Goal: Task Accomplishment & Management: Manage account settings

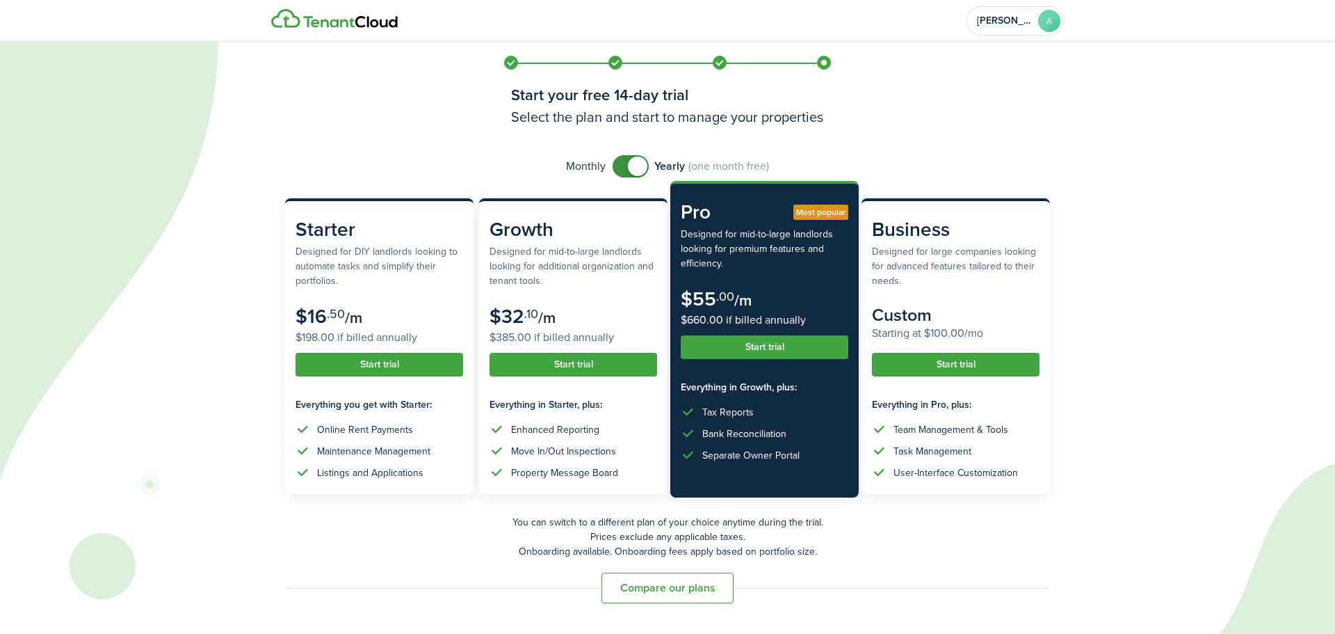
click at [756, 349] on button "Start trial" at bounding box center [765, 347] width 168 height 24
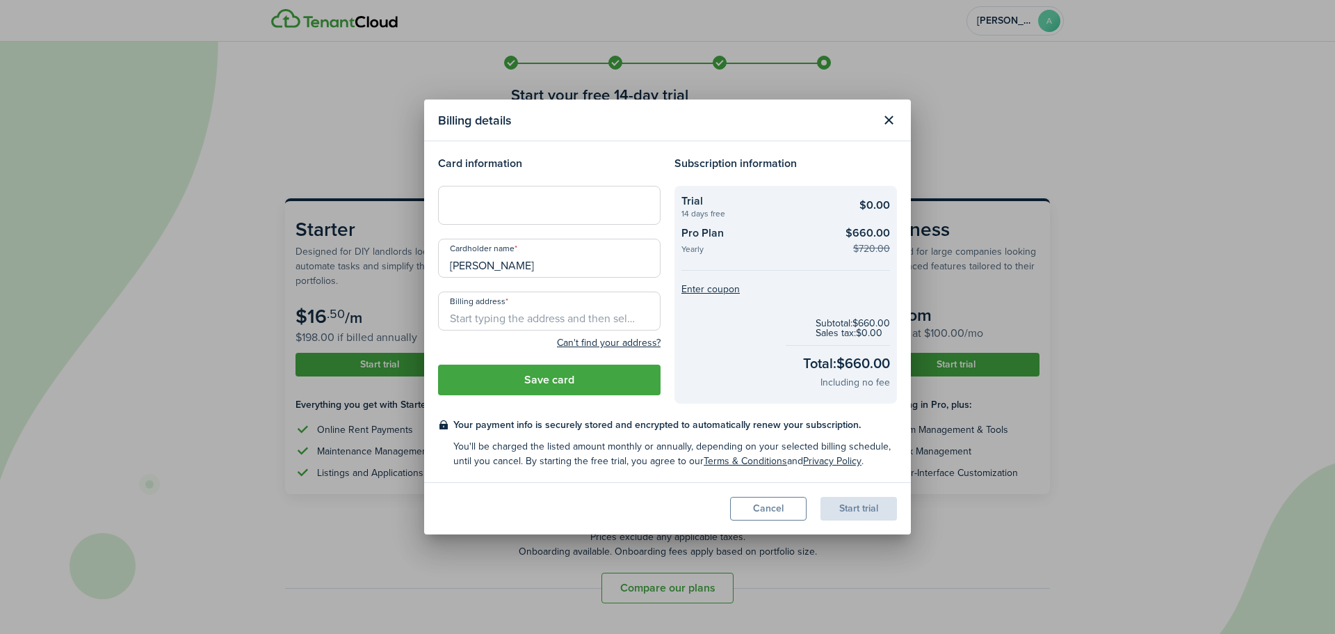
click at [517, 201] on loading-skeleton at bounding box center [549, 205] width 223 height 39
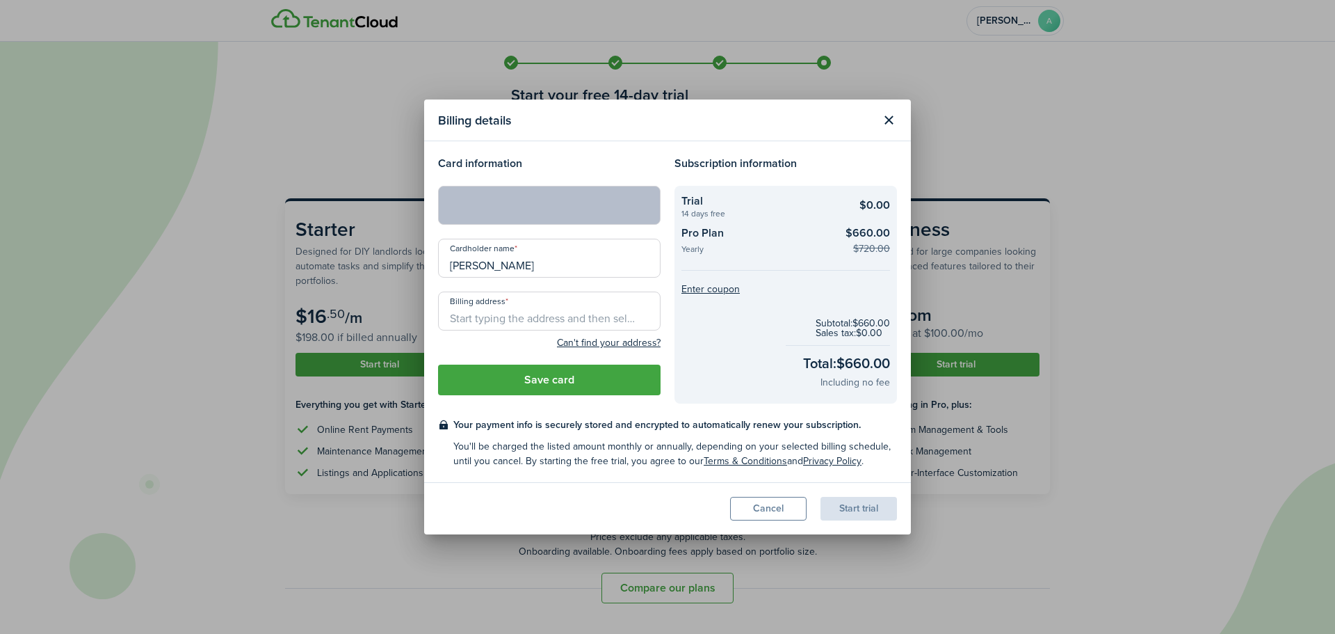
click at [489, 317] on input "Billing address" at bounding box center [549, 310] width 223 height 39
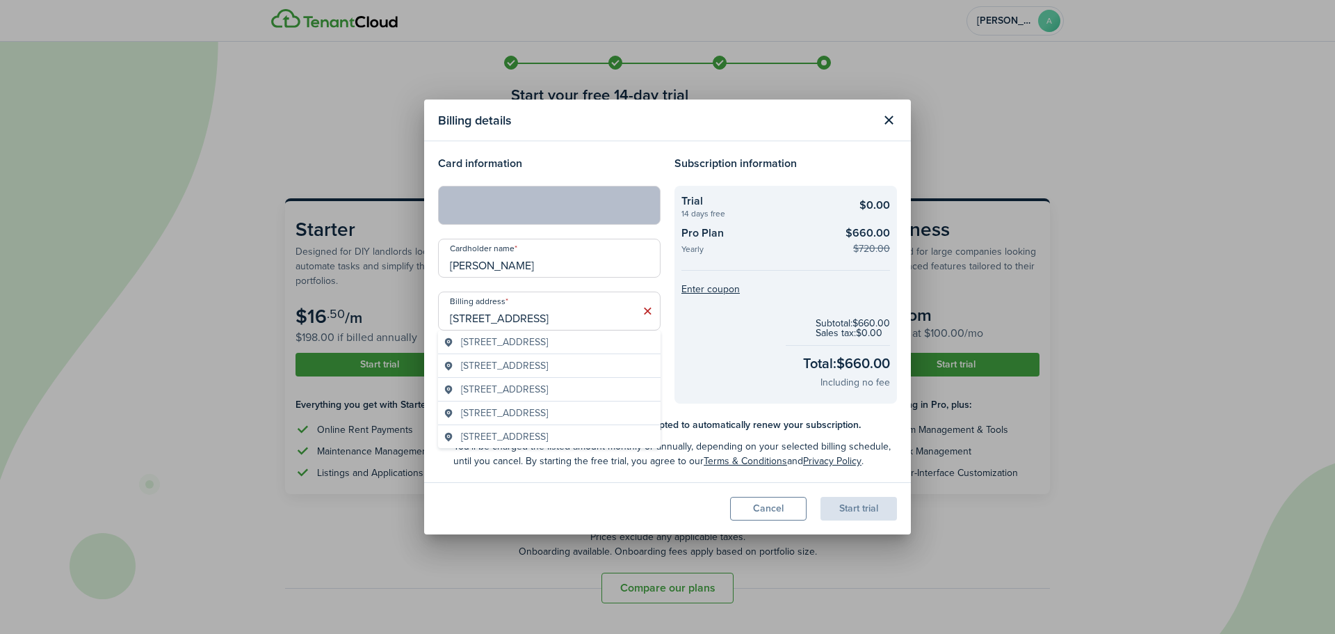
click at [548, 341] on span "[STREET_ADDRESS]" at bounding box center [504, 342] width 87 height 15
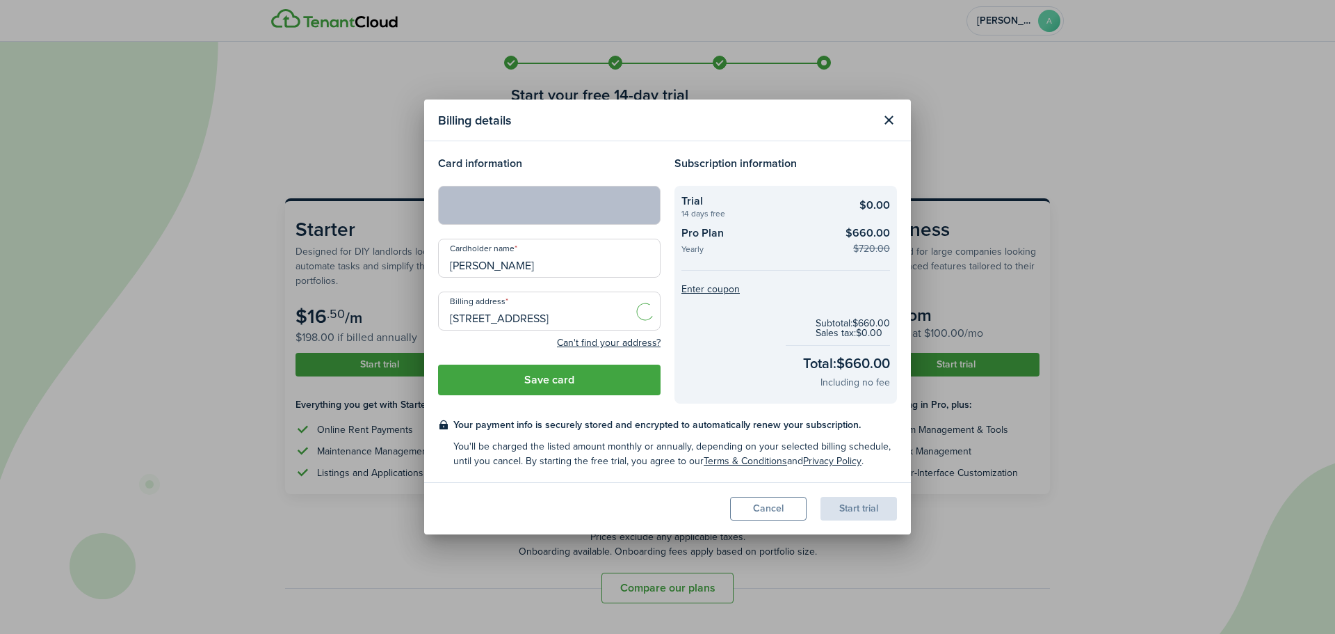
type input "[STREET_ADDRESS]"
click at [562, 389] on button "Save card" at bounding box center [549, 379] width 223 height 31
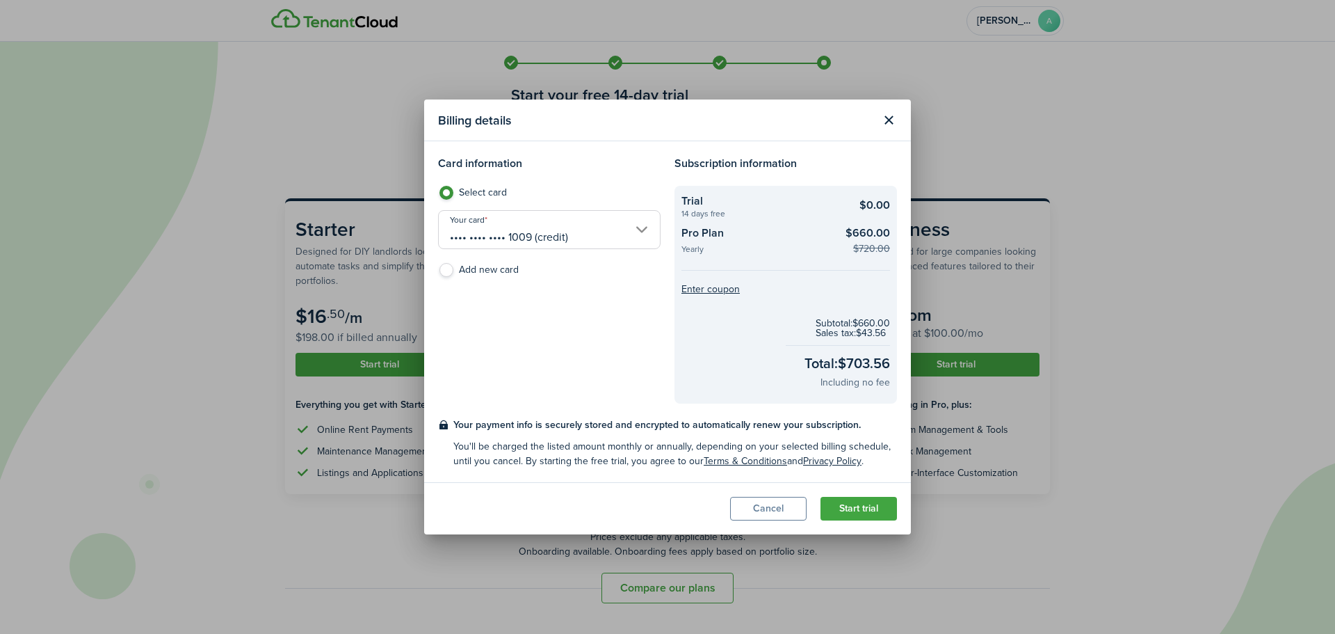
click at [855, 509] on button "Start trial" at bounding box center [859, 509] width 77 height 24
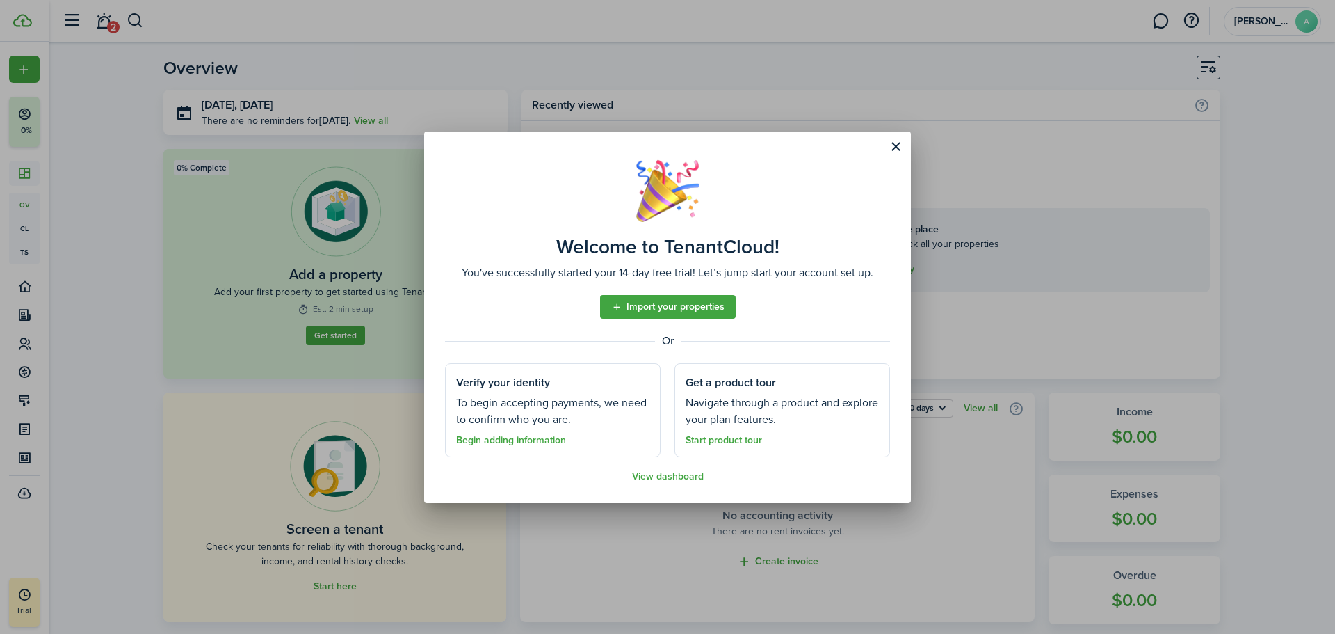
click at [516, 440] on link "Begin adding information" at bounding box center [511, 440] width 110 height 11
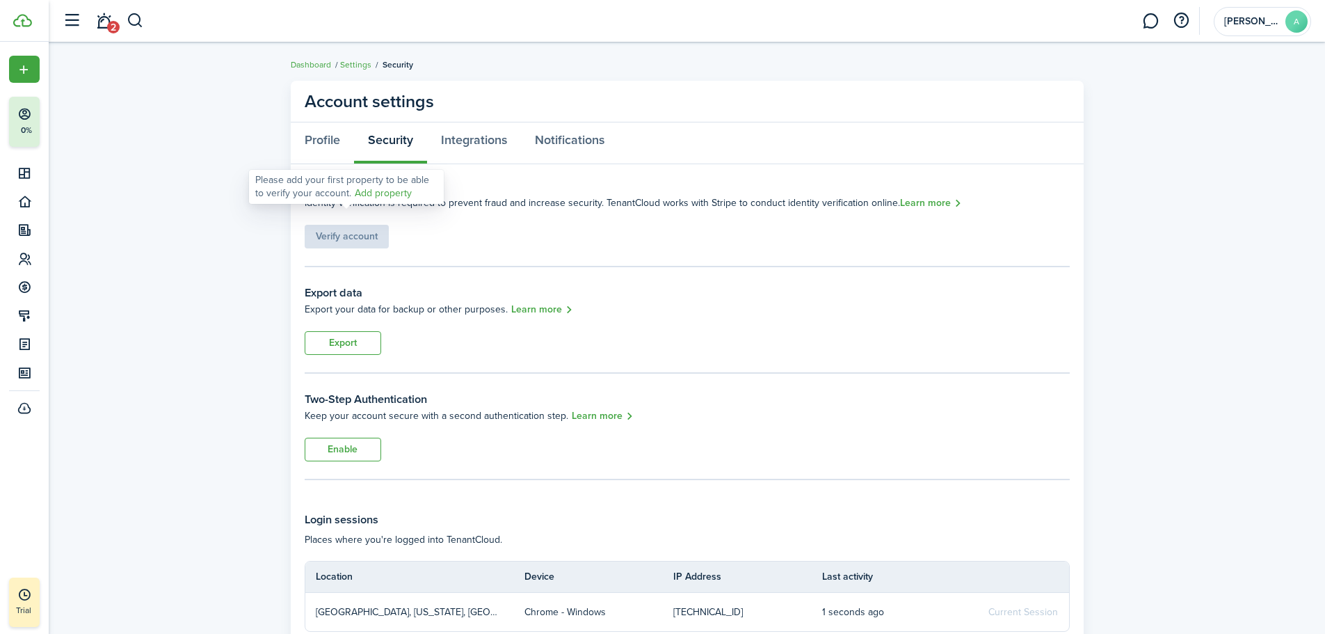
click at [331, 237] on div "Verify account" at bounding box center [347, 230] width 84 height 38
click at [363, 197] on link "Add property" at bounding box center [383, 193] width 57 height 15
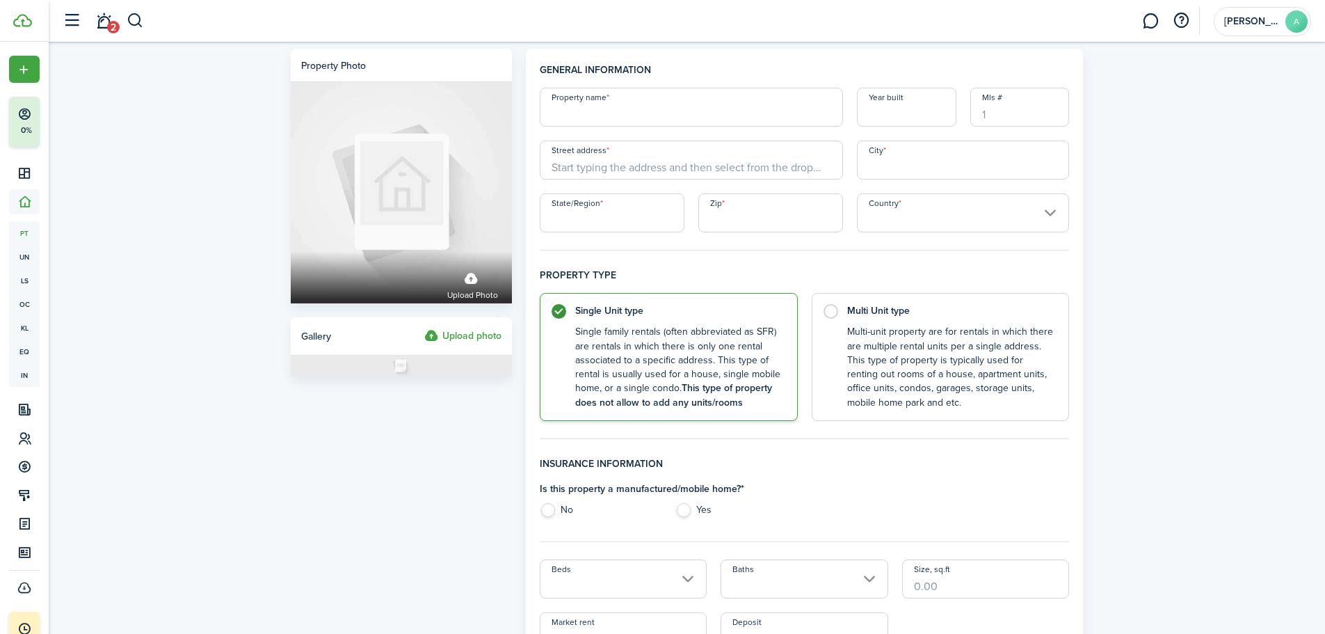
click at [641, 113] on input "Property name" at bounding box center [691, 107] width 303 height 39
type input "5"
type input "Yellow Stone 4 Plex"
type input "2024"
click at [1006, 113] on input "Mls #" at bounding box center [1019, 107] width 99 height 39
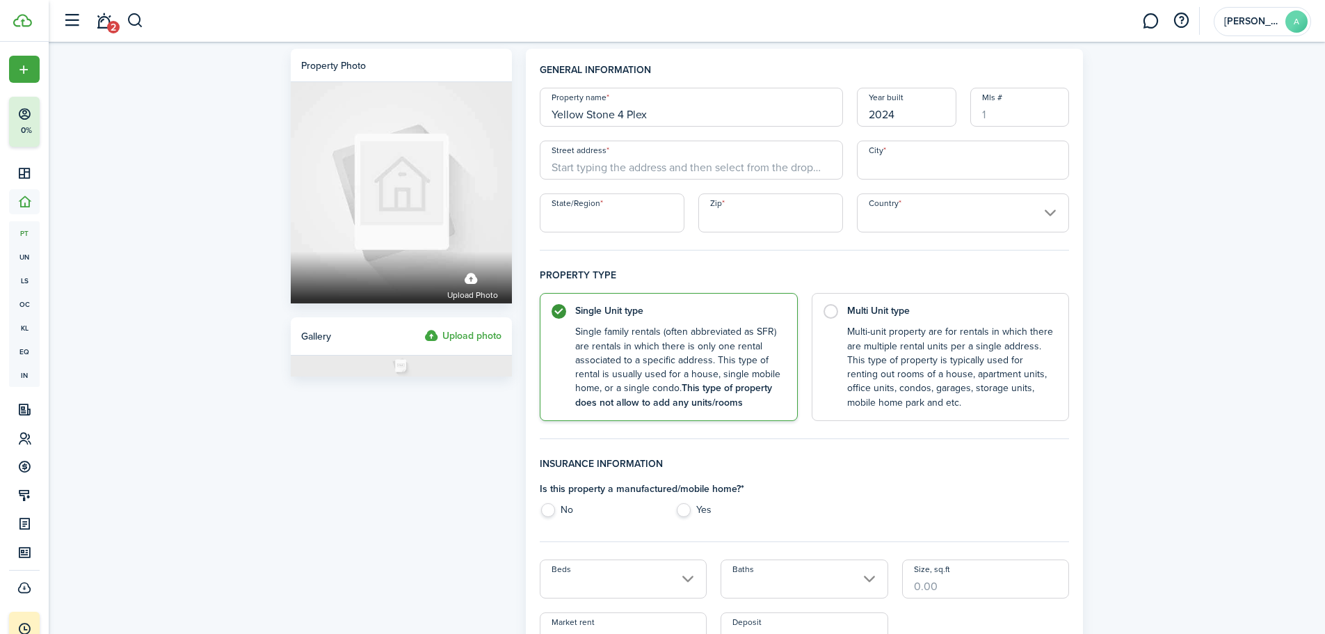
click at [623, 157] on input "Street address" at bounding box center [691, 159] width 303 height 39
click at [650, 211] on span "[STREET_ADDRESS]" at bounding box center [606, 214] width 87 height 15
type input "[STREET_ADDRESS]"
type input "[GEOGRAPHIC_DATA]"
type input "MT"
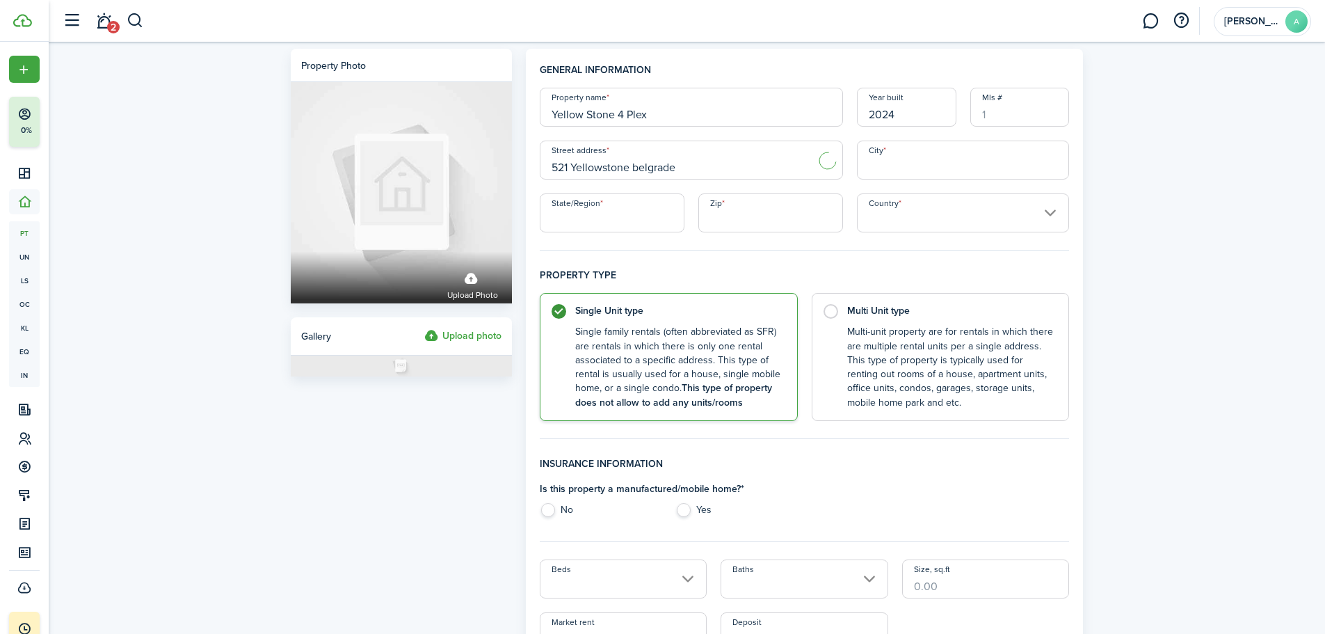
type input "59714"
type input "[GEOGRAPHIC_DATA]"
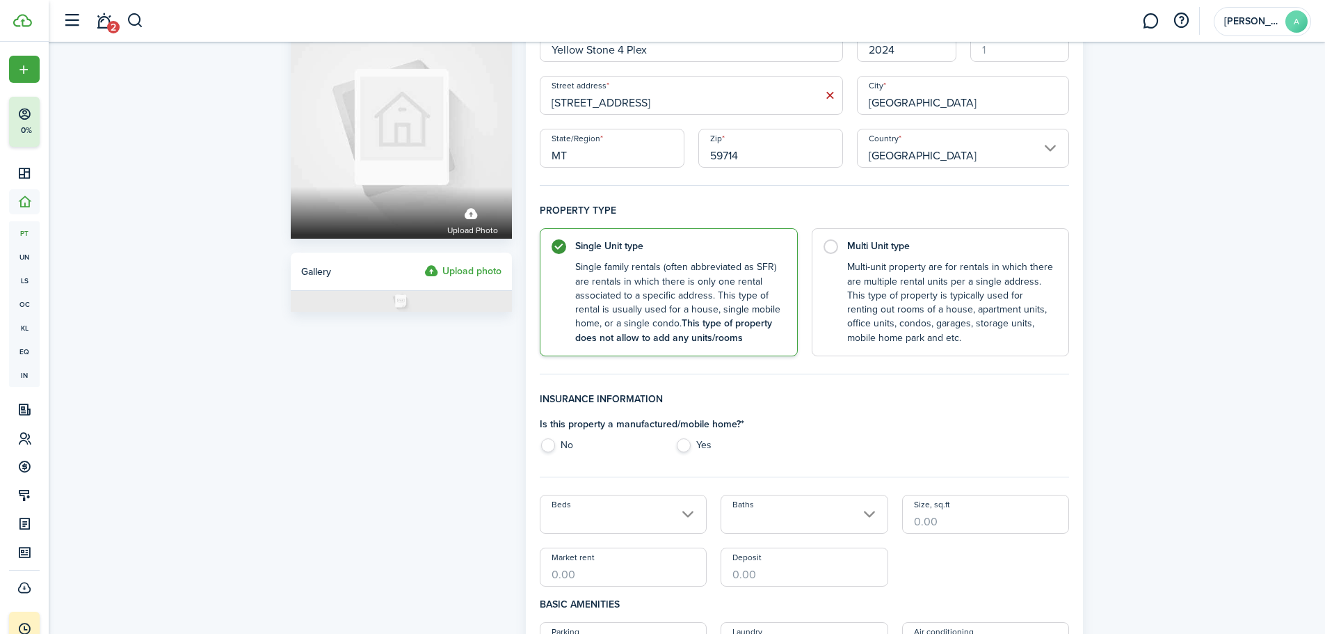
scroll to position [139, 0]
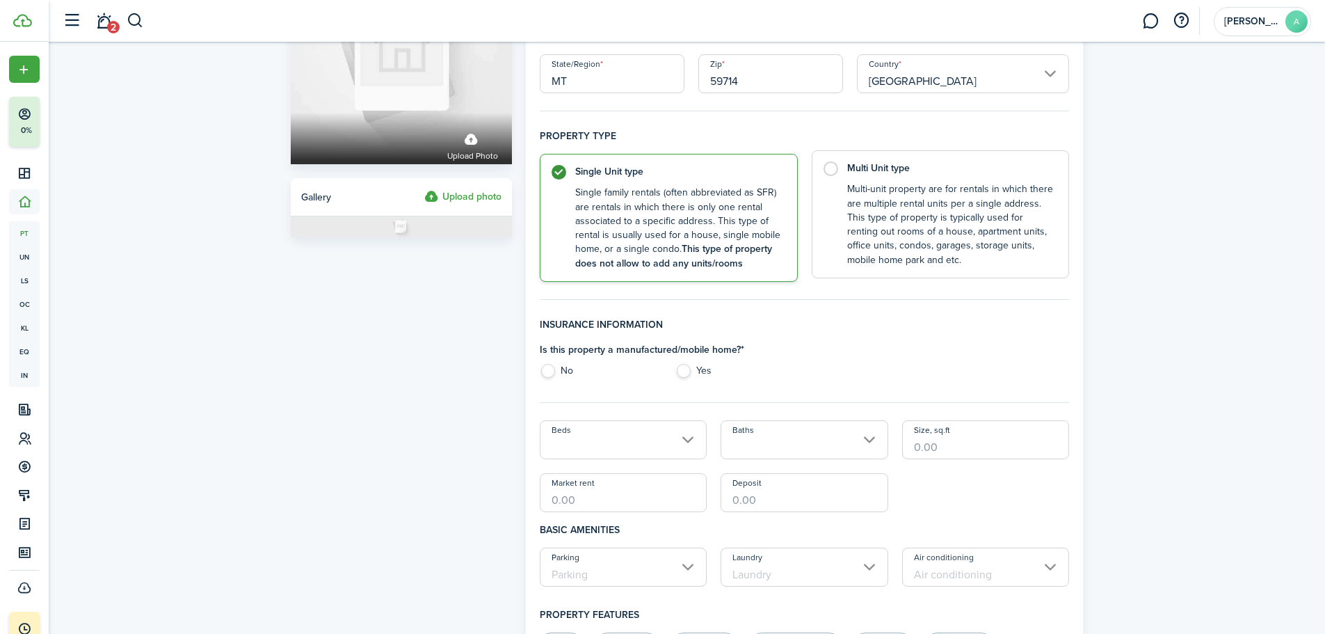
click at [834, 171] on label "Multi Unit type Multi-unit property are for rentals in which there are multiple…" at bounding box center [941, 214] width 258 height 128
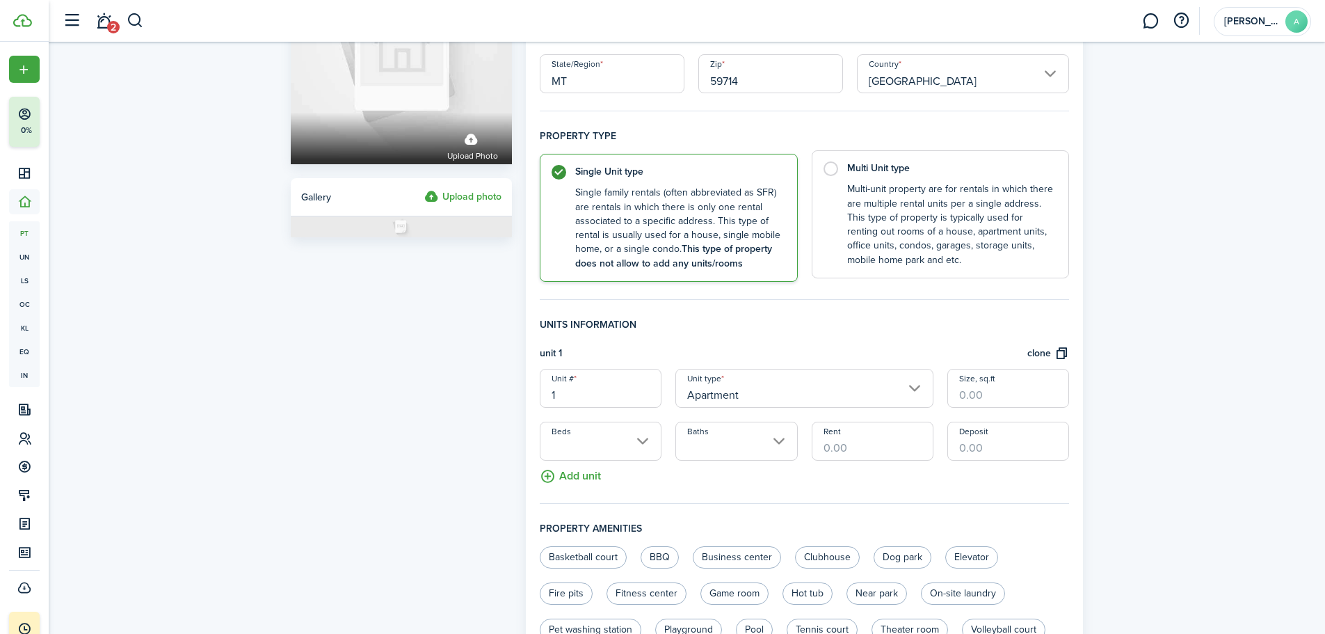
radio input "false"
radio input "true"
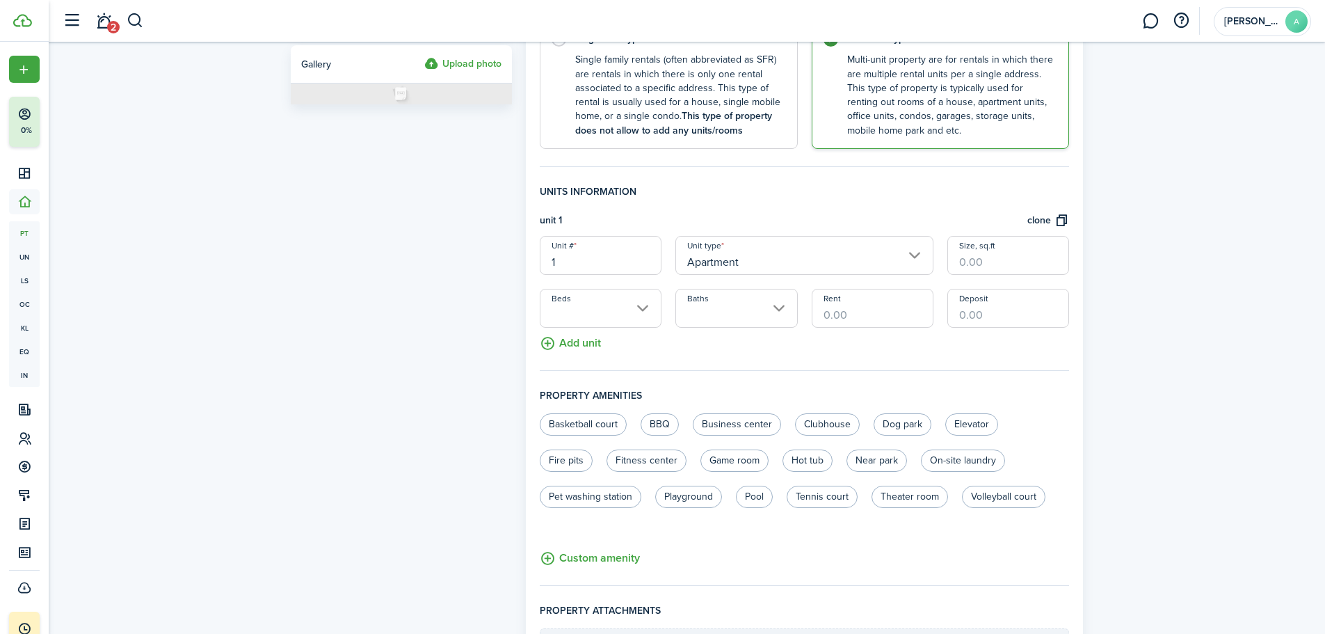
scroll to position [278, 0]
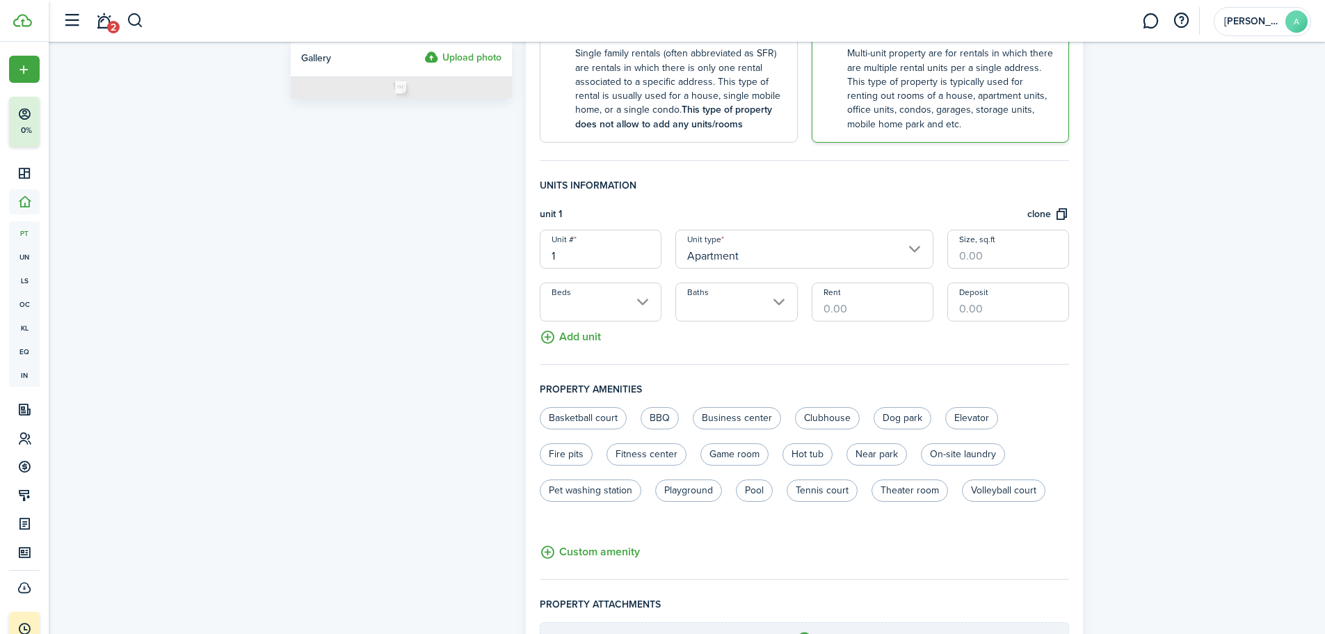
click at [827, 250] on input "Apartment" at bounding box center [804, 249] width 258 height 39
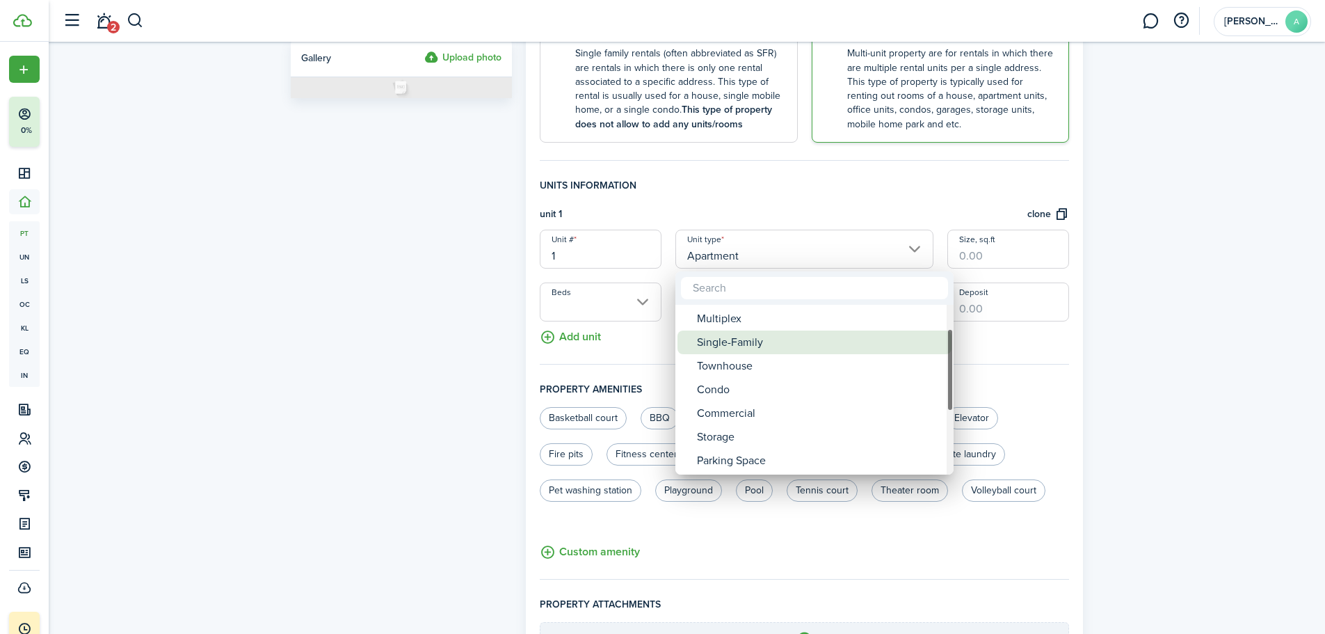
click at [769, 344] on div "Single-Family" at bounding box center [820, 342] width 246 height 24
type input "Single-Family"
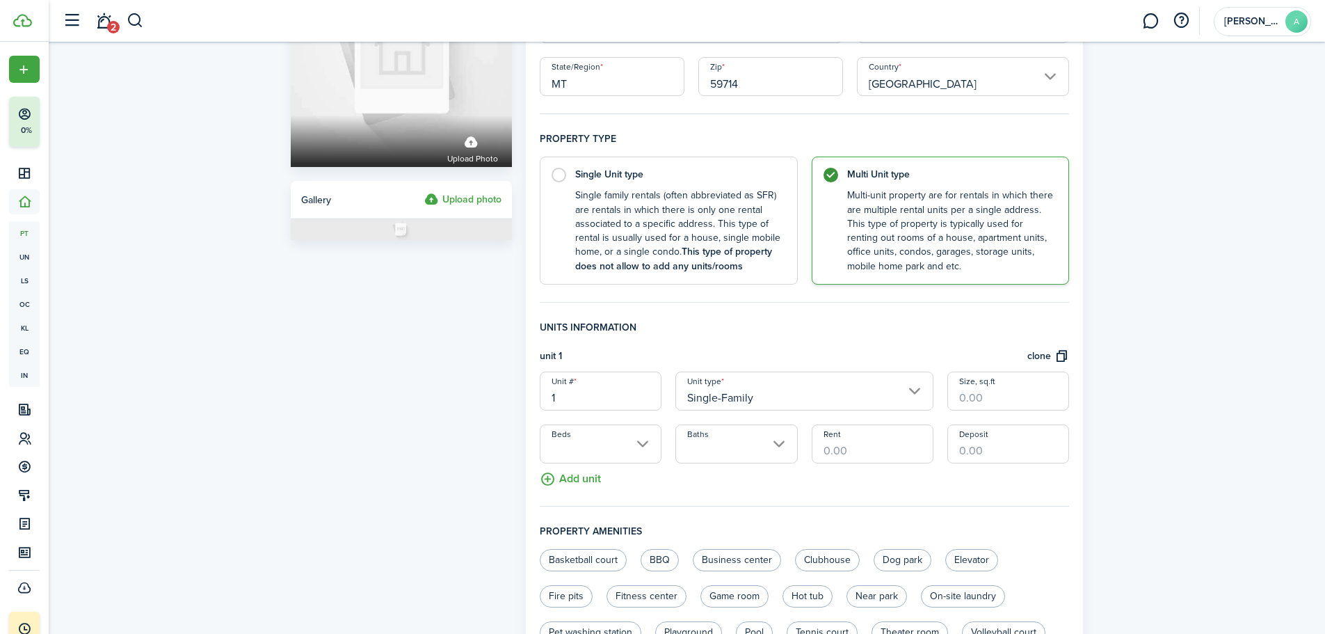
scroll to position [0, 0]
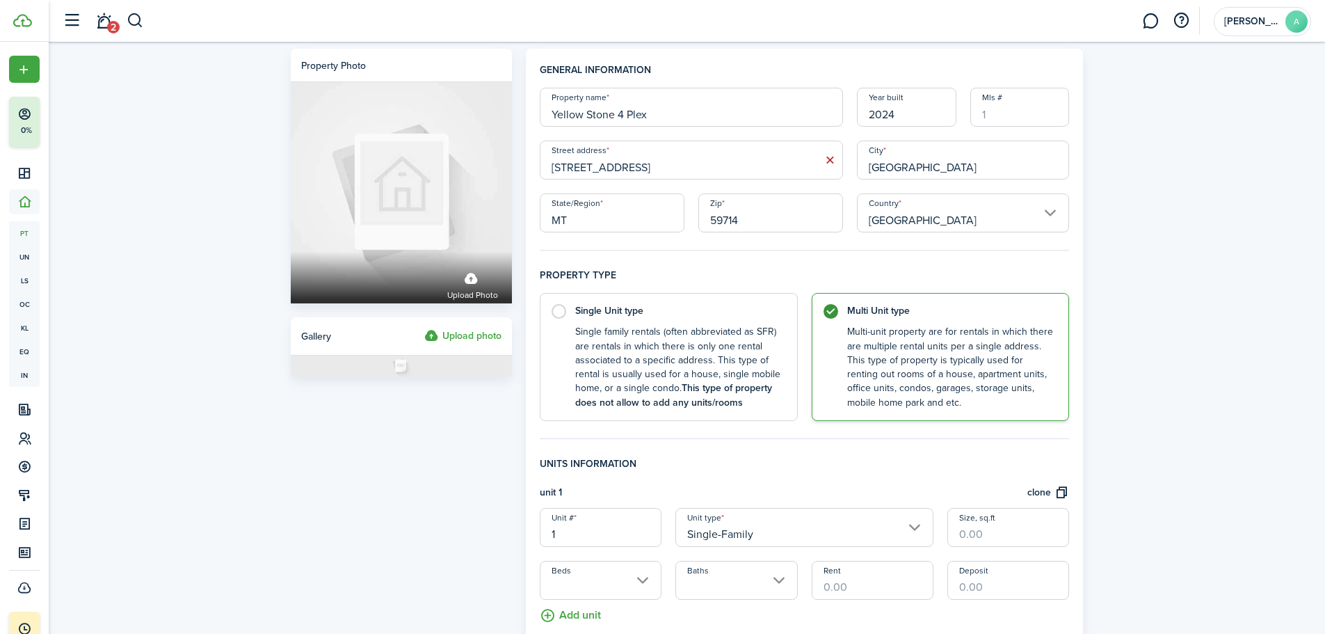
click at [679, 162] on input "[STREET_ADDRESS]" at bounding box center [691, 159] width 303 height 39
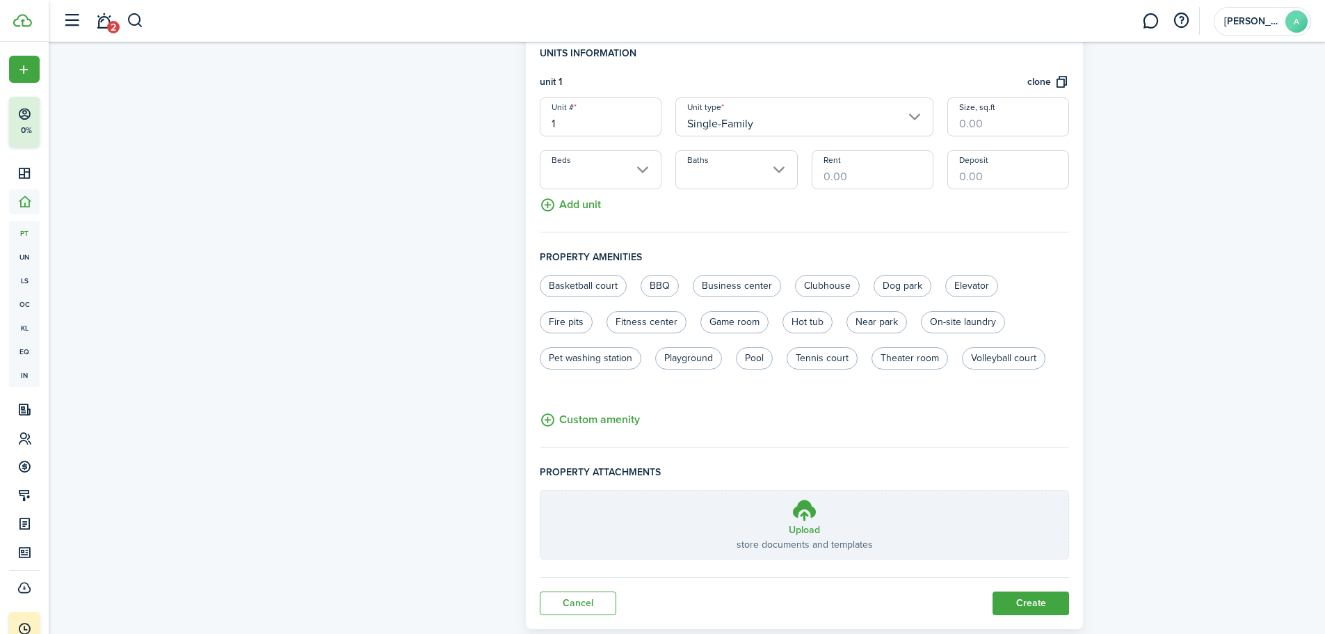
scroll to position [417, 0]
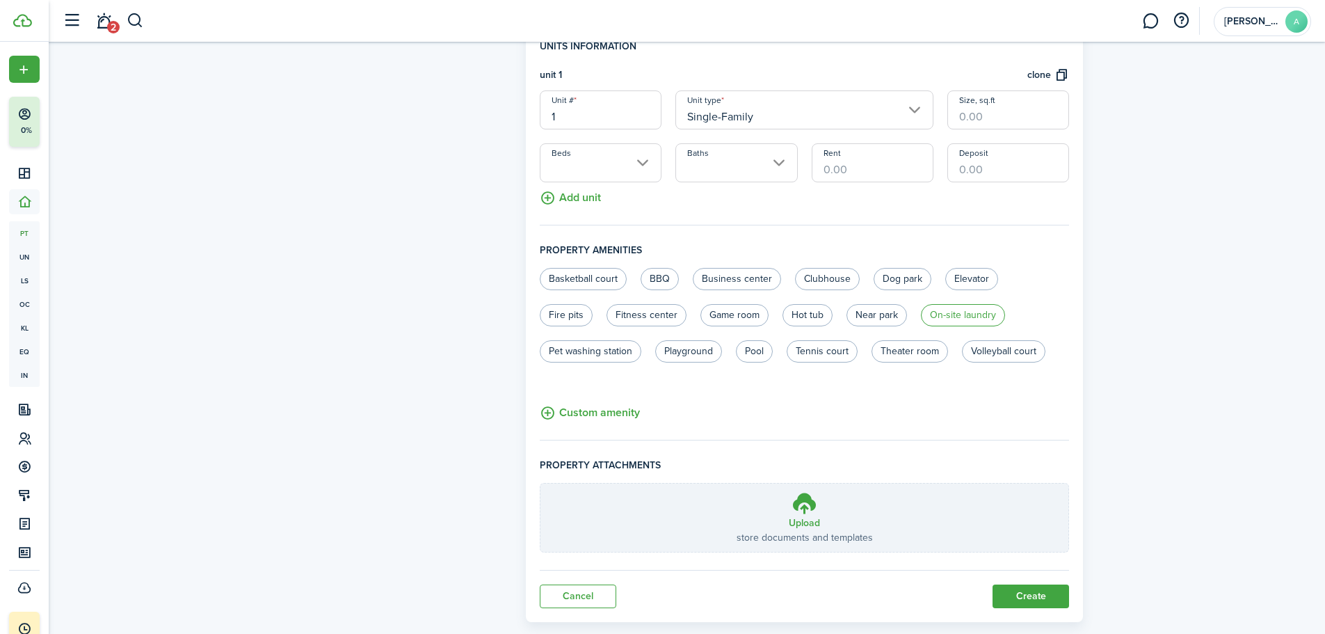
click at [955, 319] on label "On-site laundry" at bounding box center [963, 315] width 84 height 22
radio input "true"
click at [951, 409] on property-edit-amenities "Basketball court BBQ Business center Clubhouse Dog park Elevator Fire pits Fitn…" at bounding box center [805, 345] width 530 height 154
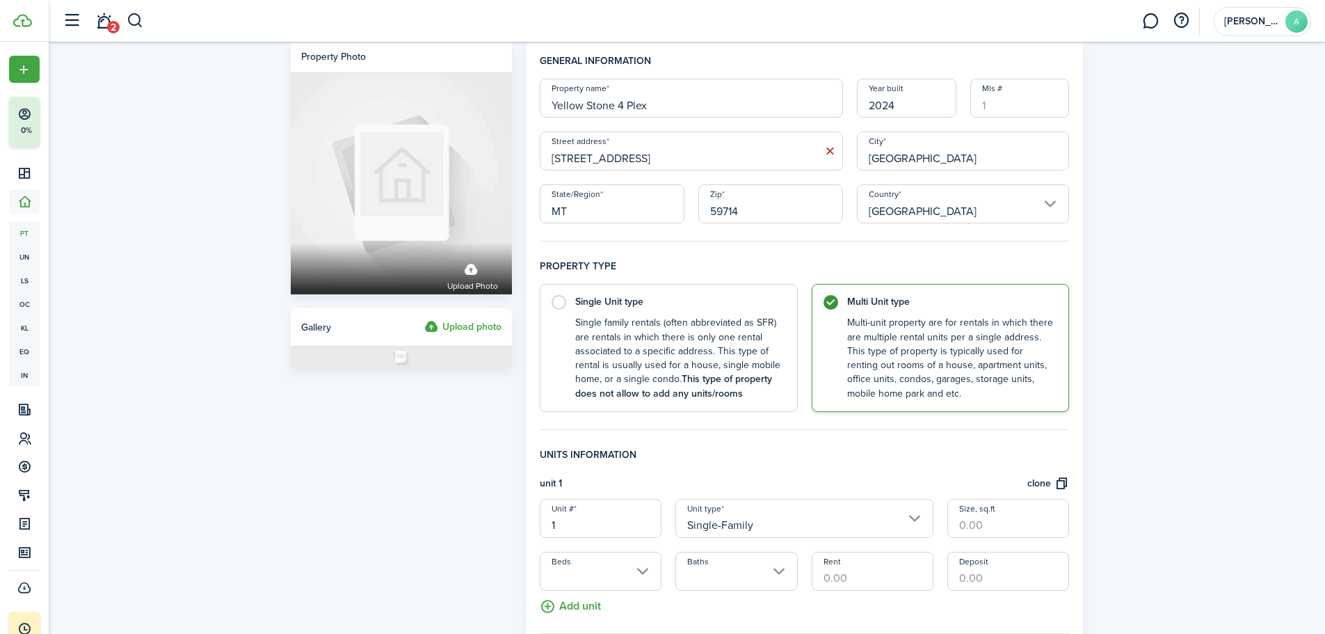
scroll to position [0, 0]
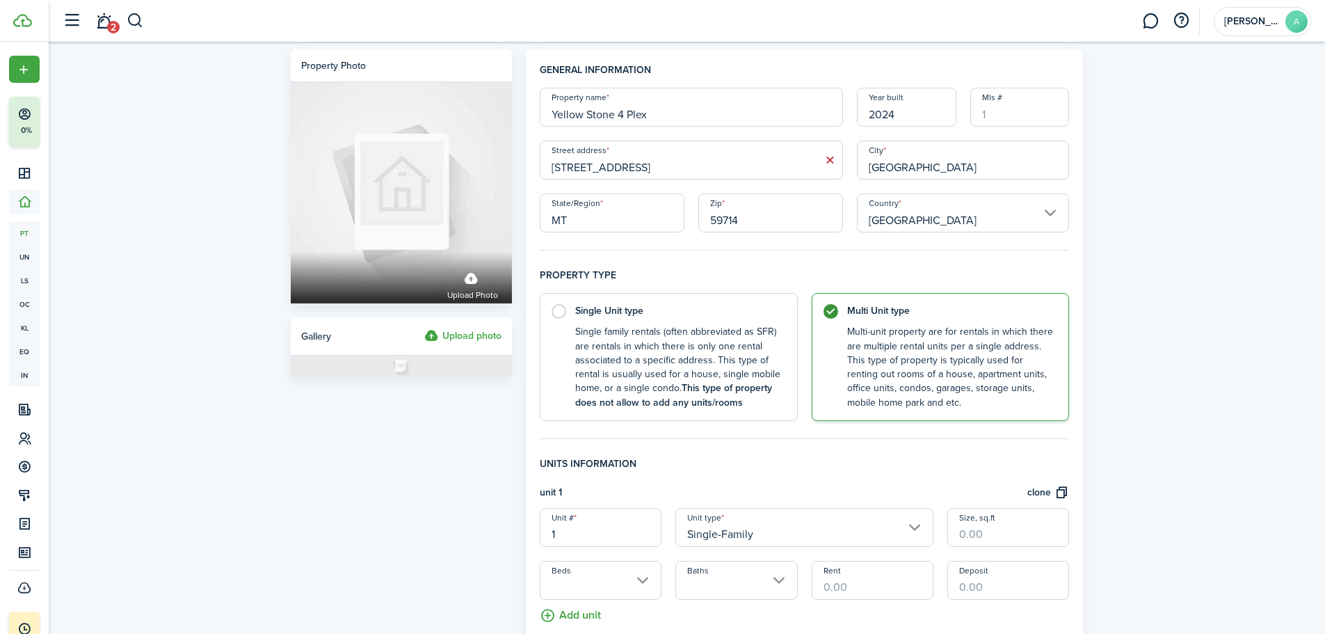
click at [670, 118] on input "Yellow Stone 4 Plex" at bounding box center [691, 107] width 303 height 39
drag, startPoint x: 670, startPoint y: 112, endPoint x: 623, endPoint y: 114, distance: 46.6
click at [623, 114] on input "Yellow Stone 4 Plex" at bounding box center [691, 107] width 303 height 39
type input "Yellow Stone 521"
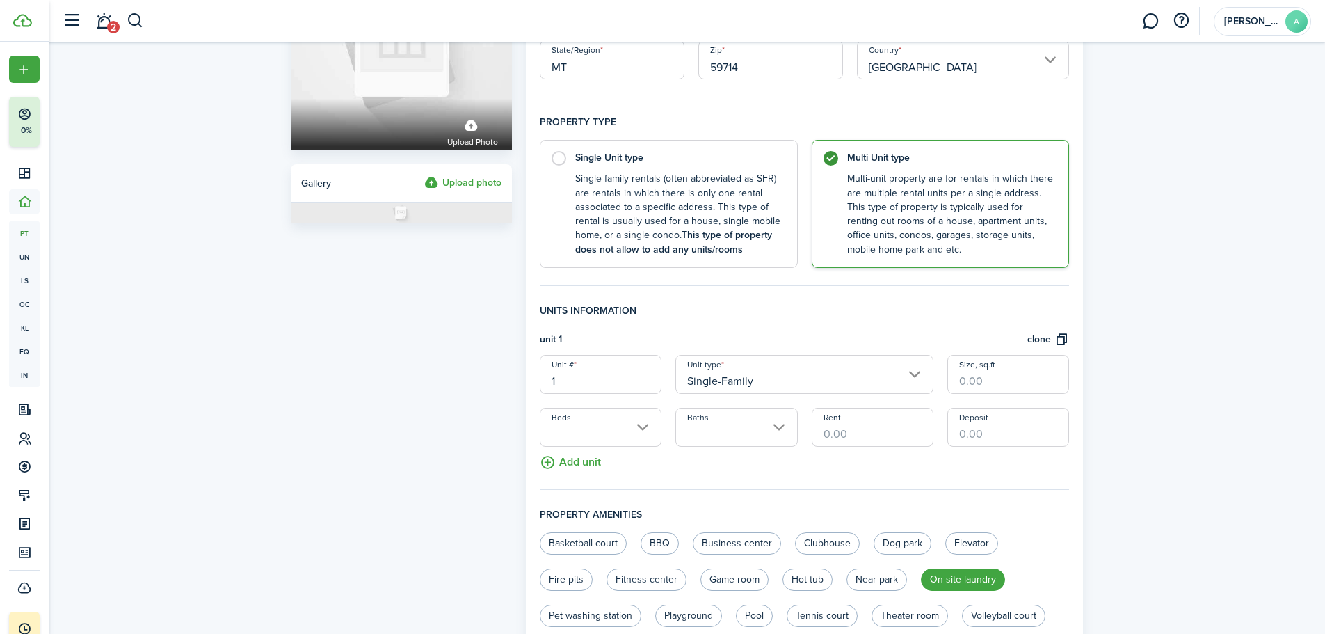
scroll to position [209, 0]
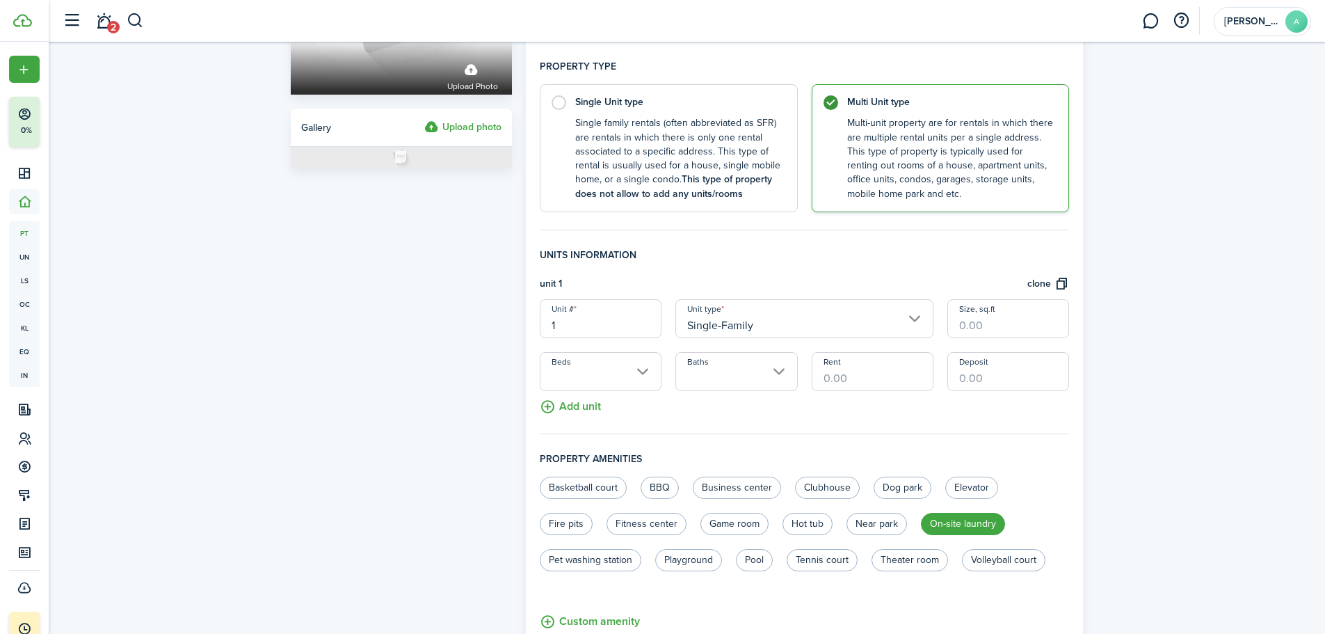
click at [771, 380] on input "Baths" at bounding box center [736, 371] width 122 height 39
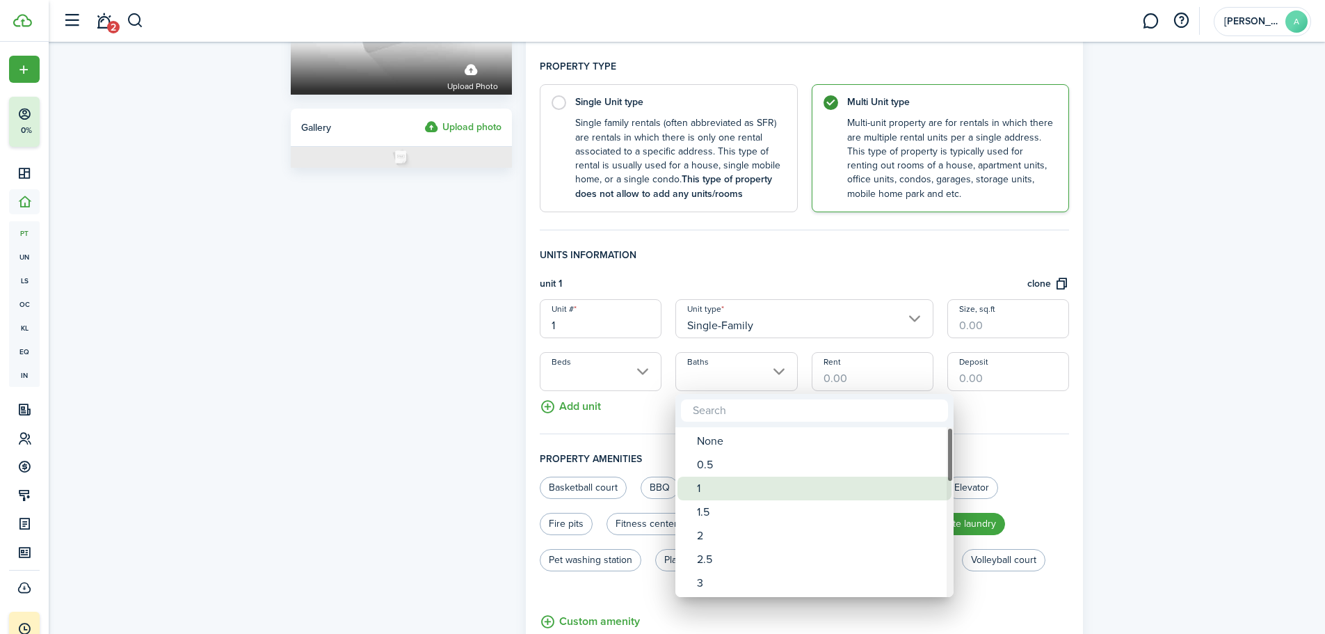
click at [711, 497] on div "1" at bounding box center [820, 488] width 246 height 24
type input "1"
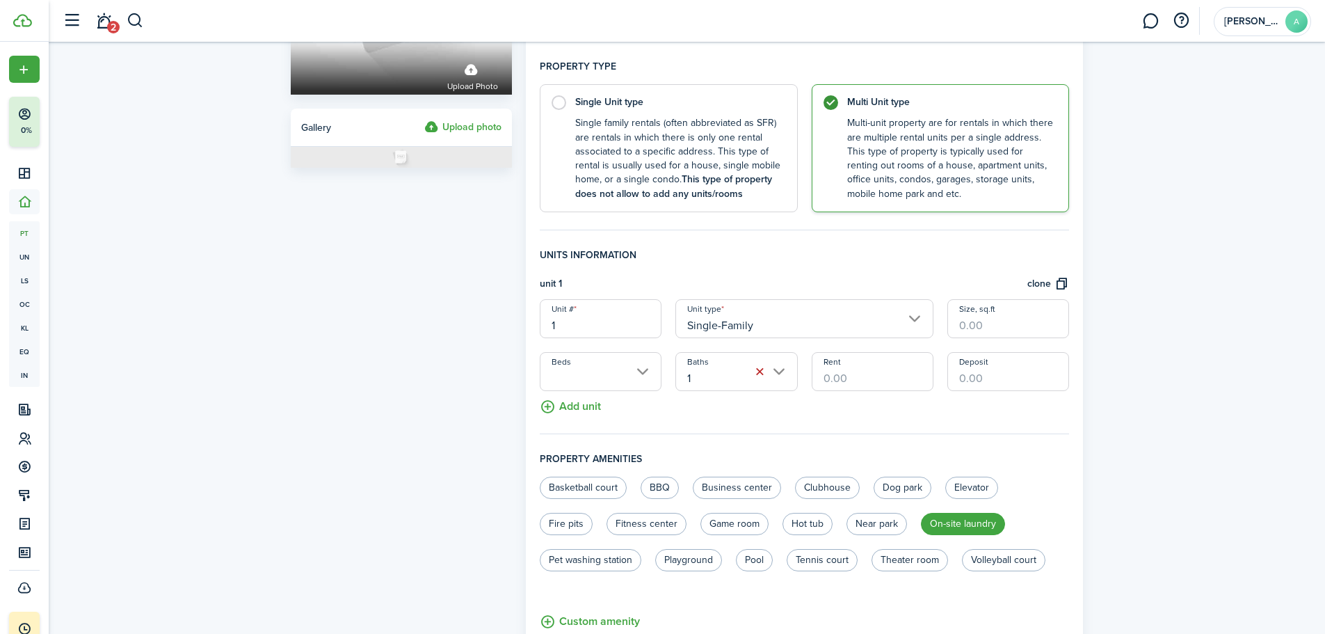
click at [646, 379] on input "Beds" at bounding box center [601, 371] width 122 height 39
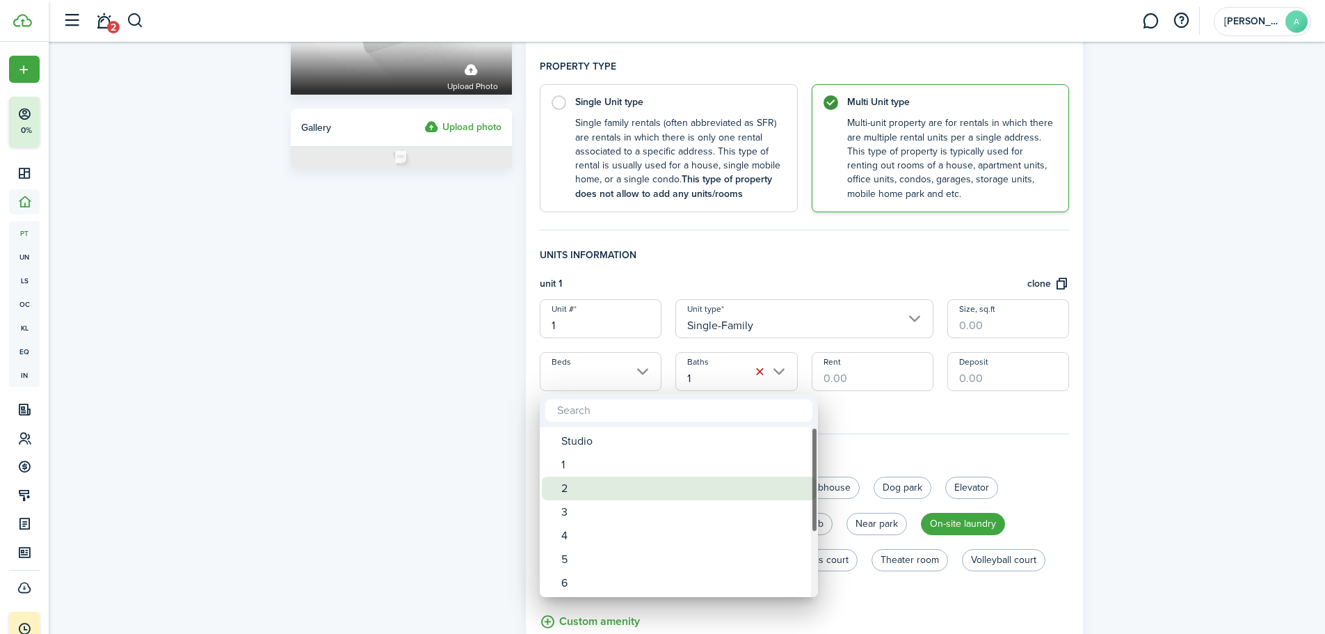
click at [597, 481] on div "2" at bounding box center [684, 488] width 246 height 24
type input "2"
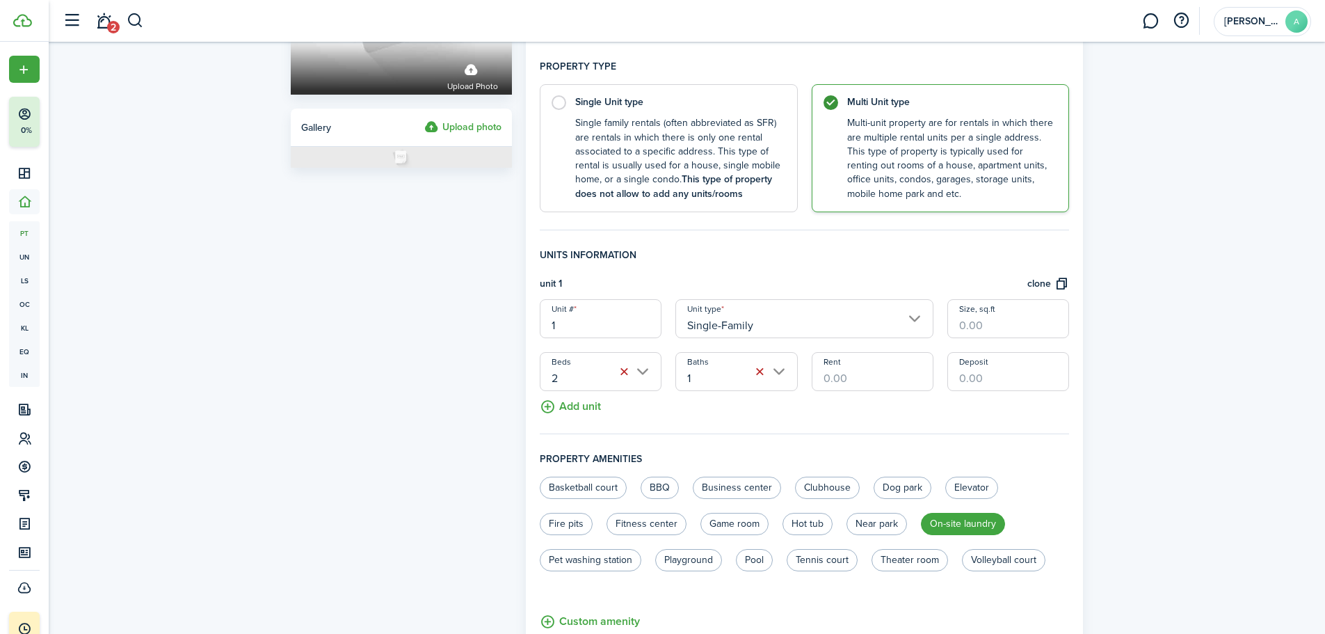
click at [401, 377] on div "Property photo Upload photo Gallery Upload photo" at bounding box center [401, 335] width 235 height 990
click at [1016, 327] on input "Size, sq.ft" at bounding box center [1008, 318] width 122 height 39
type input "750"
click at [986, 451] on h4 "Property amenities" at bounding box center [805, 463] width 530 height 25
click at [864, 380] on input "Rent" at bounding box center [873, 371] width 122 height 39
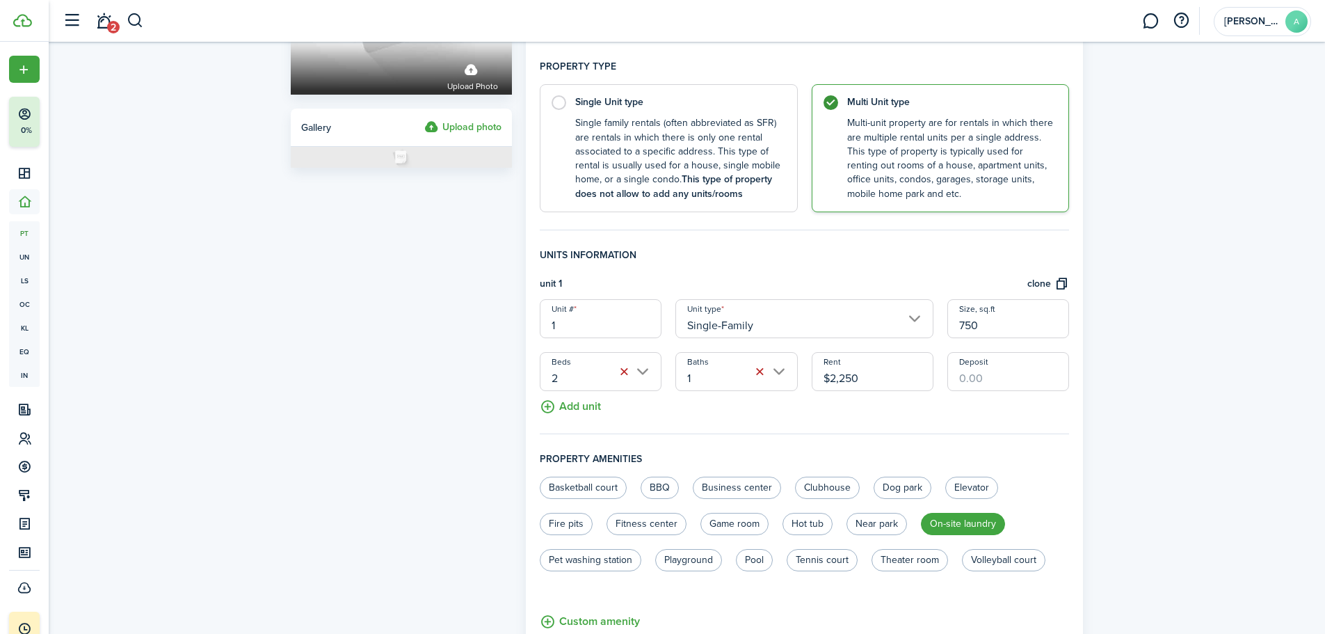
type input "$2,250.00"
click at [986, 389] on input "Deposit" at bounding box center [1008, 371] width 122 height 39
type input "$2,250.00"
click at [992, 405] on fieldset "Units information unit 1 clone Unit # 1 Unit type Single-Family Size, sq.ft 750…" at bounding box center [805, 341] width 530 height 186
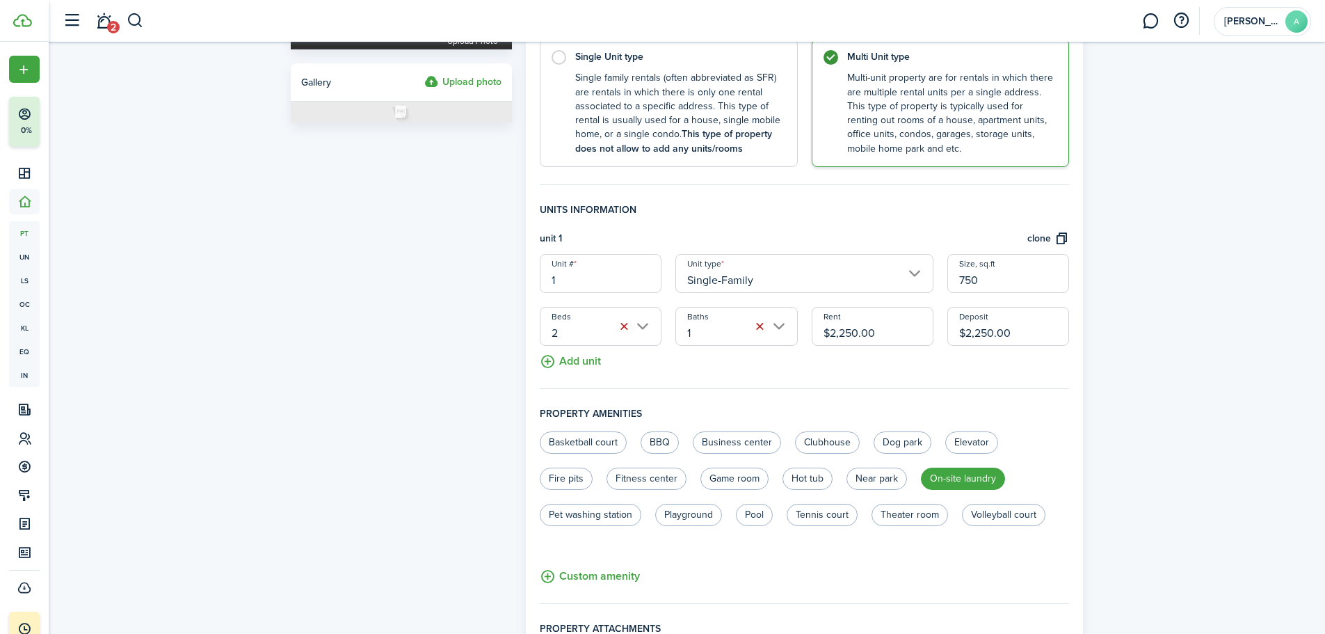
scroll to position [278, 0]
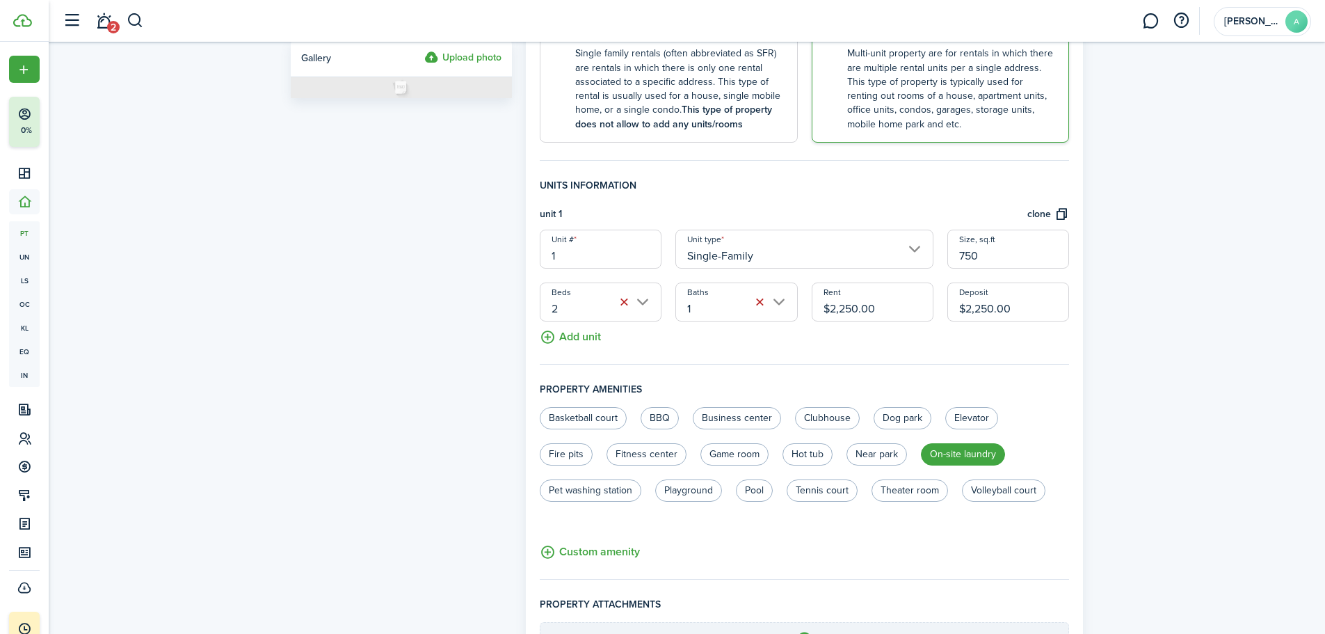
click at [571, 340] on button "Add unit" at bounding box center [570, 333] width 61 height 24
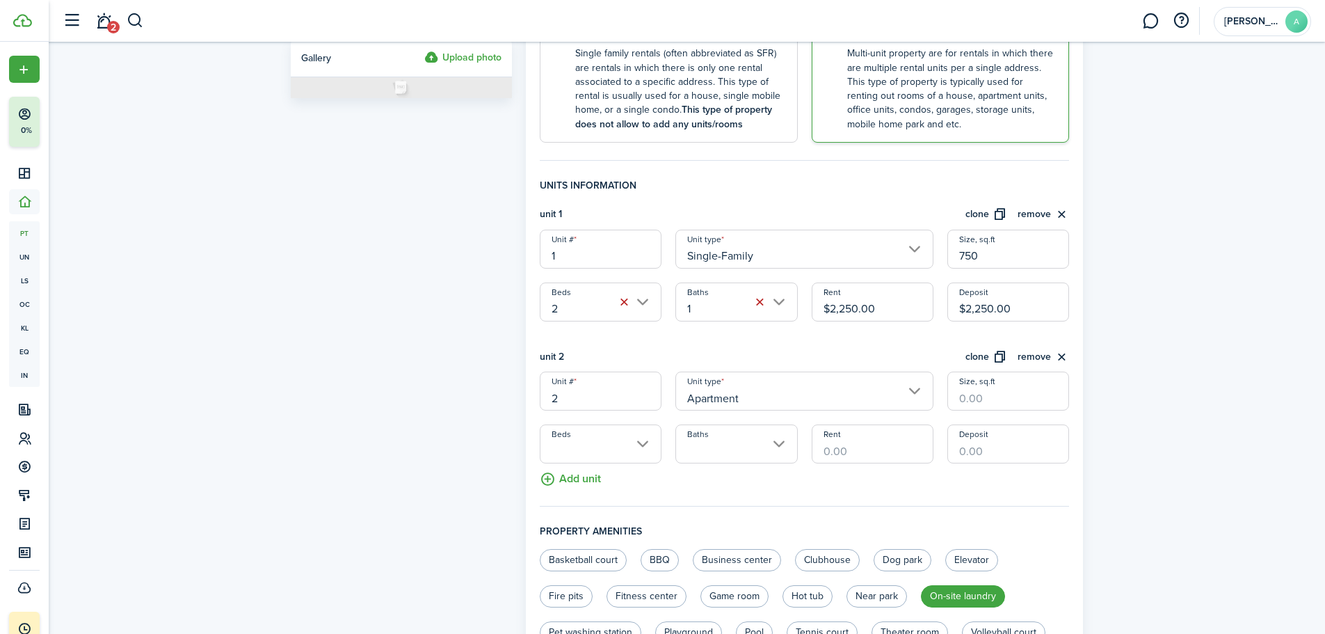
drag, startPoint x: 561, startPoint y: 255, endPoint x: 530, endPoint y: 252, distance: 30.7
click at [530, 252] on panel-main "General information Property name Yellow Stone 521 Year built 2024 [GEOGRAPHIC_…" at bounding box center [805, 336] width 558 height 1132
type input "521 A"
drag, startPoint x: 586, startPoint y: 400, endPoint x: 527, endPoint y: 404, distance: 58.6
click at [527, 404] on panel-main "General information Property name Yellow Stone 521 Year built 2024 [GEOGRAPHIC_…" at bounding box center [805, 336] width 558 height 1132
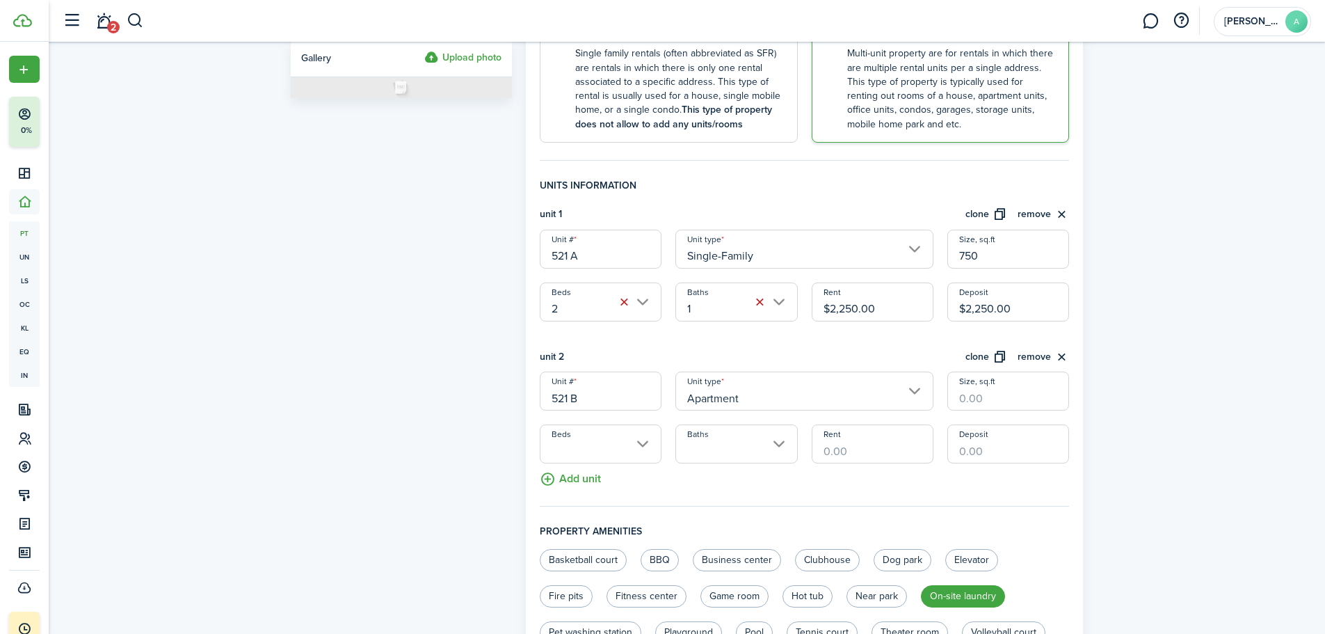
click at [856, 395] on input "Apartment" at bounding box center [804, 390] width 258 height 39
type input "521 B"
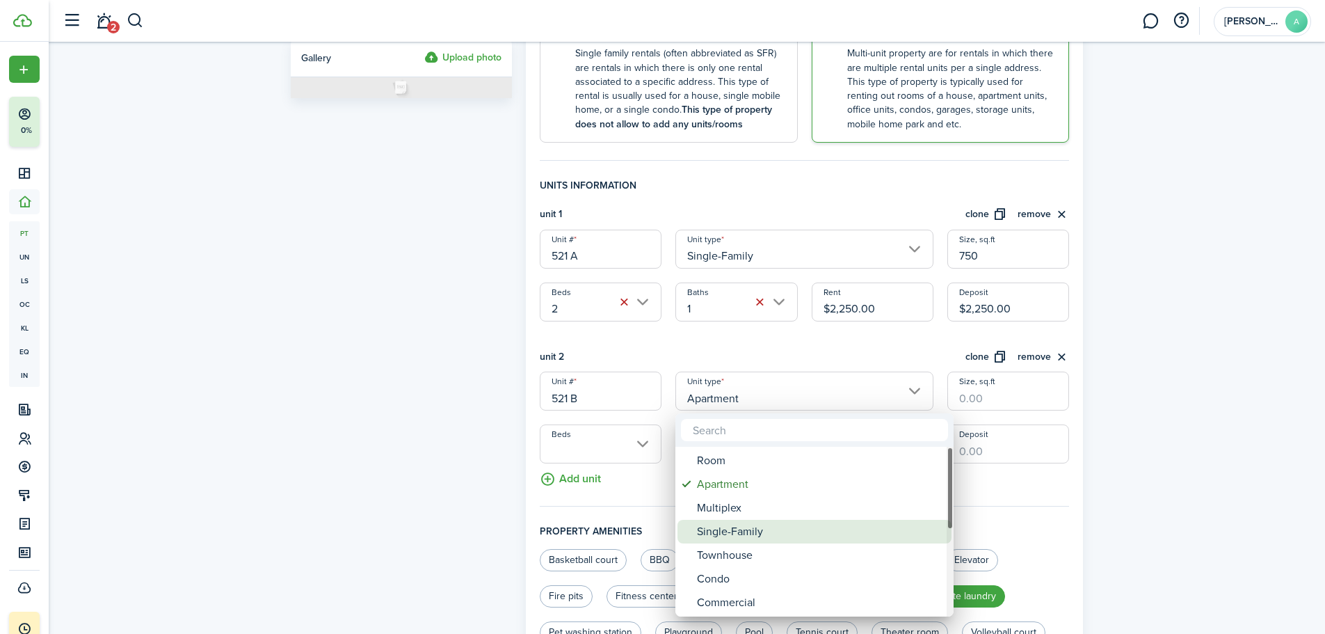
click at [750, 537] on div "Single-Family" at bounding box center [820, 532] width 246 height 24
type input "Single-Family"
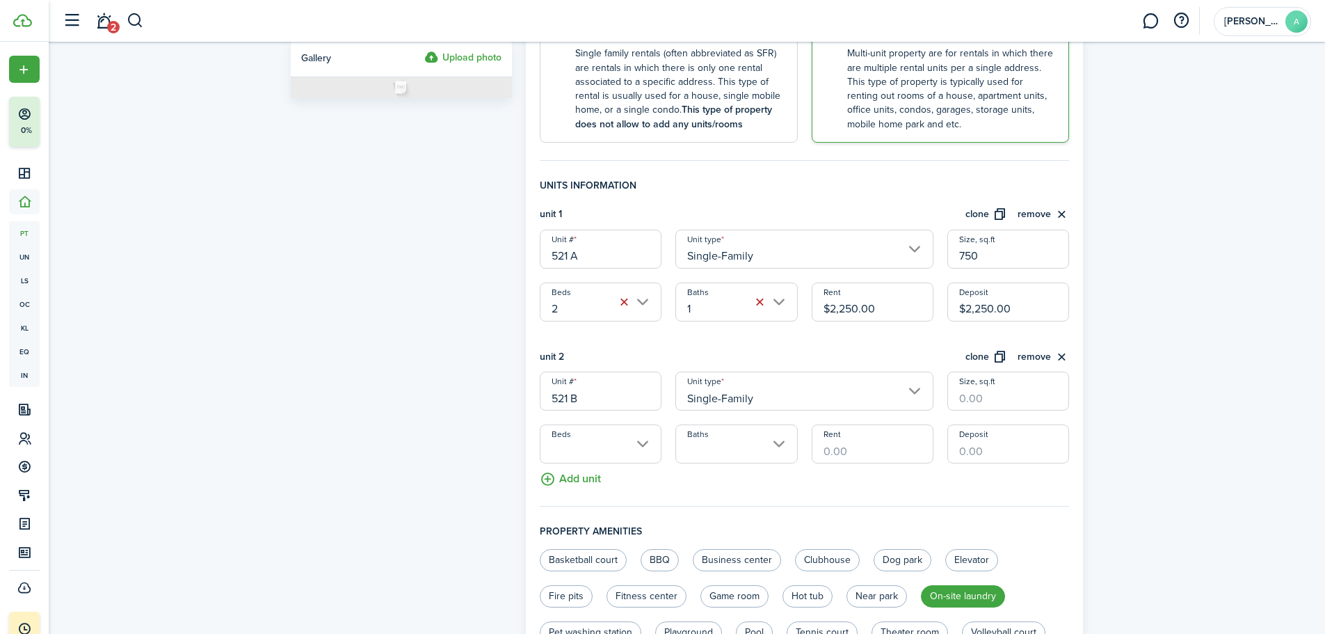
click at [990, 391] on input "Size, sq.ft" at bounding box center [1008, 390] width 122 height 39
click at [648, 447] on input "Beds" at bounding box center [601, 443] width 122 height 39
type input "750"
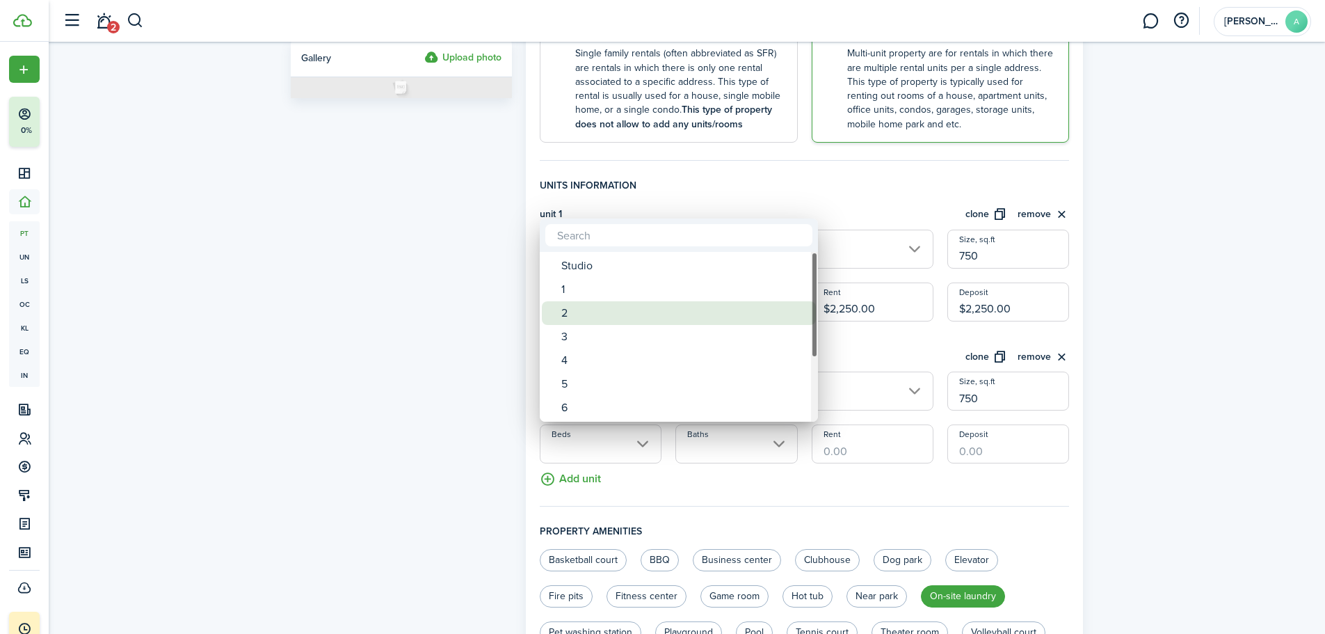
click at [607, 305] on div "2" at bounding box center [684, 313] width 246 height 24
type input "2"
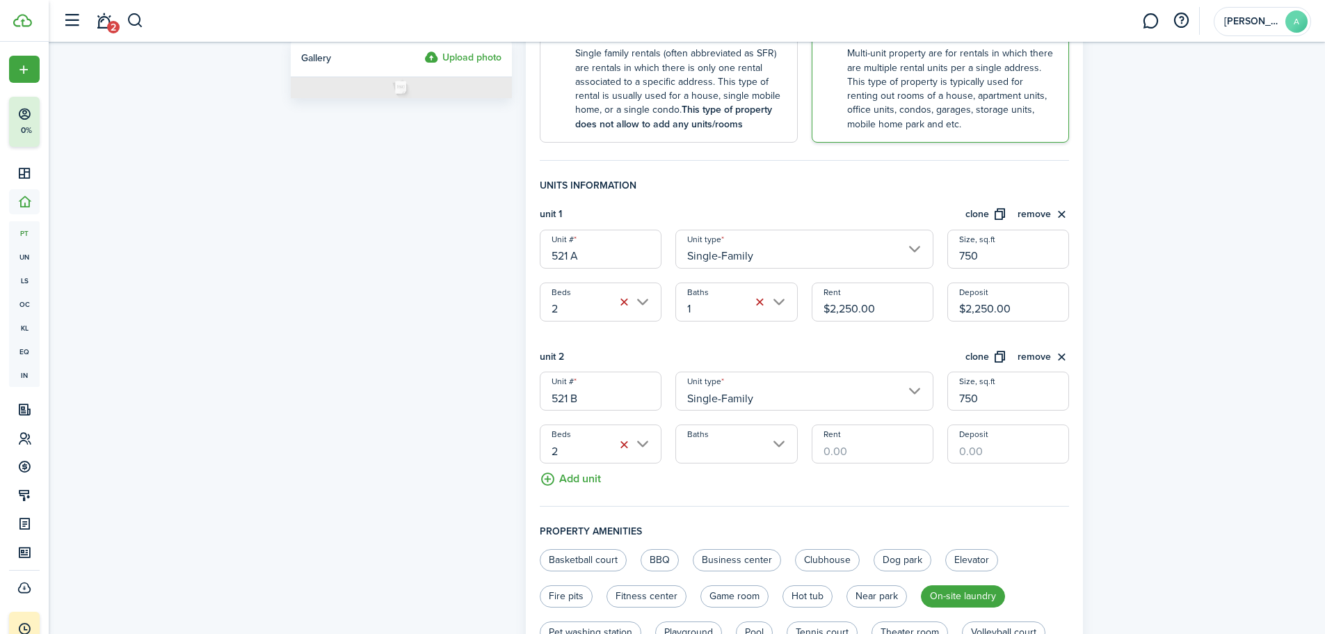
click at [750, 461] on input "Baths" at bounding box center [736, 443] width 122 height 39
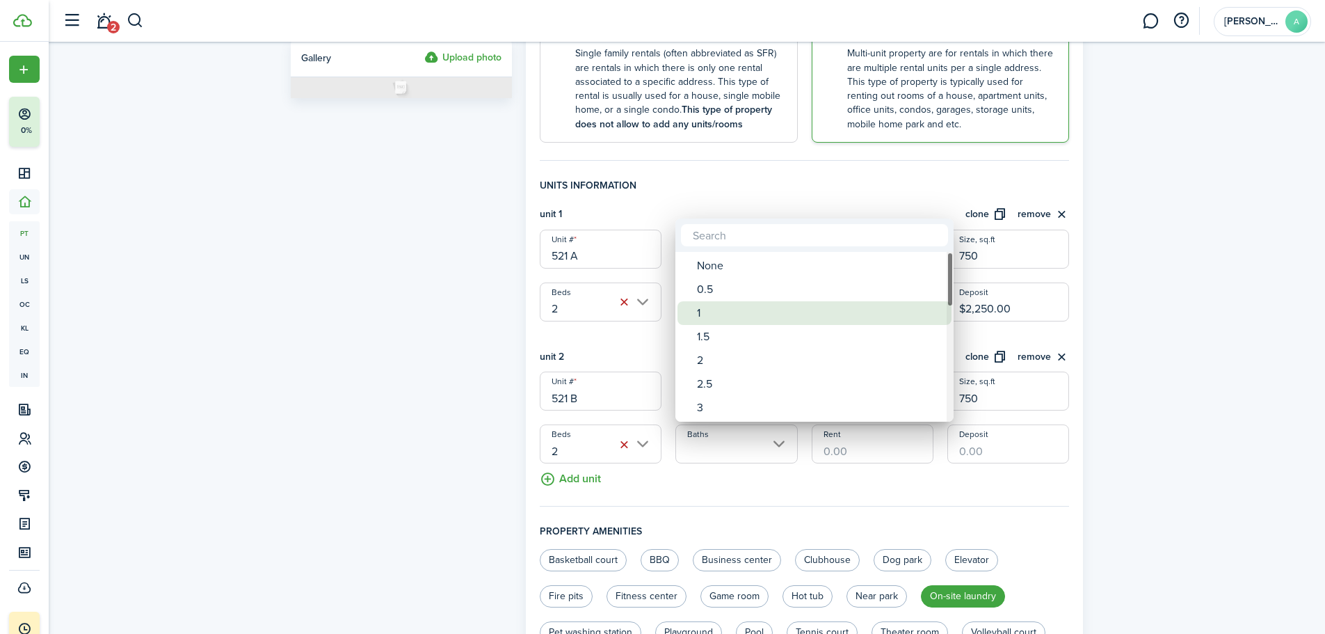
click at [755, 327] on div "1.5" at bounding box center [820, 337] width 246 height 24
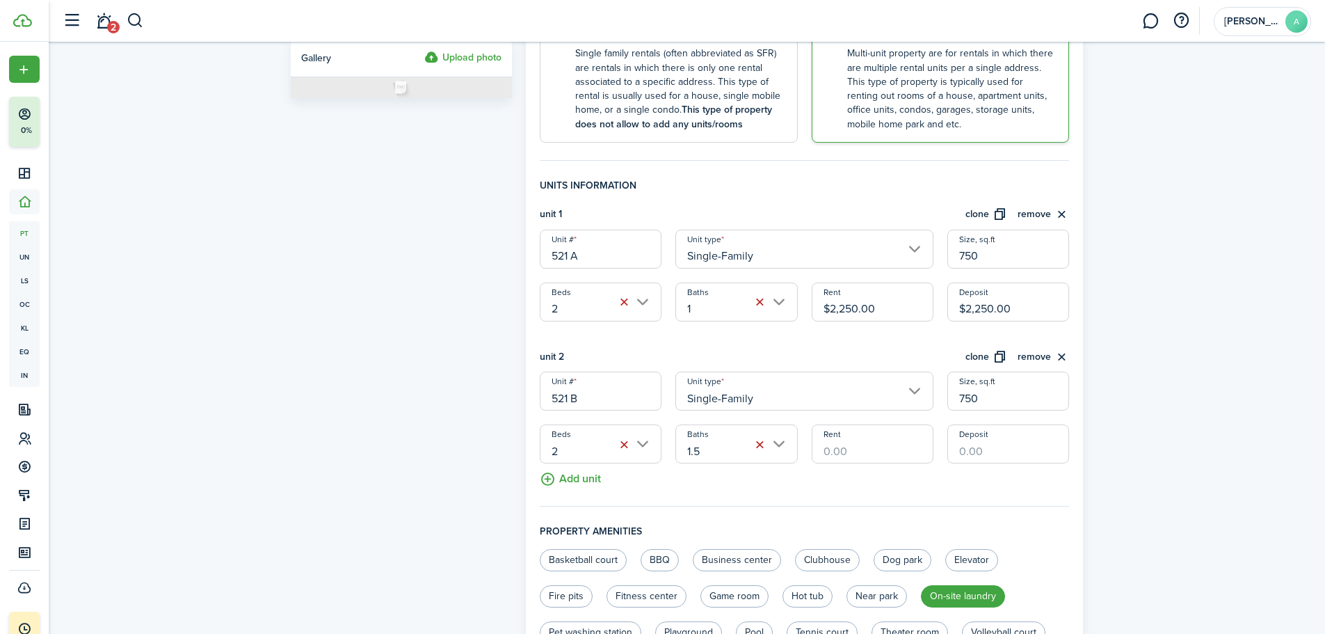
click at [739, 445] on input "1.5" at bounding box center [736, 443] width 122 height 39
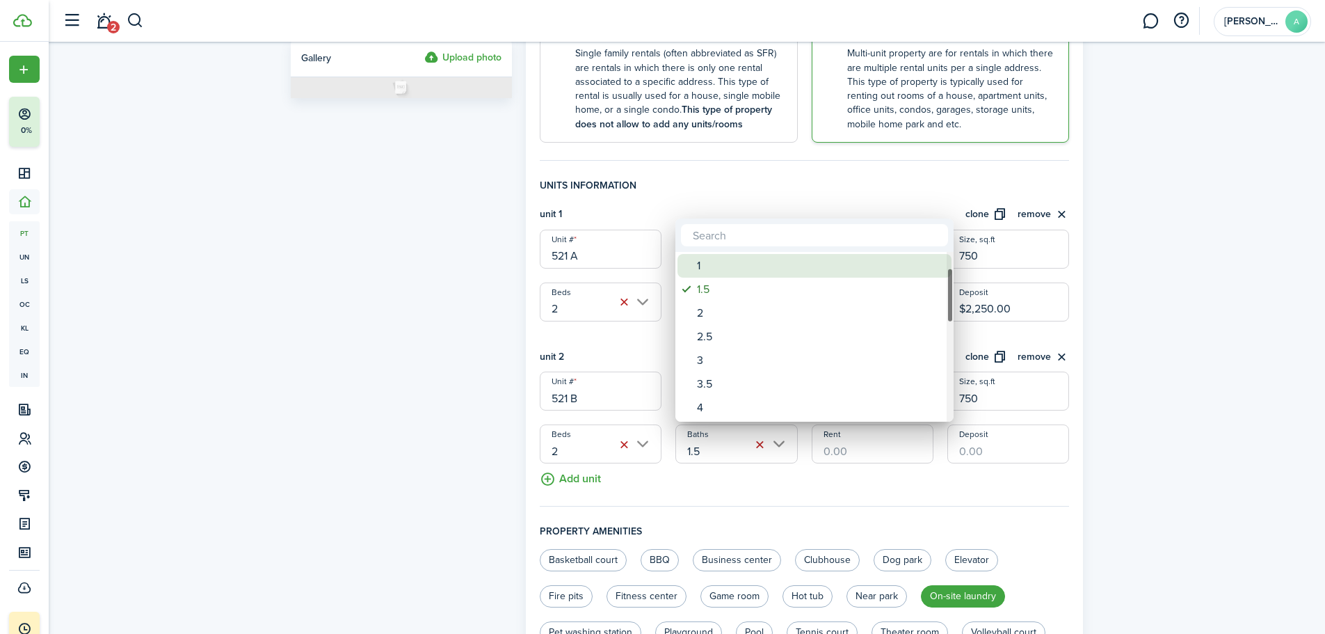
click at [723, 273] on div "1" at bounding box center [820, 266] width 246 height 24
type input "1"
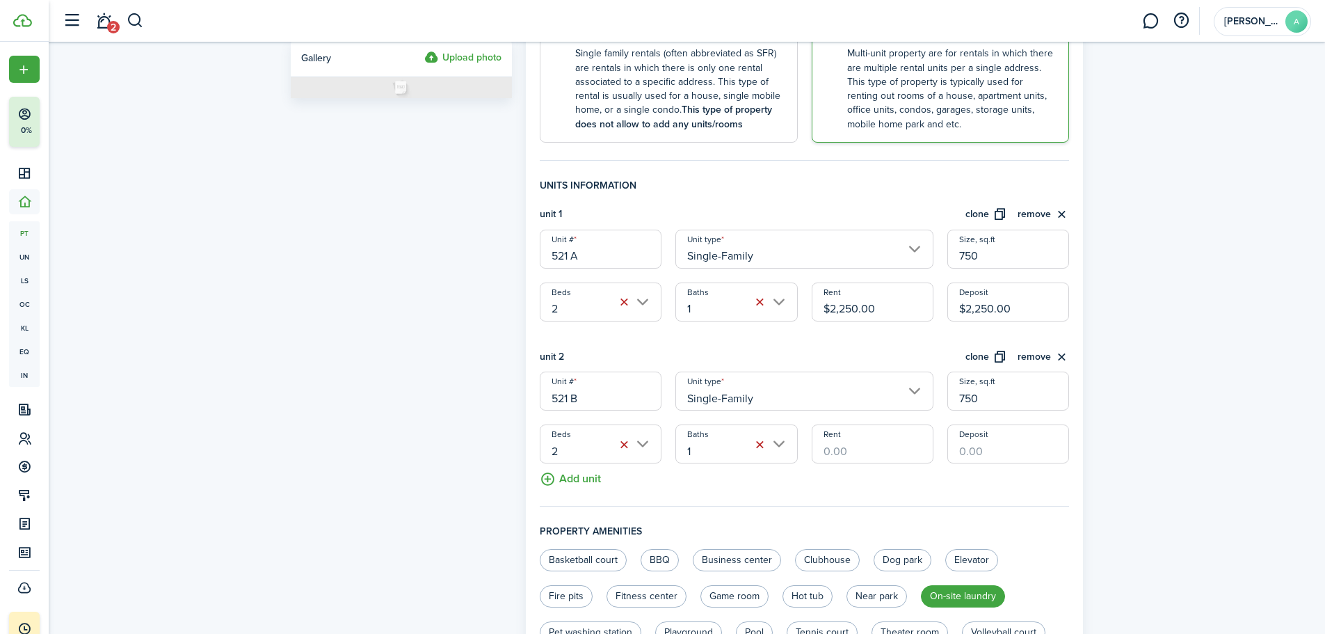
click at [866, 451] on input "Rent" at bounding box center [873, 443] width 122 height 39
type input "$2,250.00"
click at [1018, 442] on input "Deposit" at bounding box center [1008, 443] width 122 height 39
type input "$2,250.00"
click at [1063, 520] on div "General information Property name Yellow Stone 521 Year built 2024 [GEOGRAPHIC_…" at bounding box center [805, 324] width 530 height 1081
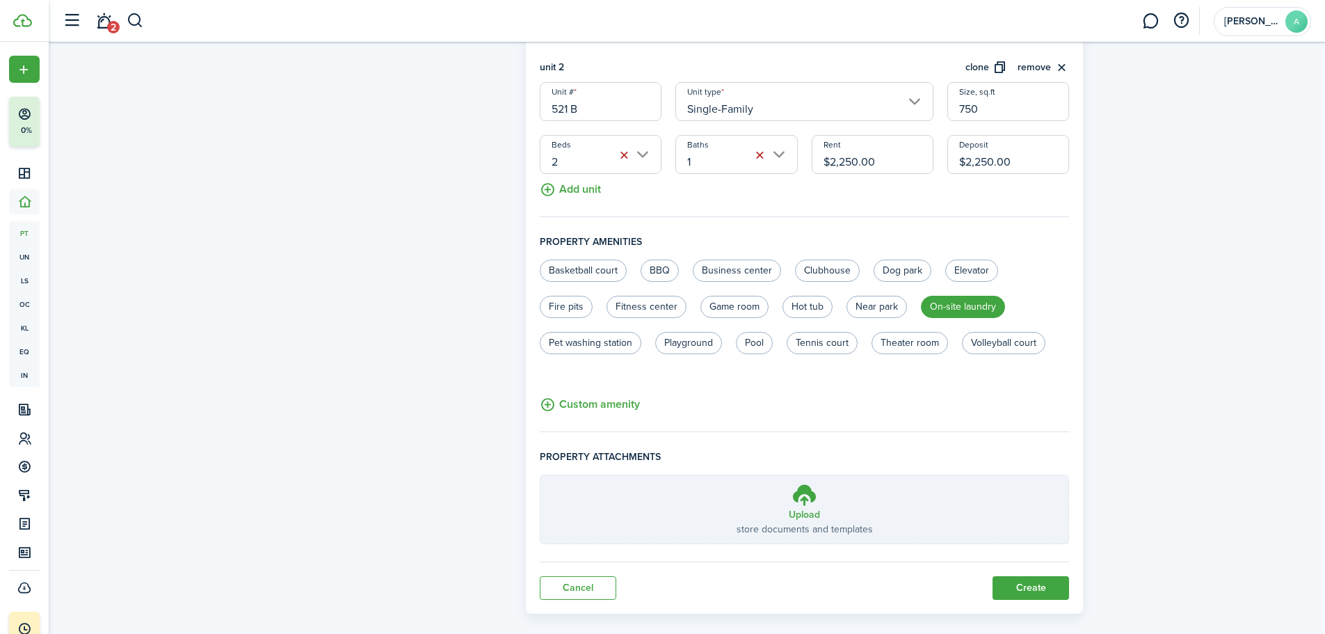
scroll to position [586, 0]
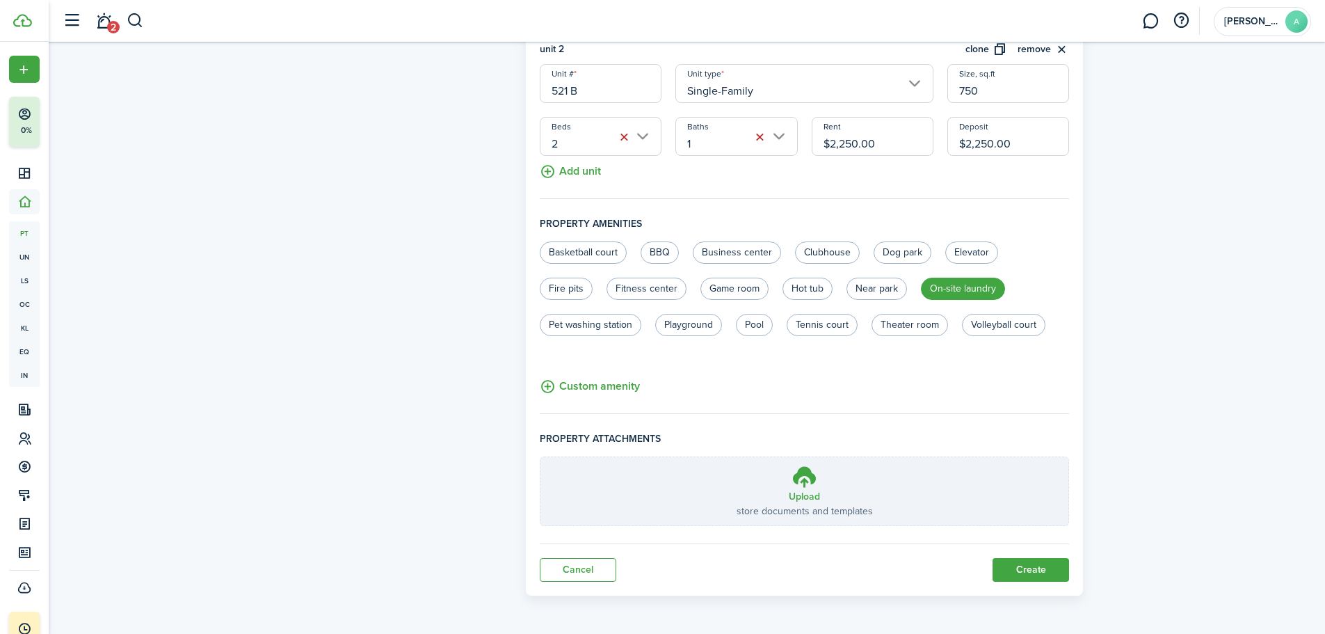
click at [1042, 576] on button "Create" at bounding box center [1030, 570] width 77 height 24
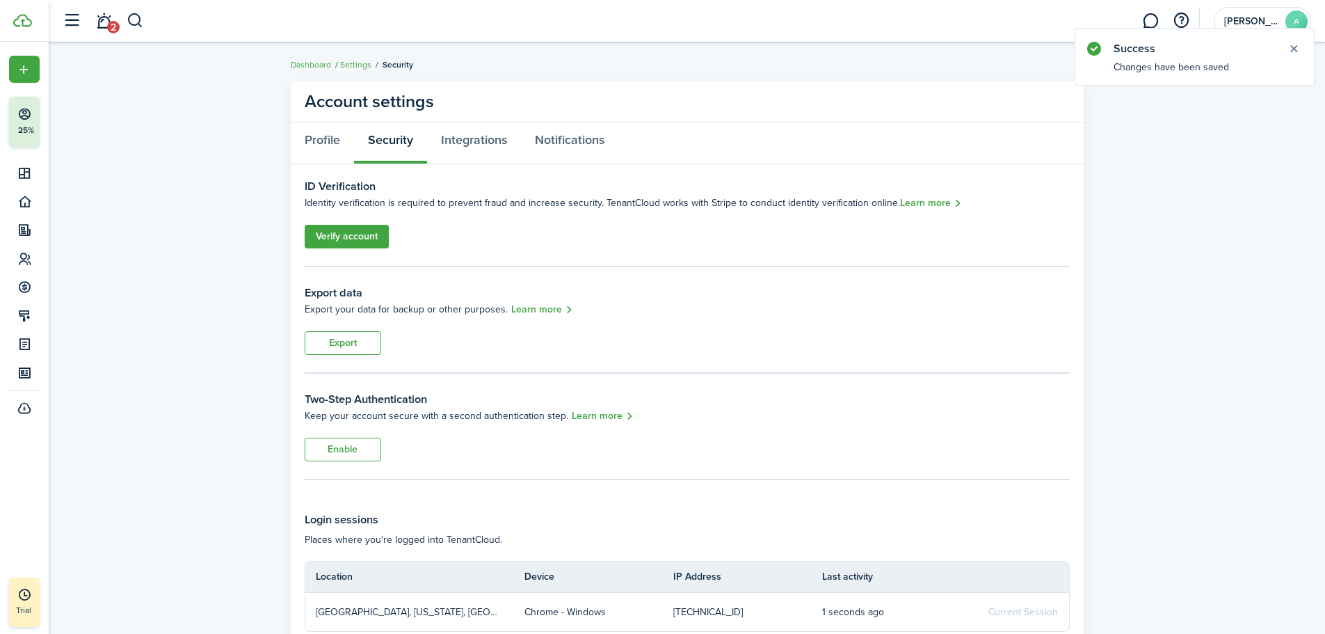
click at [360, 230] on link "Verify account" at bounding box center [347, 237] width 84 height 24
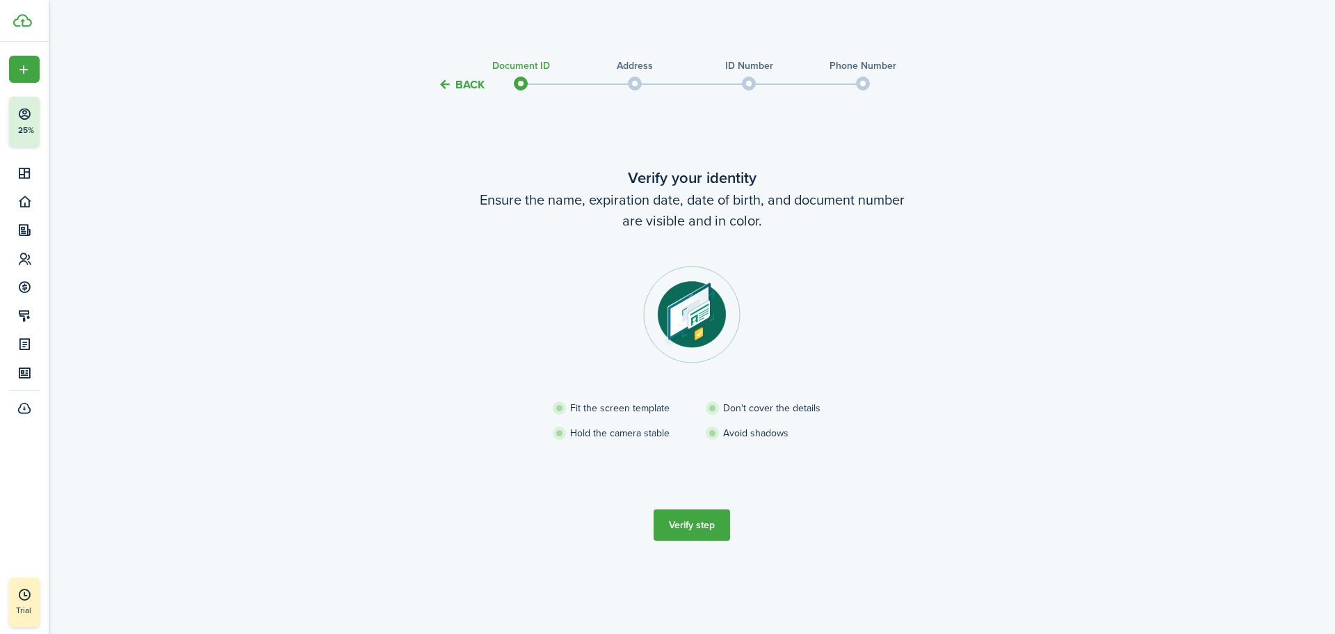
click at [674, 531] on button "Verify step" at bounding box center [692, 524] width 77 height 31
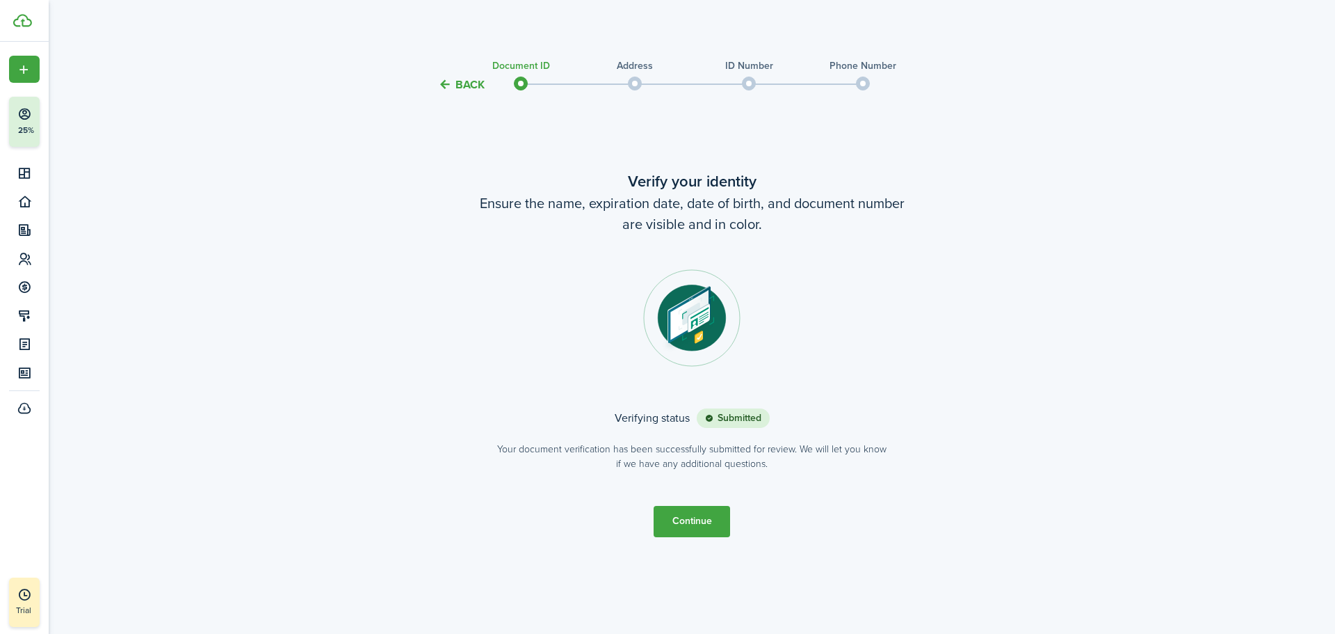
click at [689, 526] on button "Continue" at bounding box center [692, 521] width 77 height 31
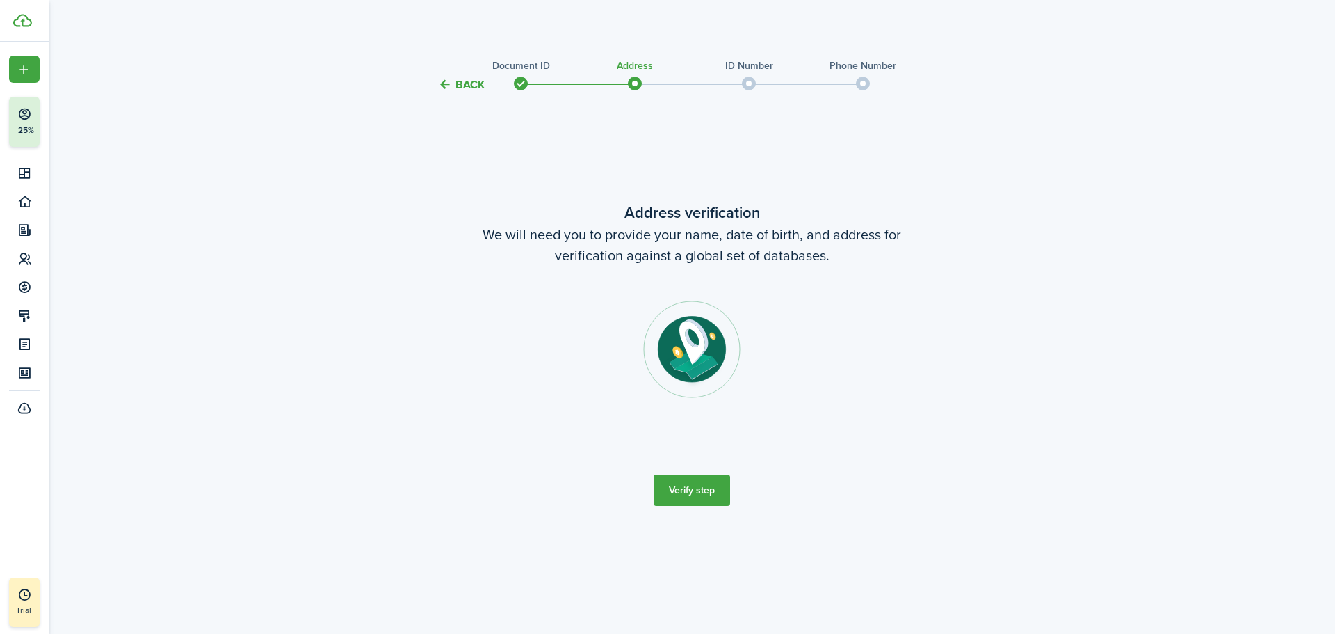
click at [697, 493] on button "Verify step" at bounding box center [692, 489] width 77 height 31
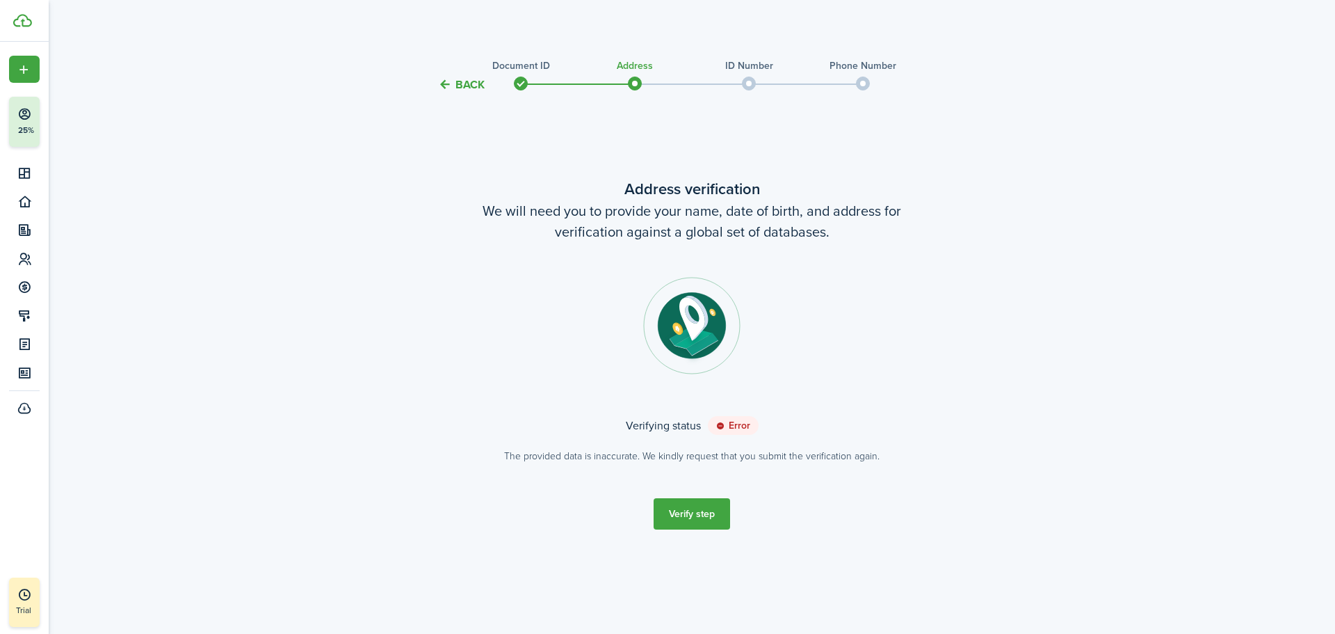
click at [691, 513] on button "Verify step" at bounding box center [692, 513] width 77 height 31
click at [725, 428] on status "Error" at bounding box center [733, 425] width 51 height 19
click at [695, 505] on button "Verify step" at bounding box center [692, 513] width 77 height 31
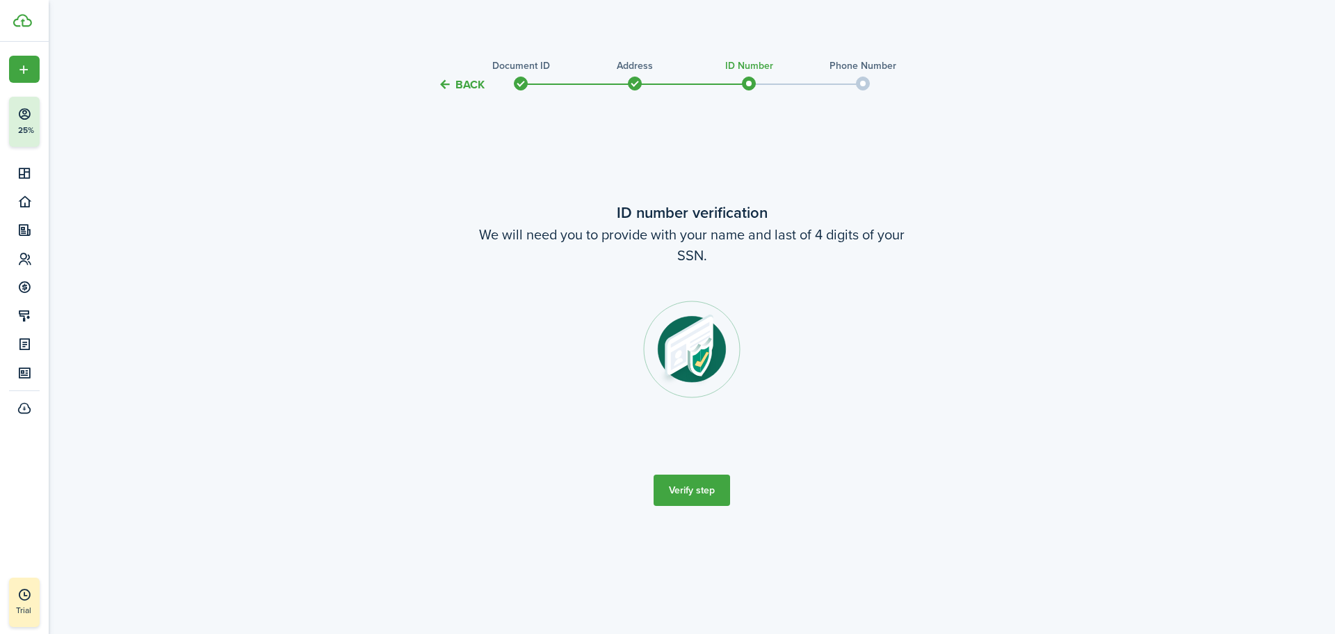
click at [707, 488] on button "Verify step" at bounding box center [692, 489] width 77 height 31
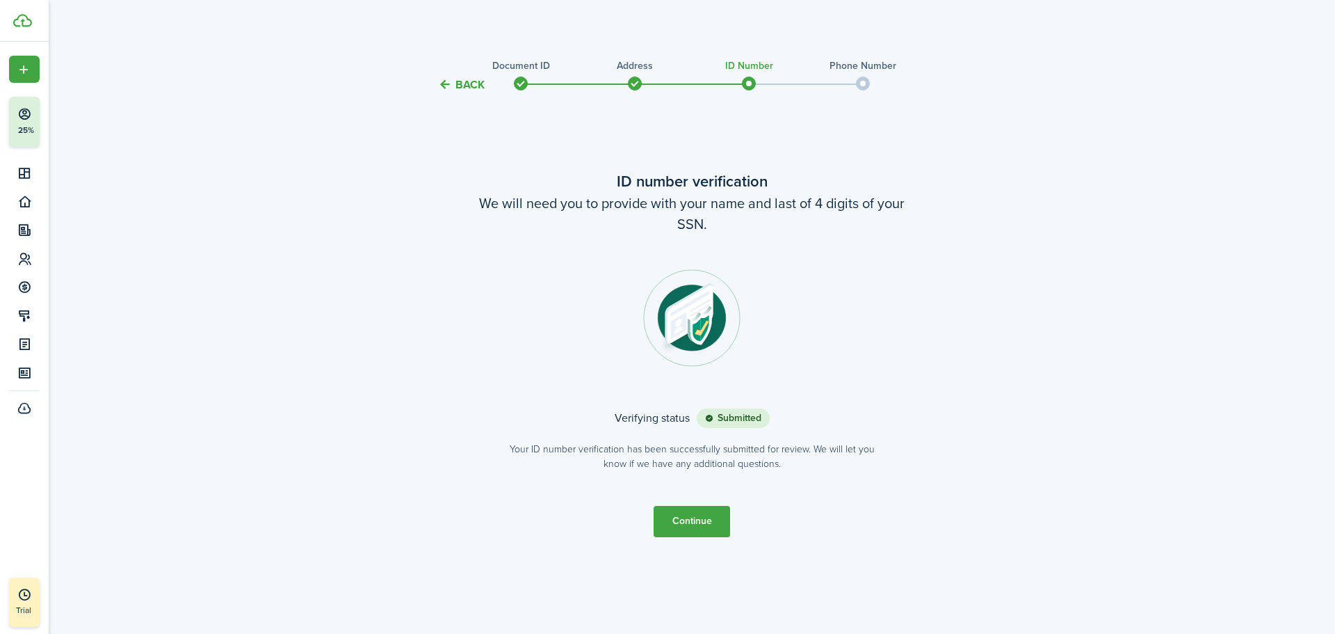
click at [691, 515] on button "Continue" at bounding box center [692, 521] width 77 height 31
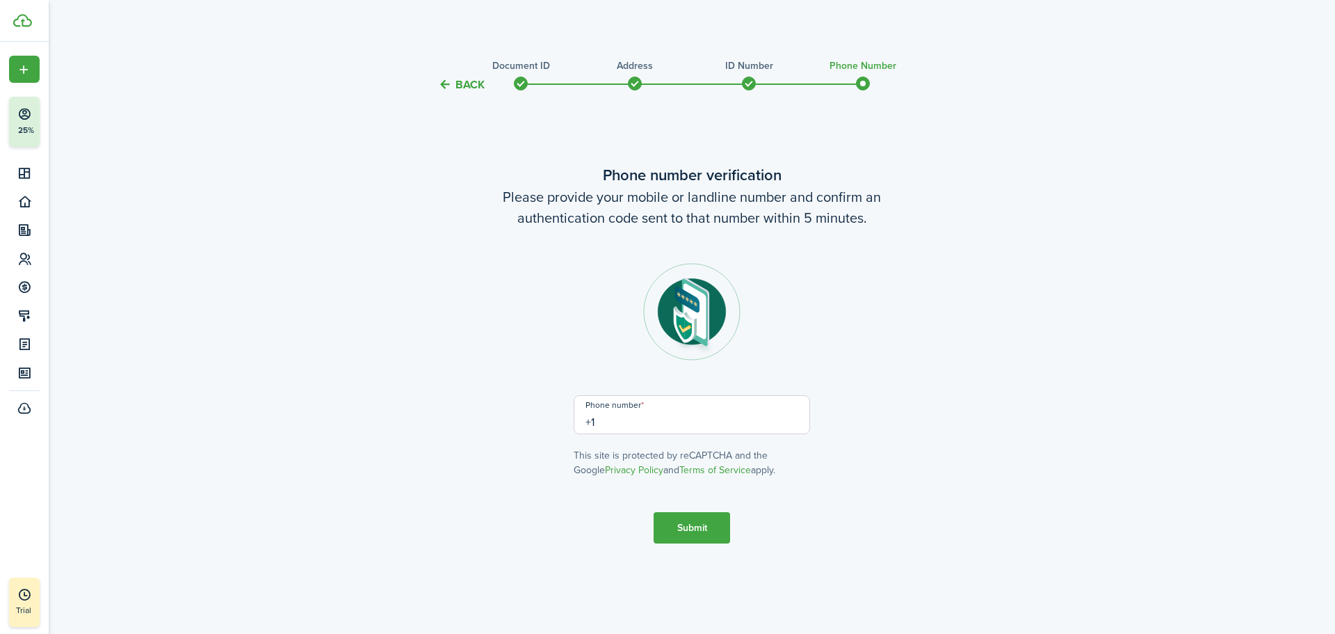
click at [684, 415] on input "+1" at bounding box center [692, 414] width 236 height 39
type input "[PHONE_NUMBER]"
click at [685, 529] on button "Submit" at bounding box center [692, 527] width 77 height 31
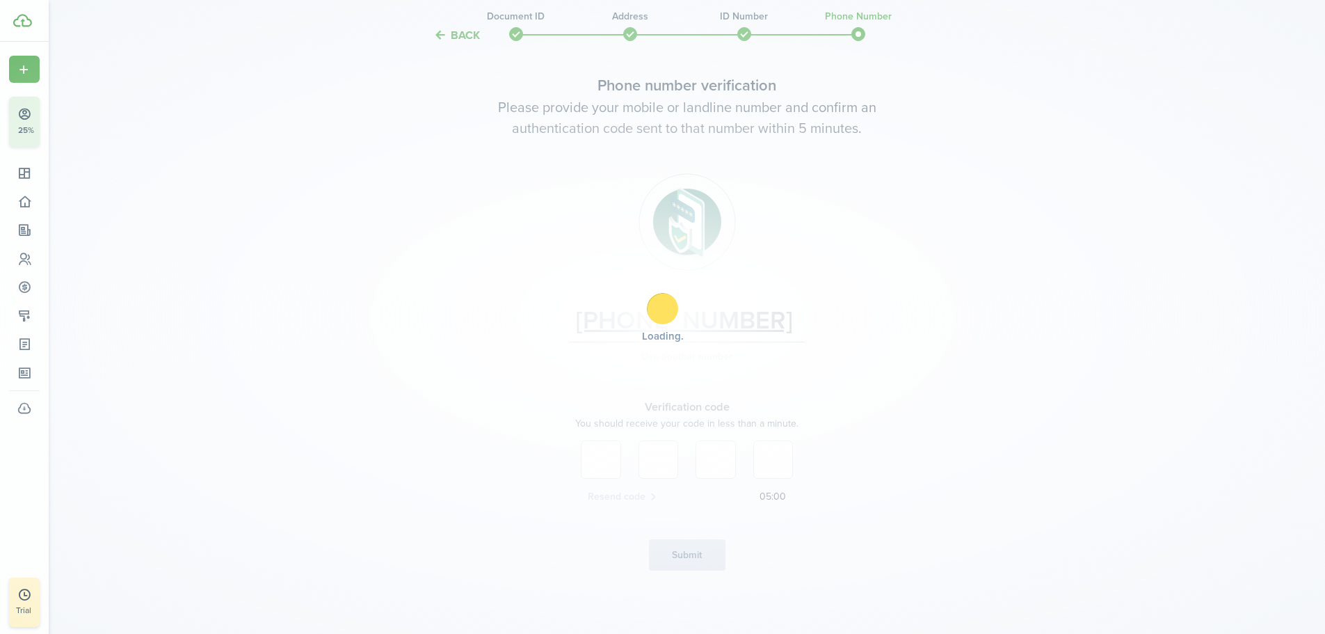
scroll to position [68, 0]
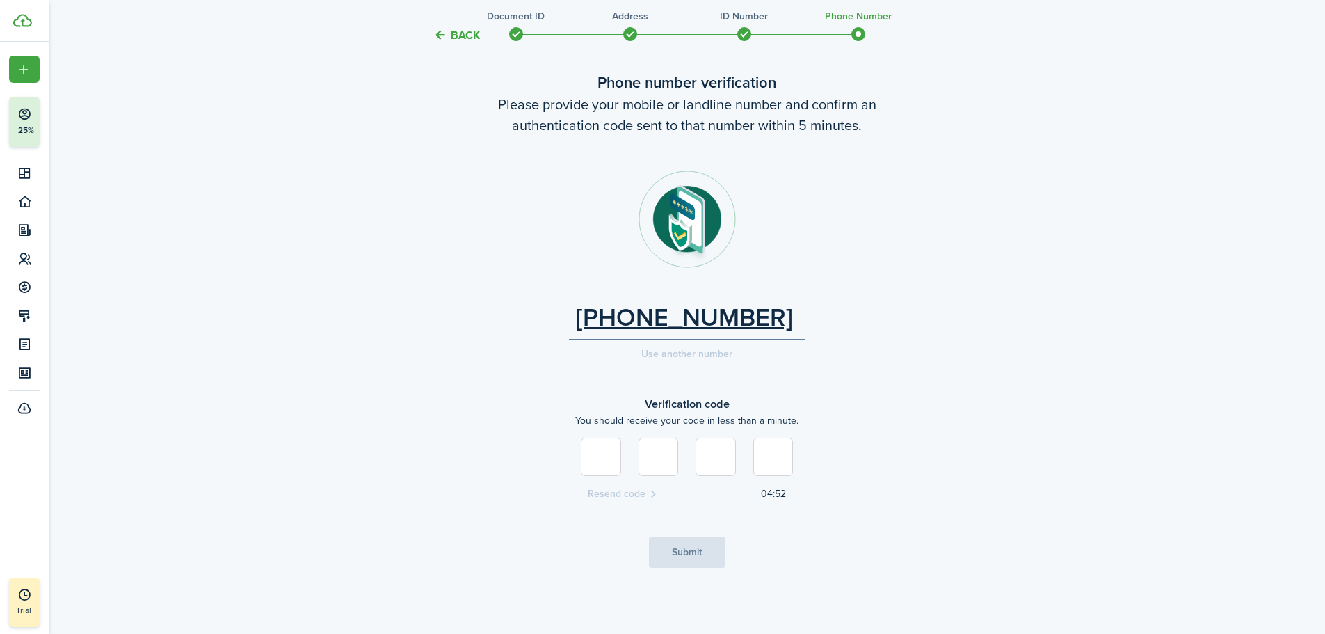
type input "8"
type input "6"
type input "2"
type input "8"
click at [686, 561] on button "Submit" at bounding box center [687, 551] width 77 height 31
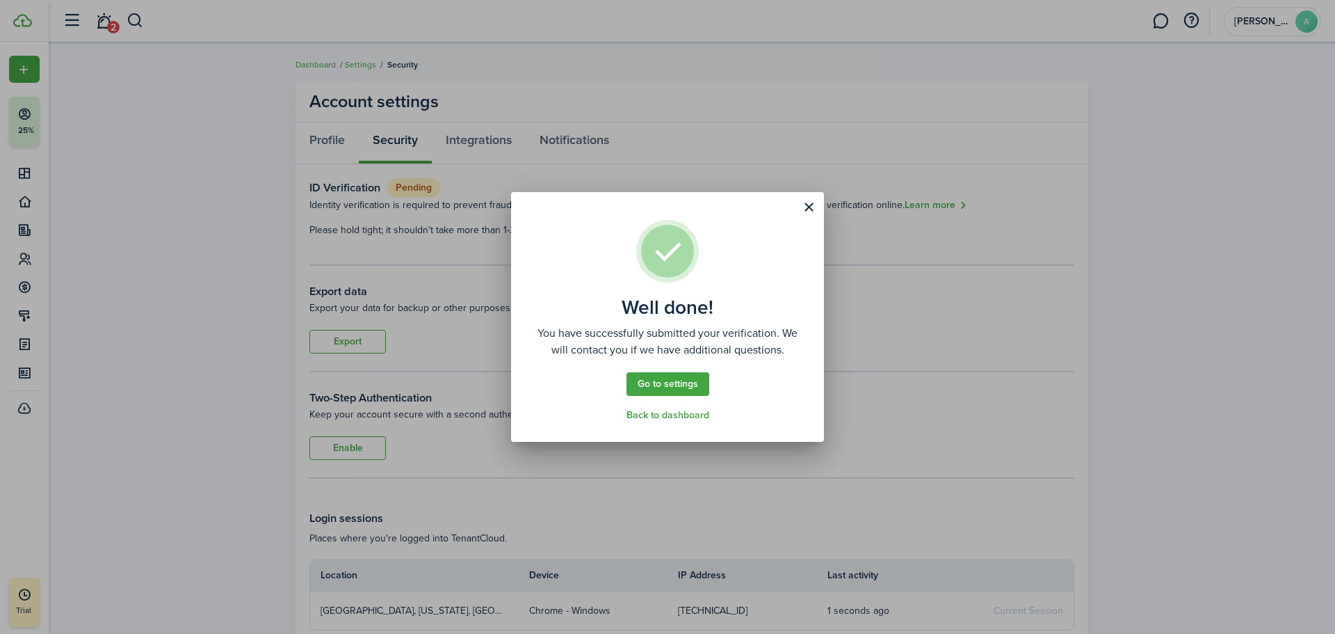
click at [814, 209] on button "Close modal" at bounding box center [809, 207] width 24 height 24
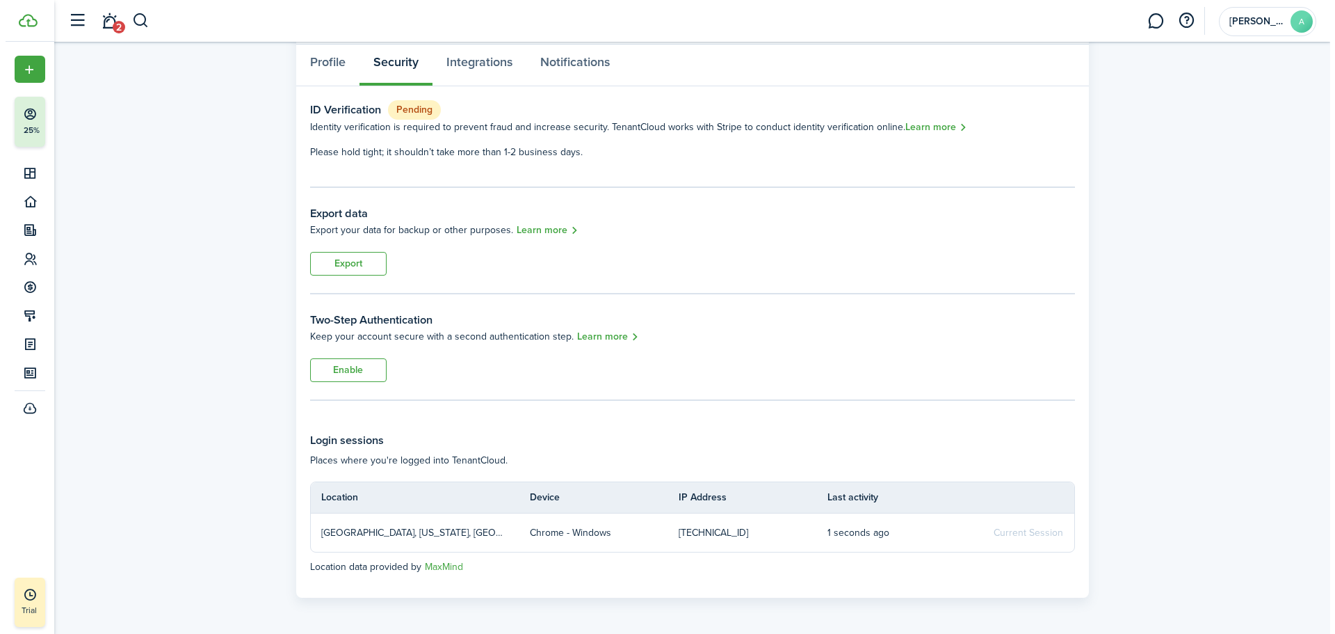
scroll to position [80, 0]
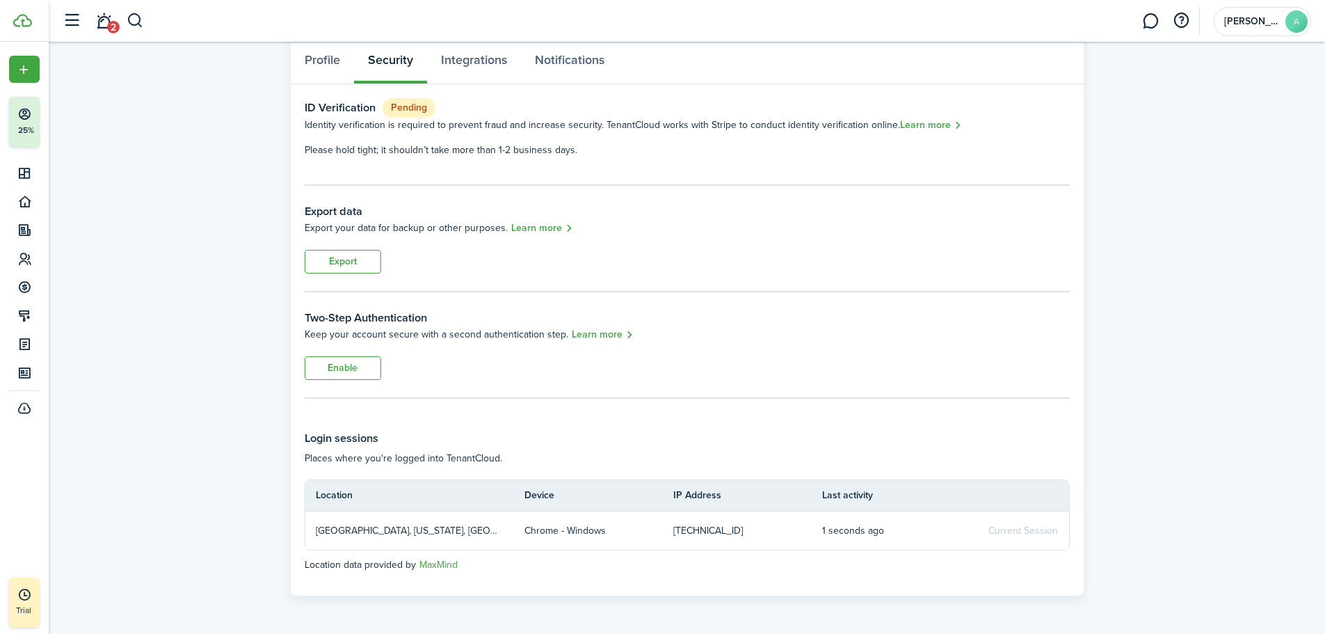
click at [364, 367] on button "Enable" at bounding box center [343, 368] width 77 height 24
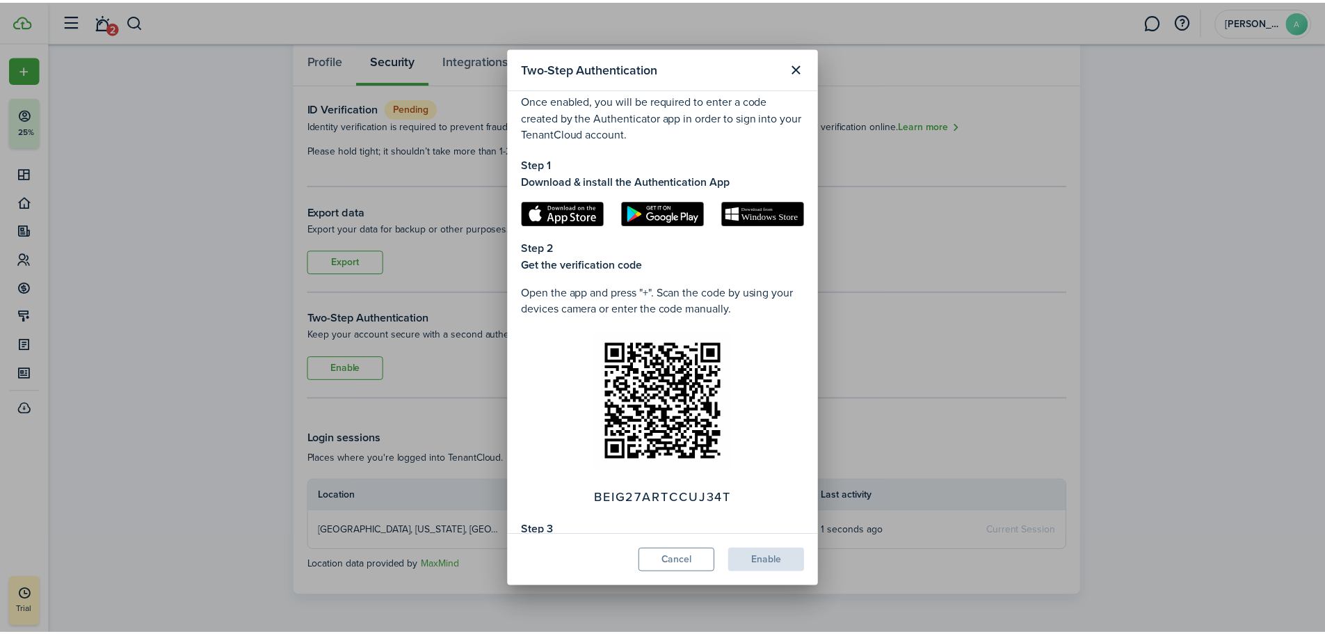
scroll to position [0, 0]
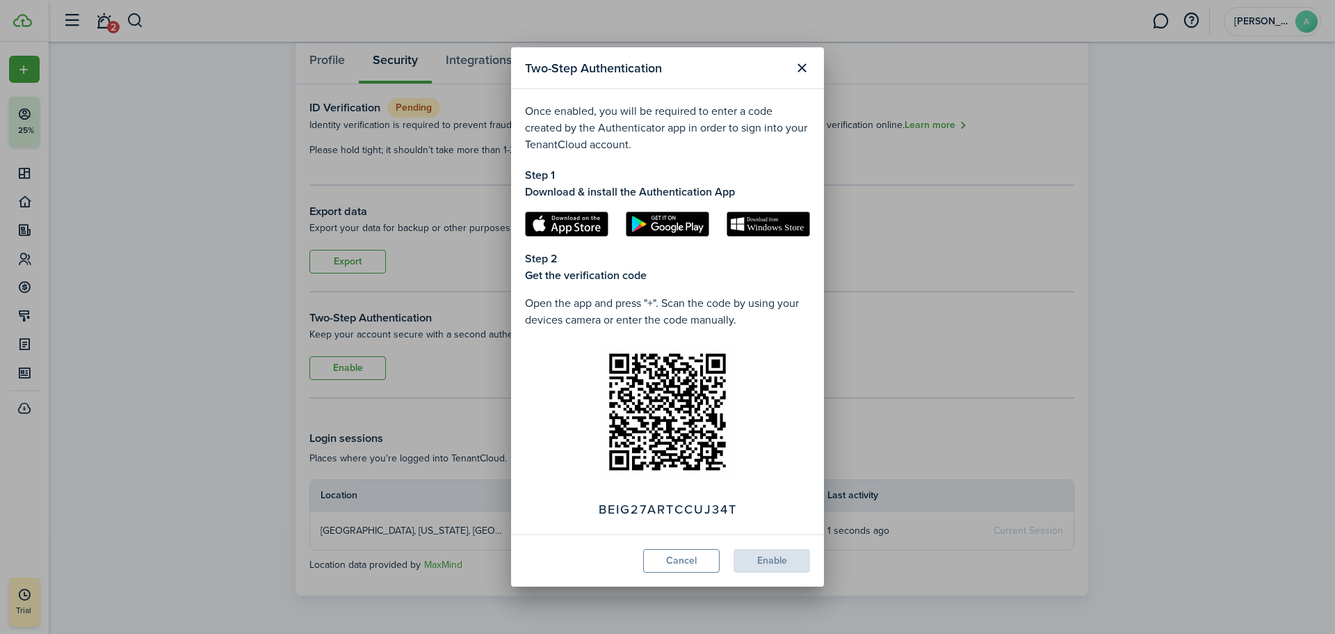
click at [808, 65] on button "Close modal" at bounding box center [802, 68] width 24 height 24
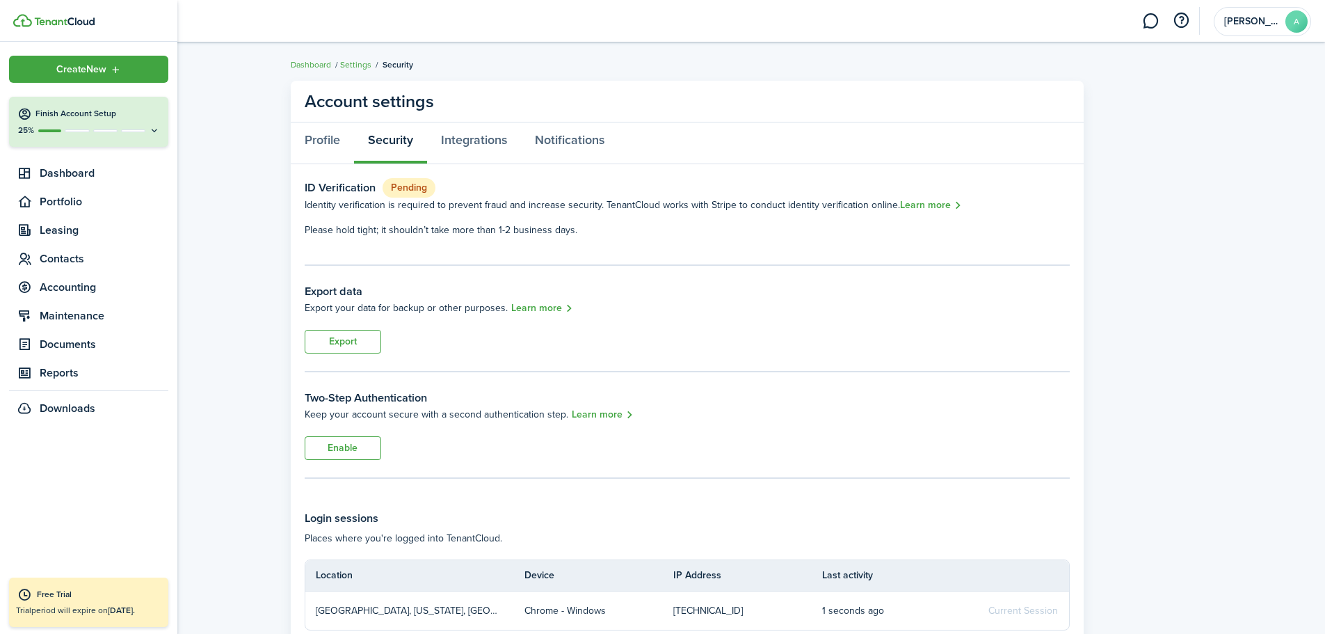
click at [40, 120] on h4 "Finish Account Setup" at bounding box center [97, 114] width 124 height 12
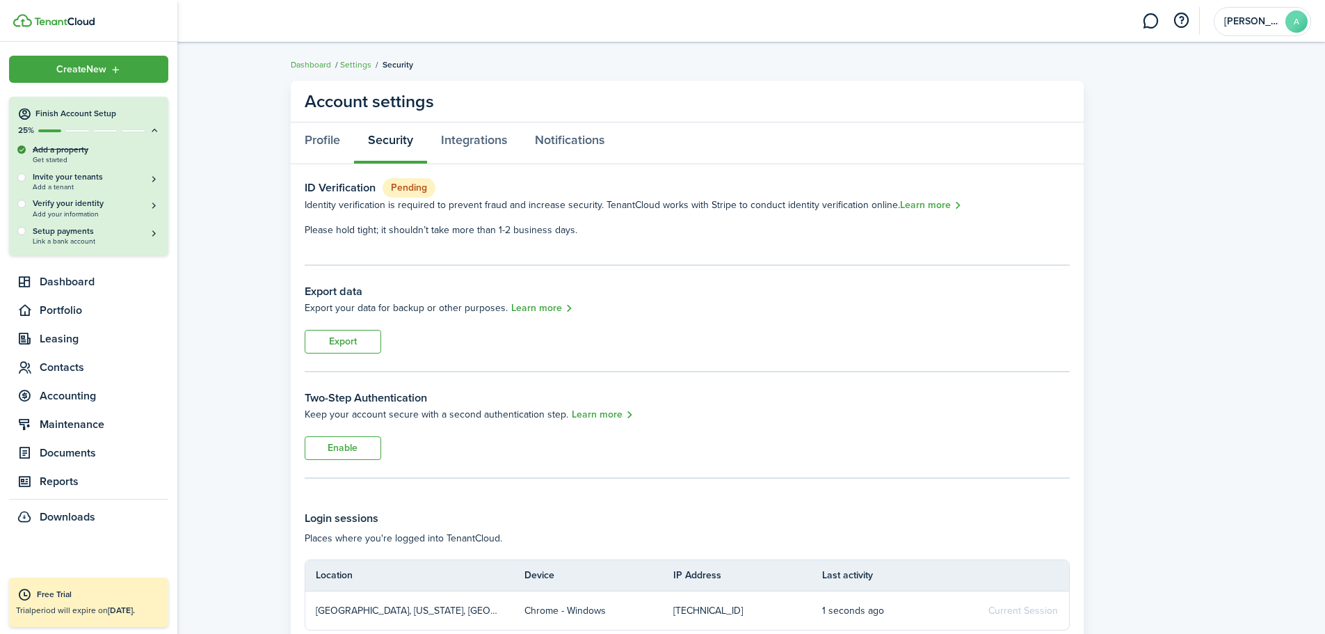
click at [112, 111] on h4 "Finish Account Setup" at bounding box center [97, 114] width 124 height 12
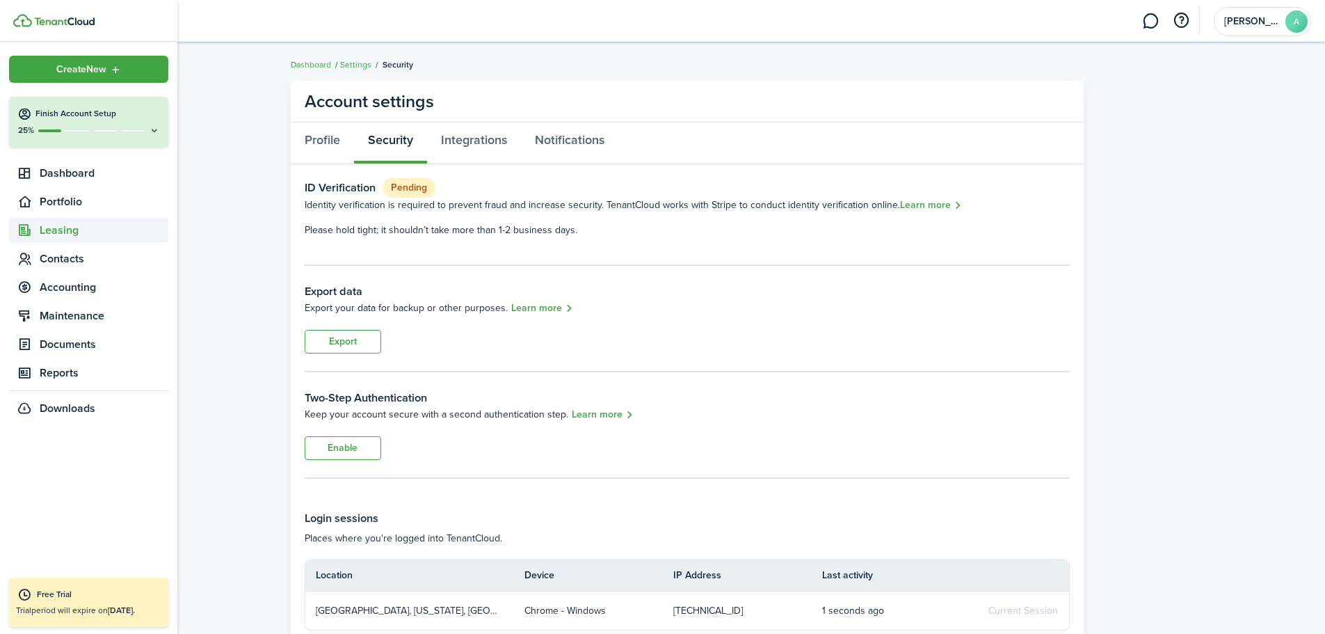
click at [84, 237] on span "Leasing" at bounding box center [104, 230] width 129 height 17
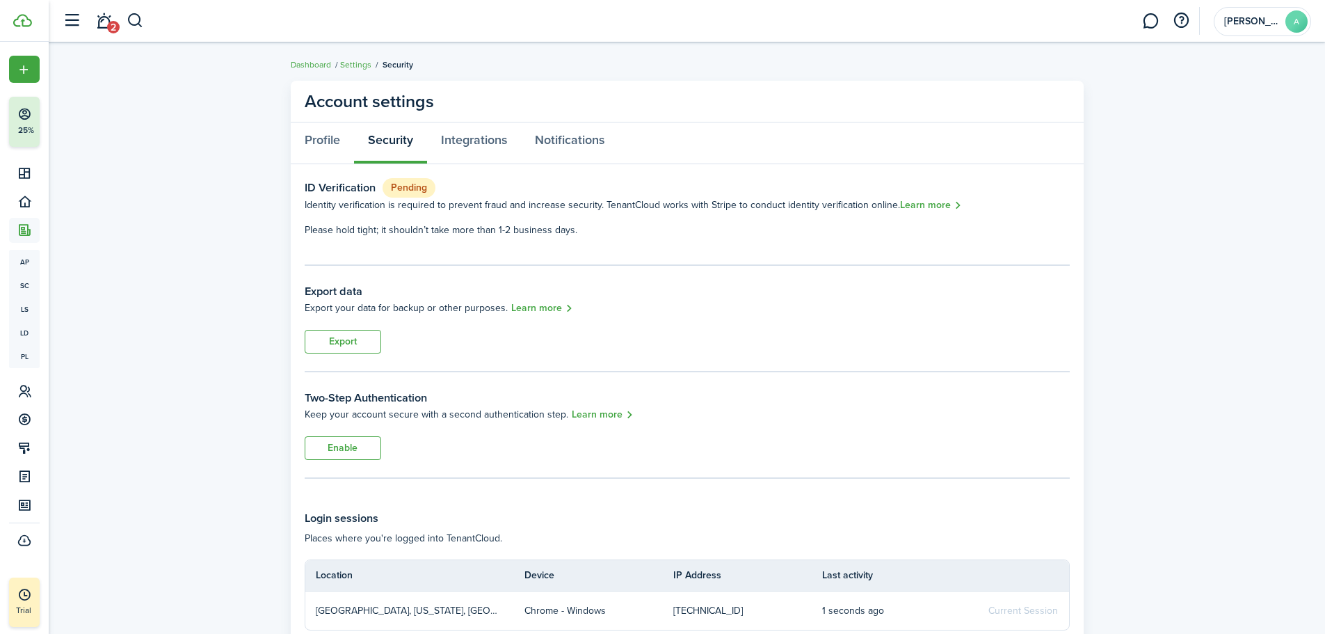
click at [246, 200] on account-settings-layout "Account settings Profile Security Integrations Notifications ID Verification Pe…" at bounding box center [687, 378] width 1276 height 609
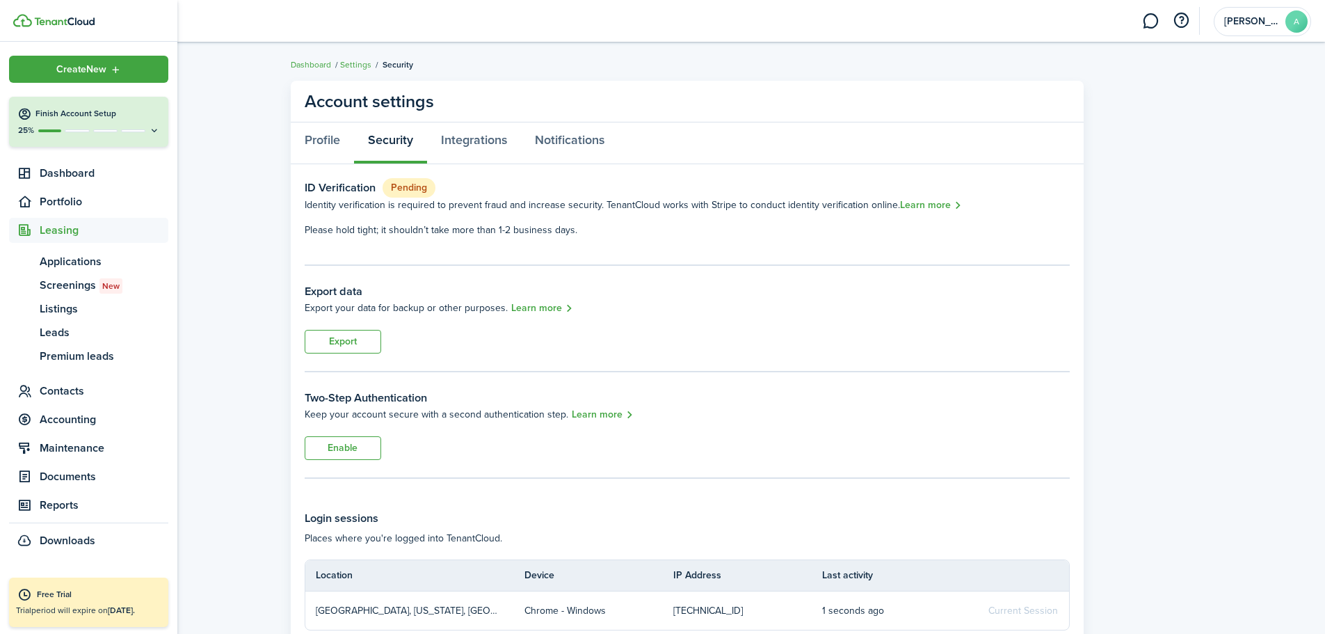
click at [59, 17] on img at bounding box center [64, 21] width 61 height 8
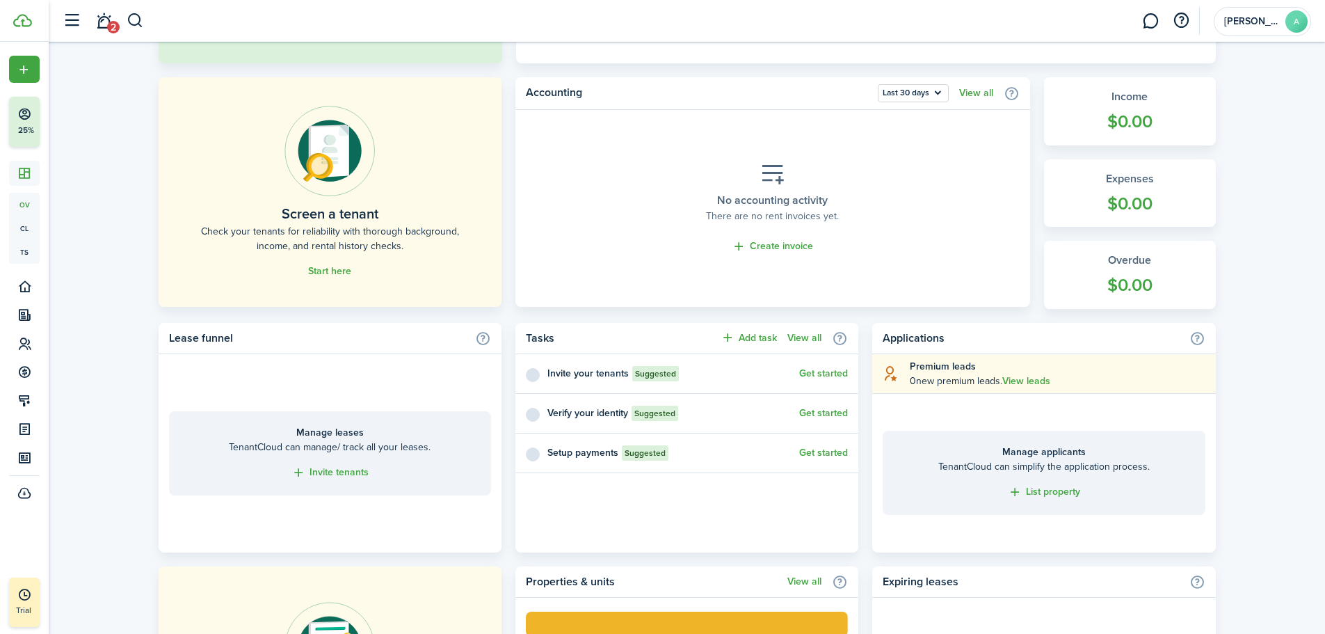
scroll to position [348, 0]
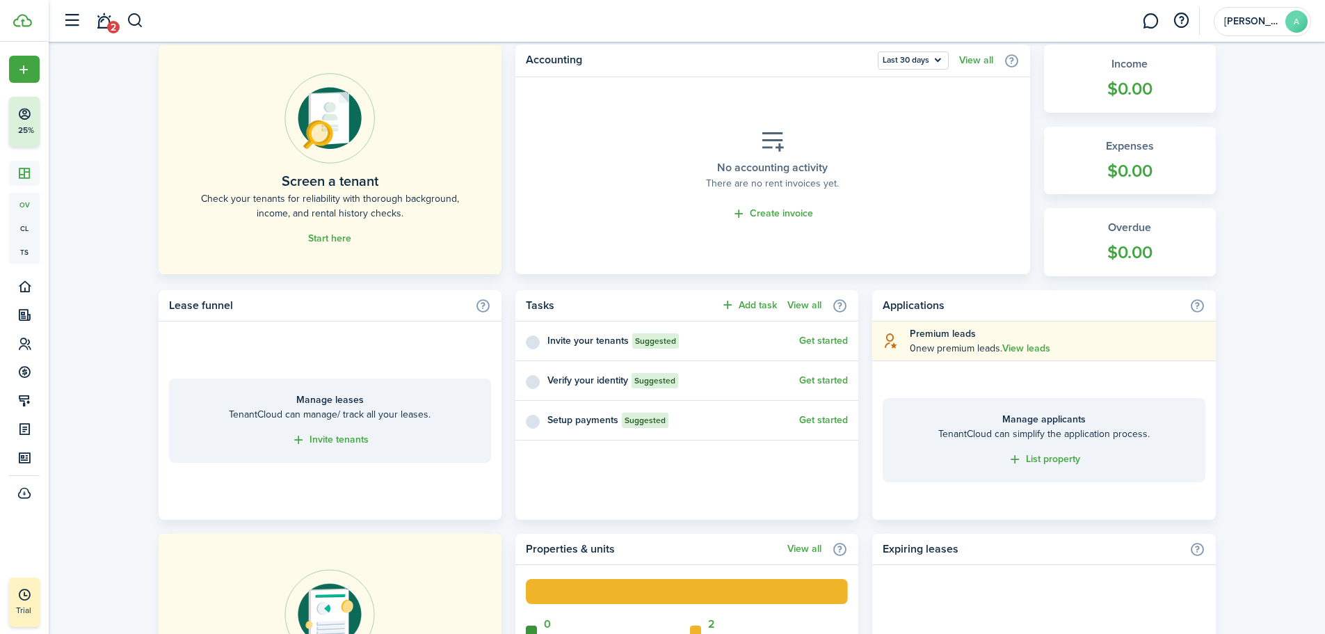
click at [830, 420] on link "Get started" at bounding box center [823, 420] width 49 height 11
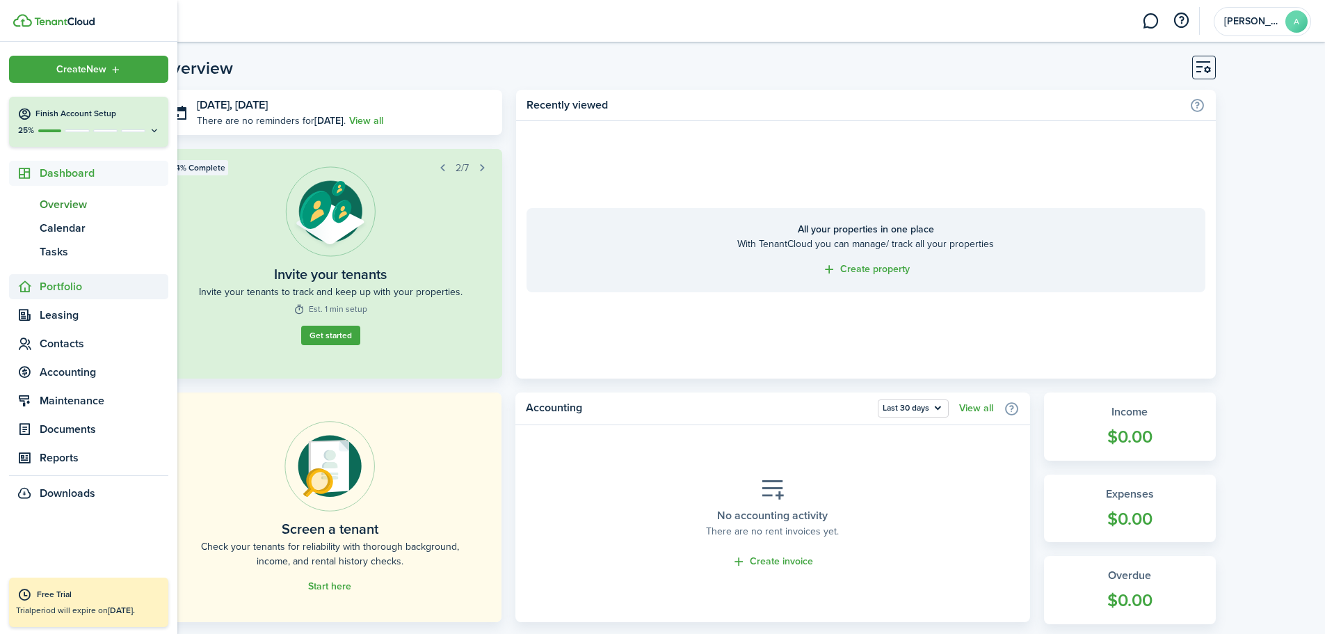
click at [42, 283] on span "Portfolio" at bounding box center [104, 286] width 129 height 17
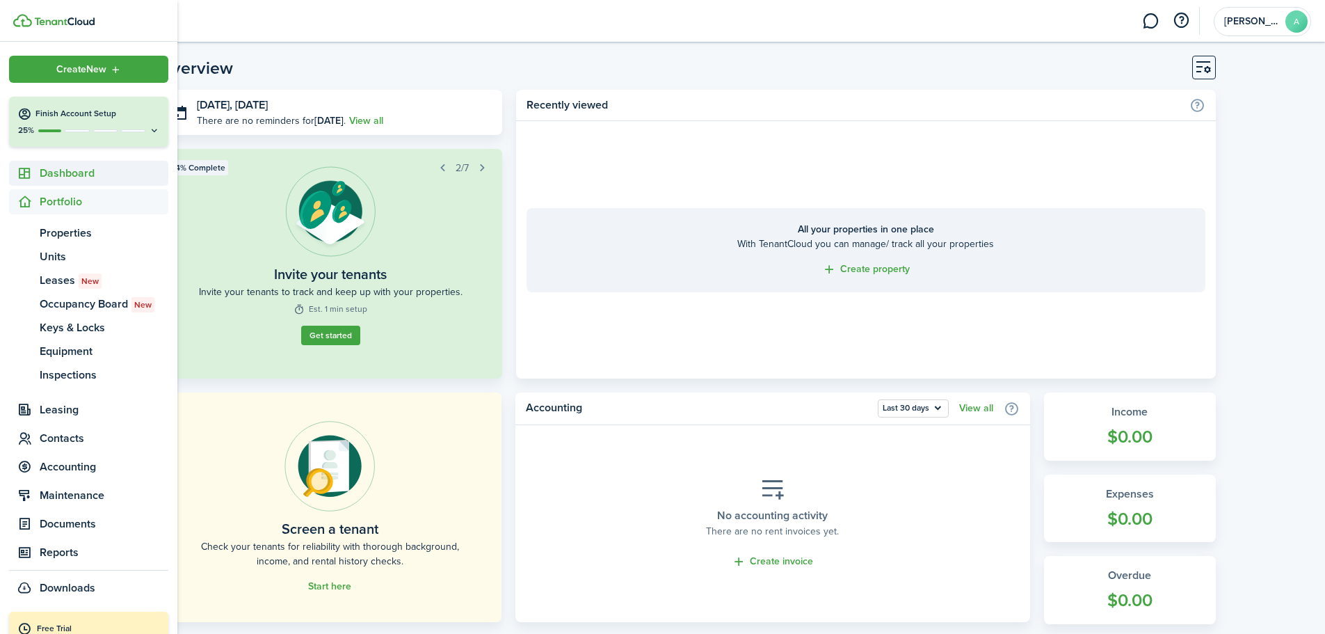
click at [102, 177] on span "Dashboard" at bounding box center [104, 173] width 129 height 17
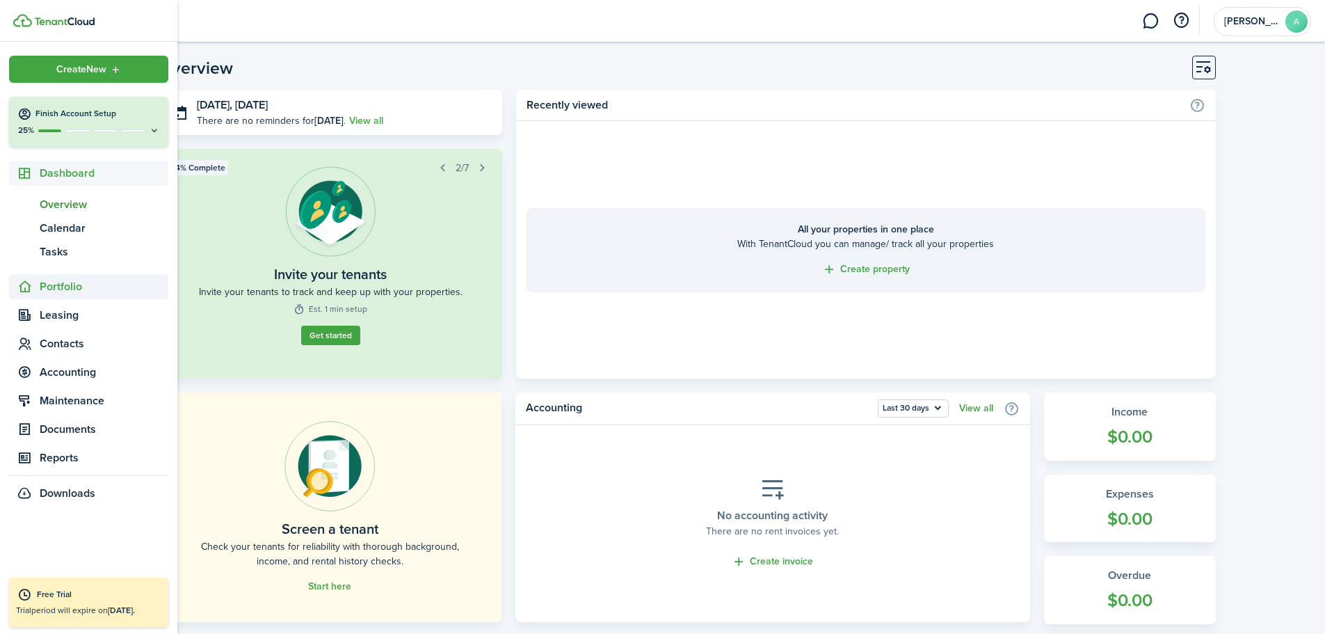
click at [60, 289] on span "Portfolio" at bounding box center [104, 286] width 129 height 17
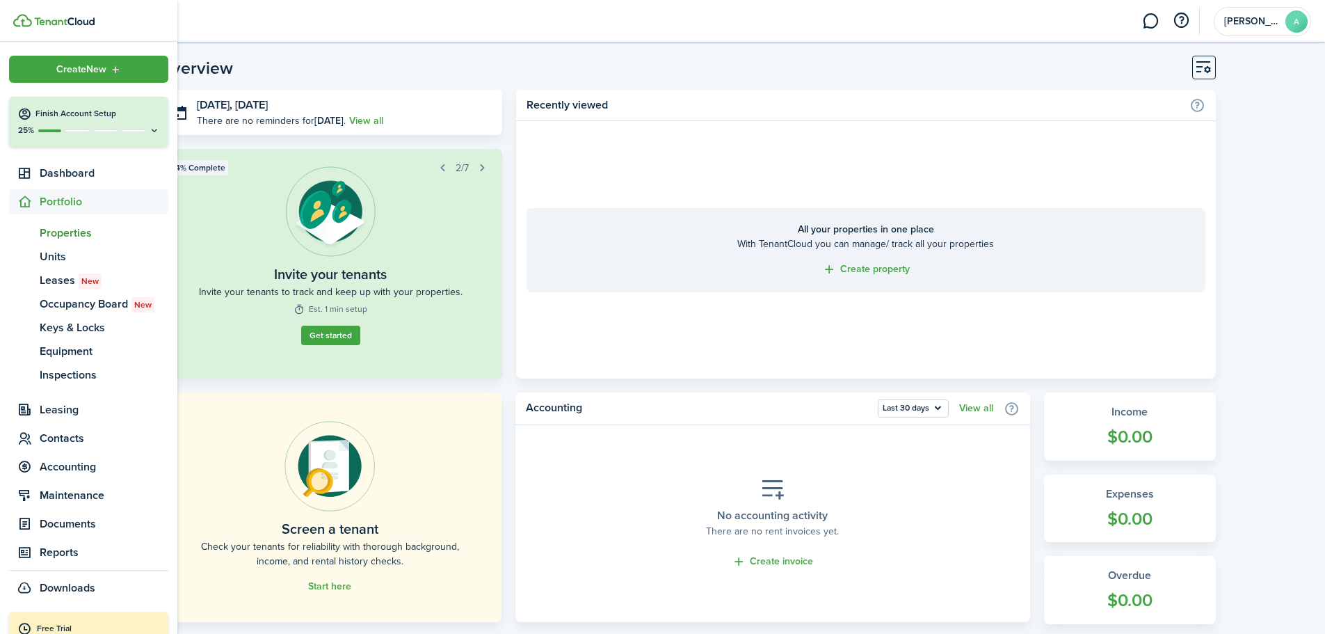
click at [47, 231] on span "Properties" at bounding box center [104, 233] width 129 height 17
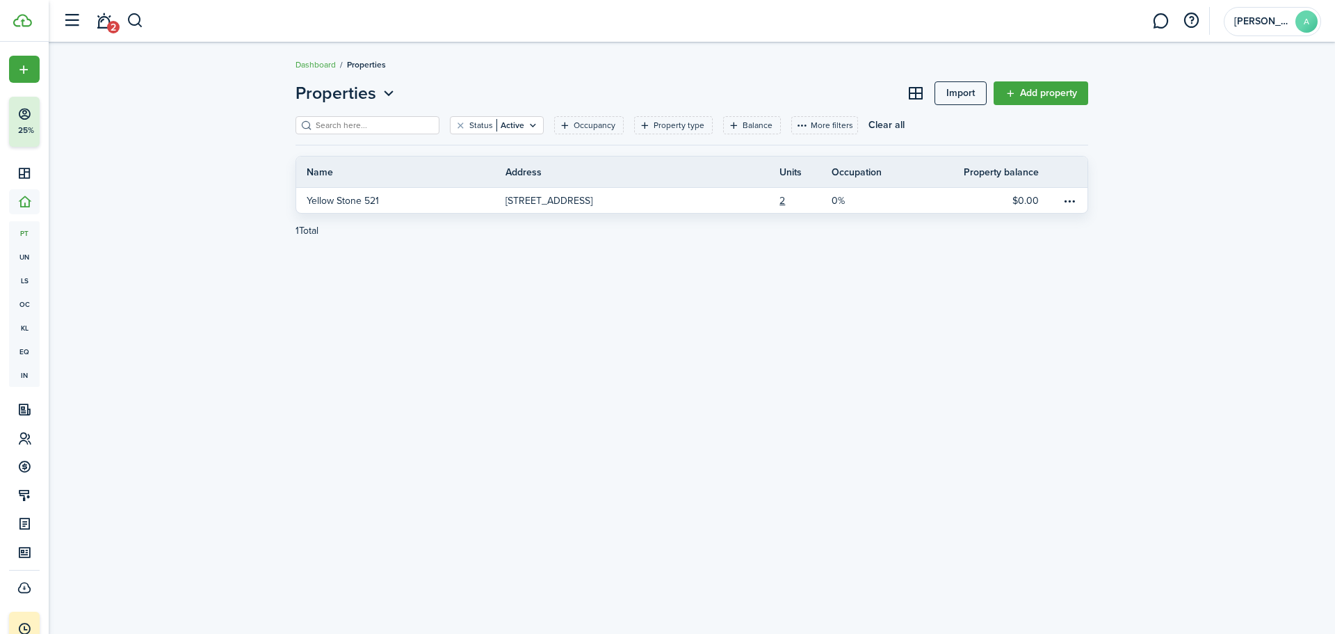
click at [1043, 89] on link "Add property" at bounding box center [1041, 93] width 95 height 24
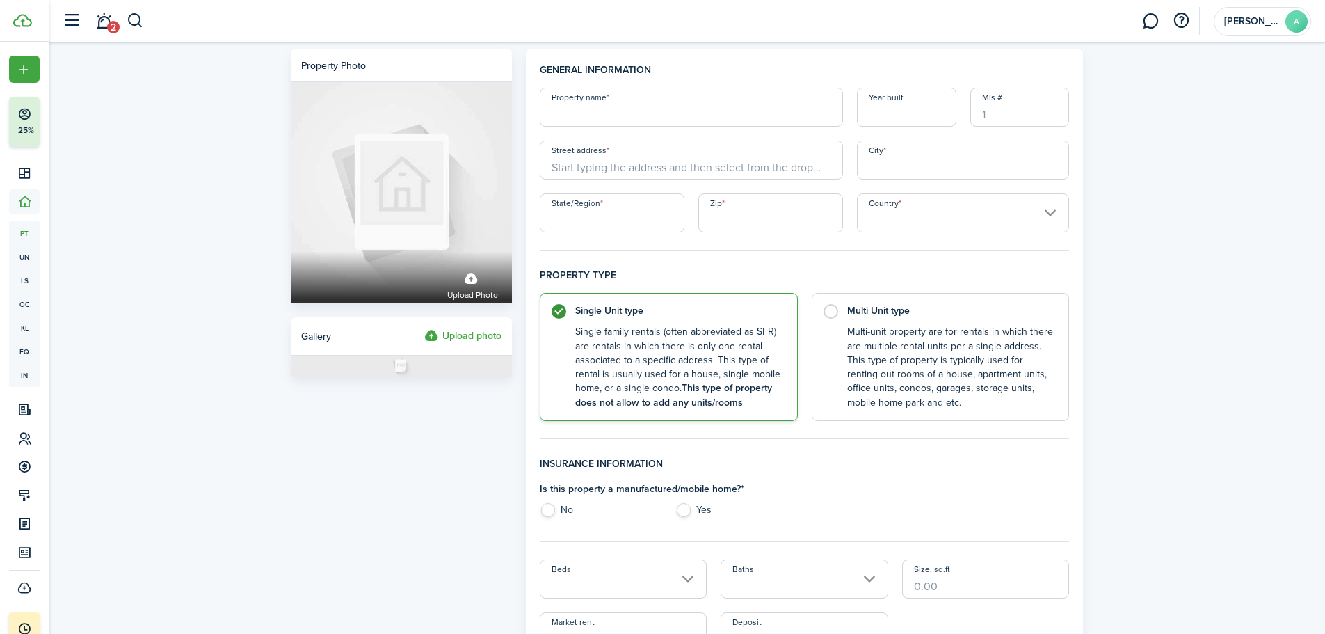
click at [690, 110] on input "Property name" at bounding box center [691, 107] width 303 height 39
type input "519 Yellowstone A &B"
click at [678, 161] on input "Street address" at bounding box center [691, 159] width 303 height 39
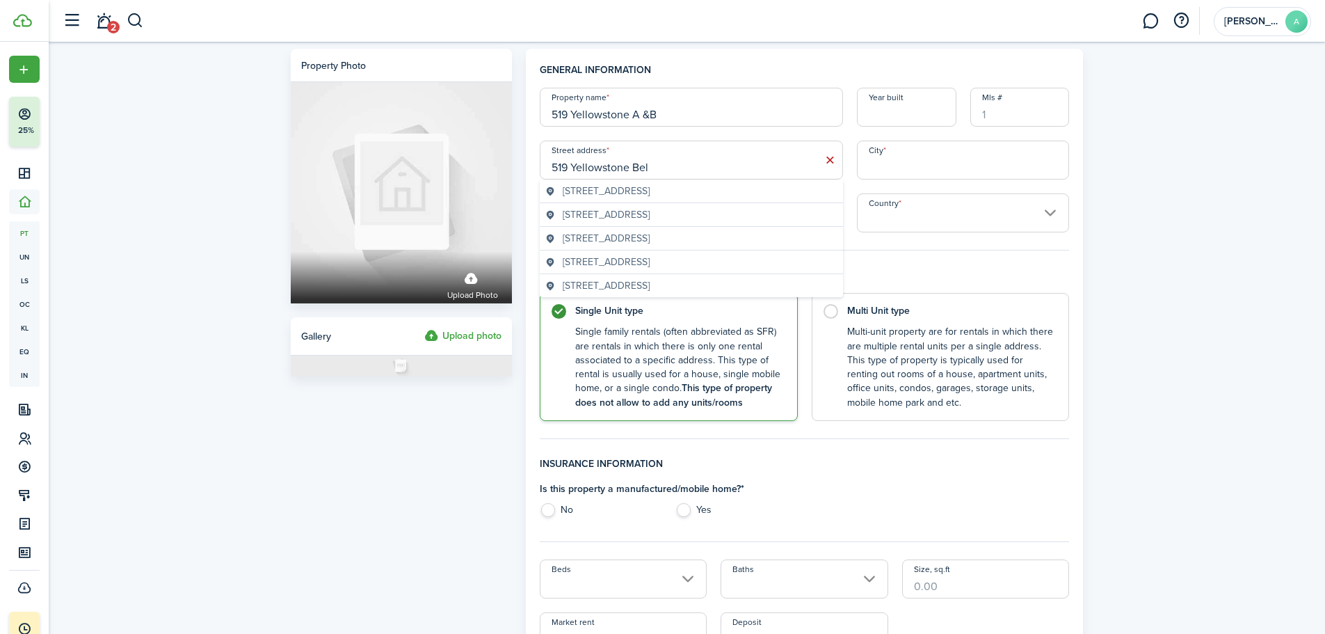
click at [650, 214] on span "[STREET_ADDRESS]" at bounding box center [606, 214] width 87 height 15
type input "[STREET_ADDRESS]"
type input "[GEOGRAPHIC_DATA]"
type input "MT"
type input "59714"
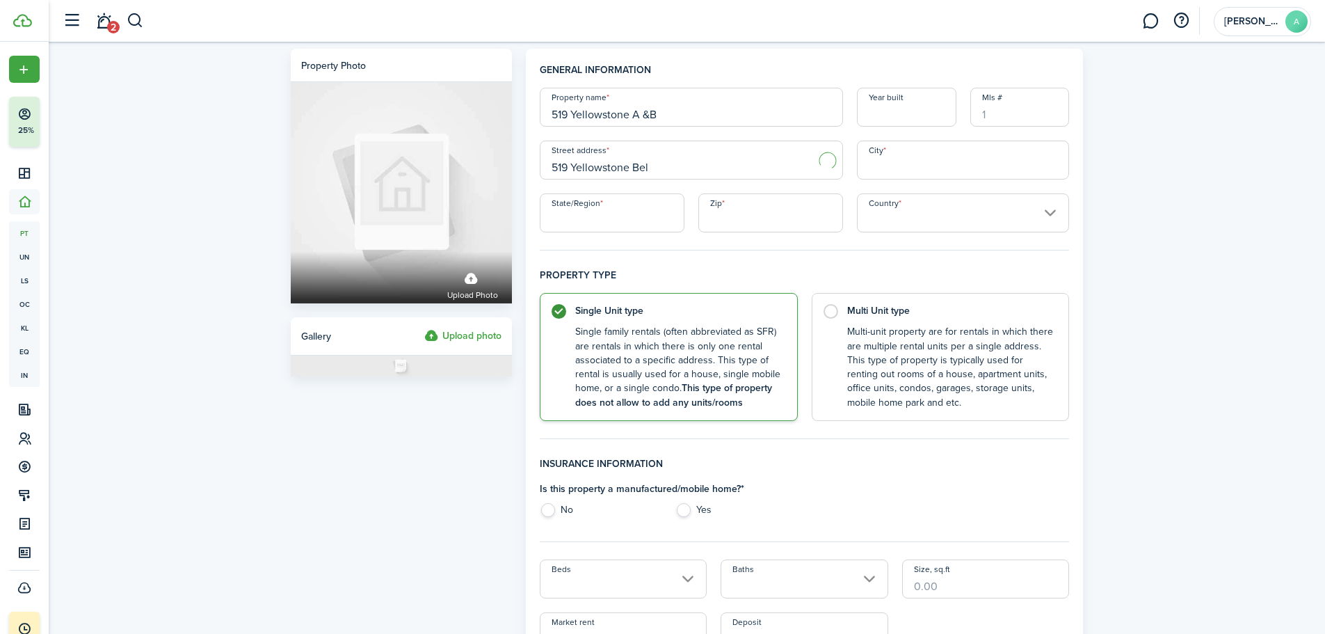
type input "[GEOGRAPHIC_DATA]"
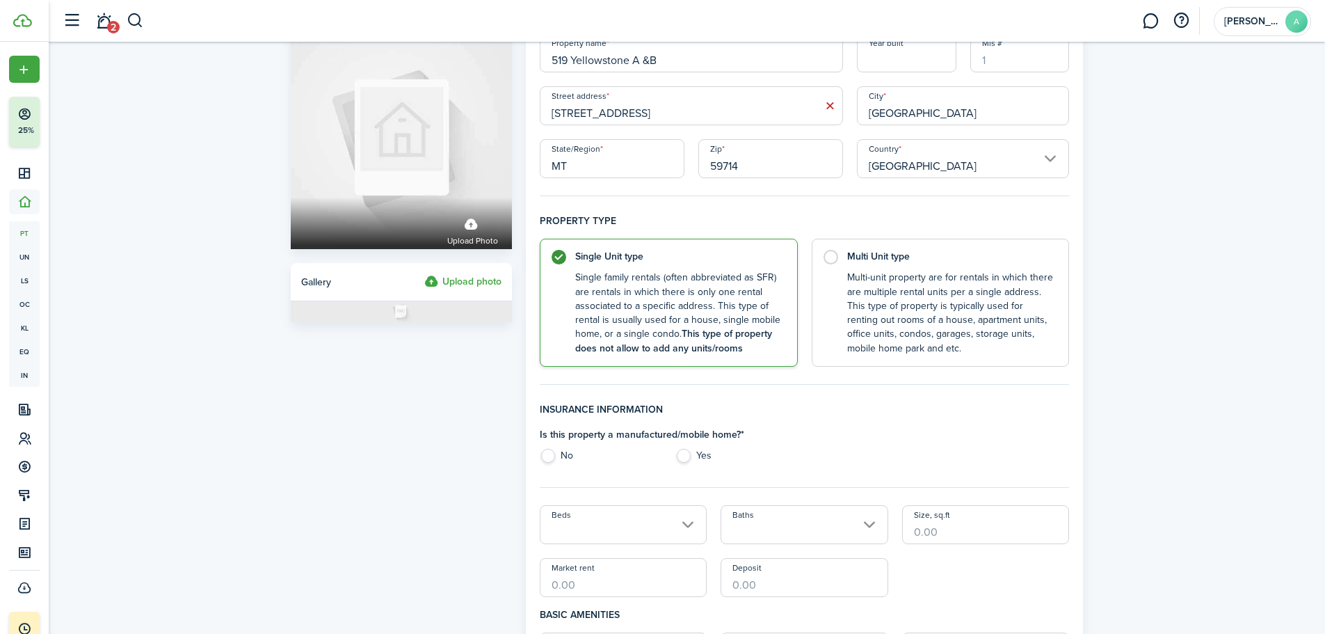
scroll to position [209, 0]
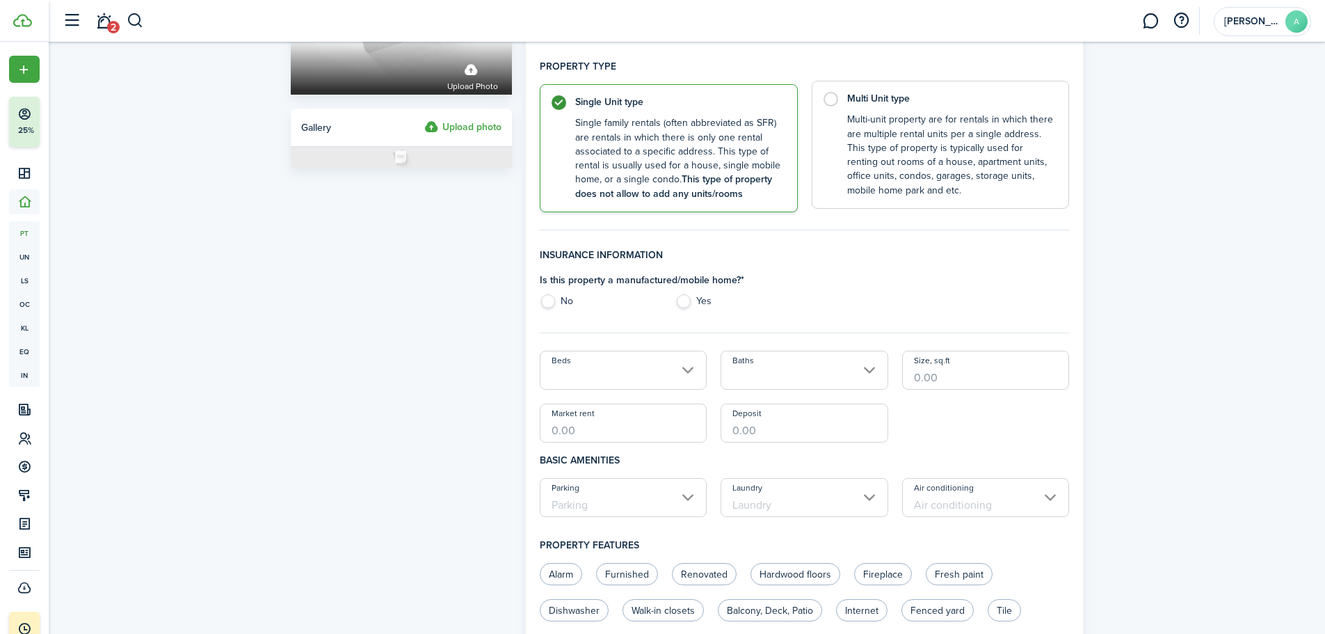
click at [833, 95] on label "Multi Unit type Multi-unit property are for rentals in which there are multiple…" at bounding box center [941, 145] width 258 height 128
radio input "false"
radio input "true"
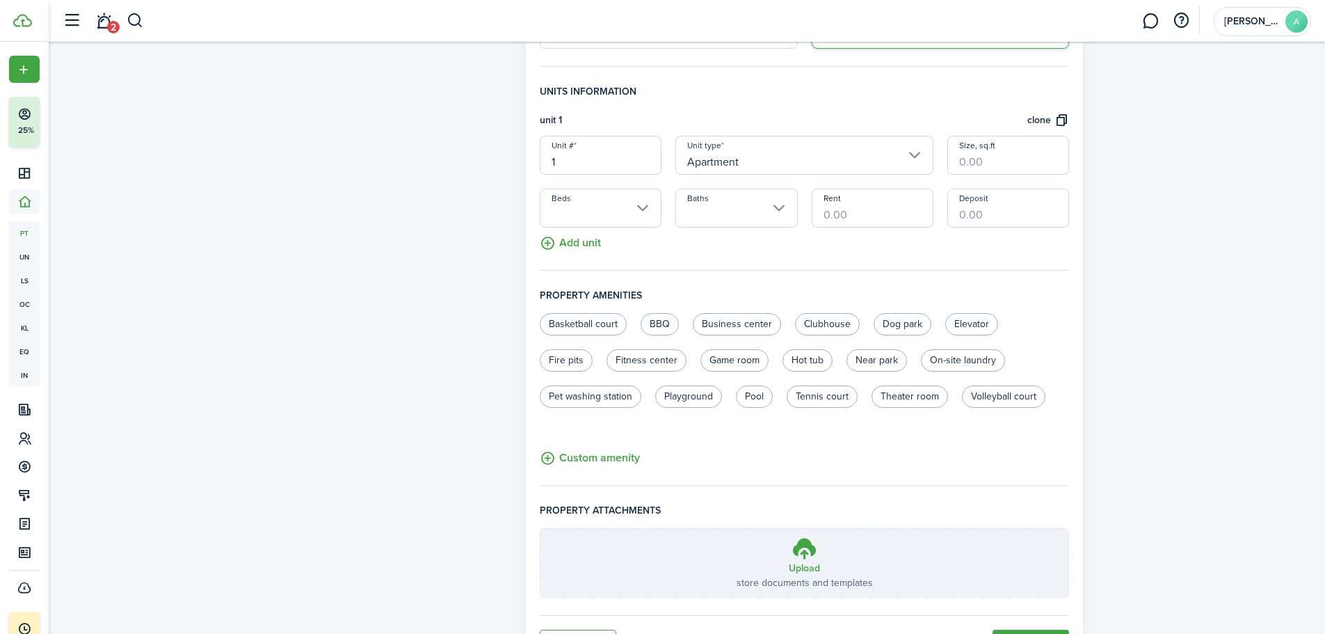
scroll to position [348, 0]
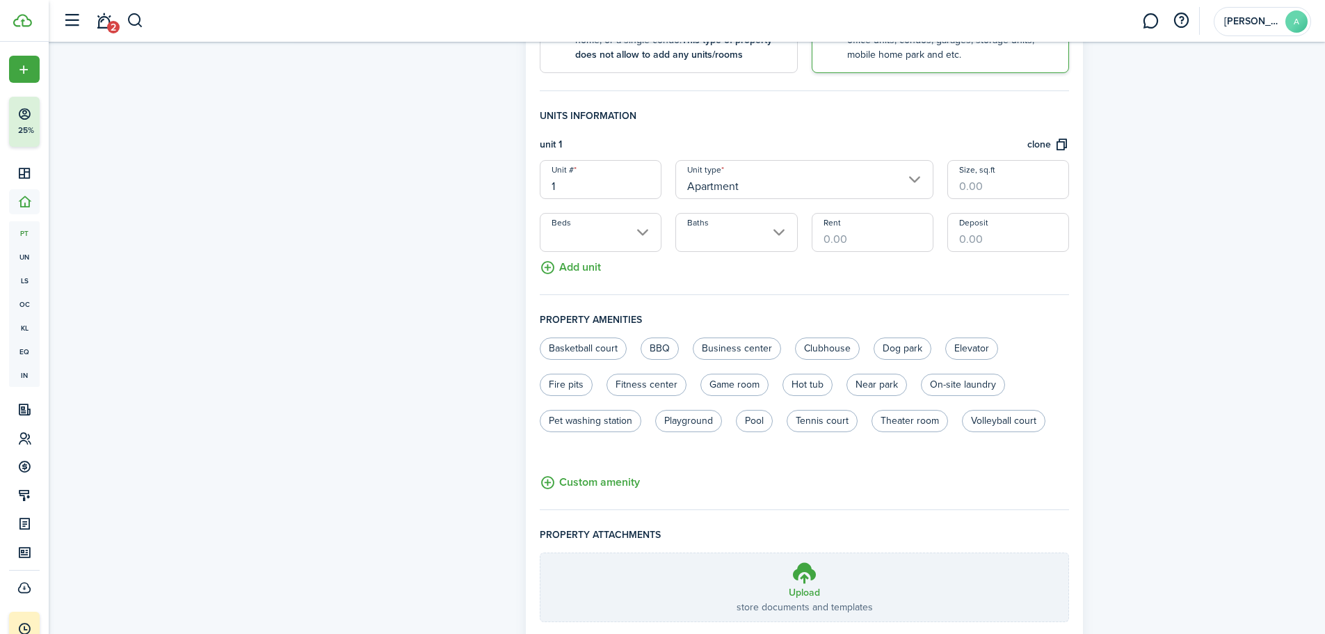
drag, startPoint x: 600, startPoint y: 182, endPoint x: 490, endPoint y: 182, distance: 109.2
click at [490, 182] on form "Property photo Upload photo Gallery Upload photo General information Property n…" at bounding box center [687, 196] width 807 height 990
click at [807, 197] on input "Apartment" at bounding box center [804, 179] width 258 height 39
type input "A"
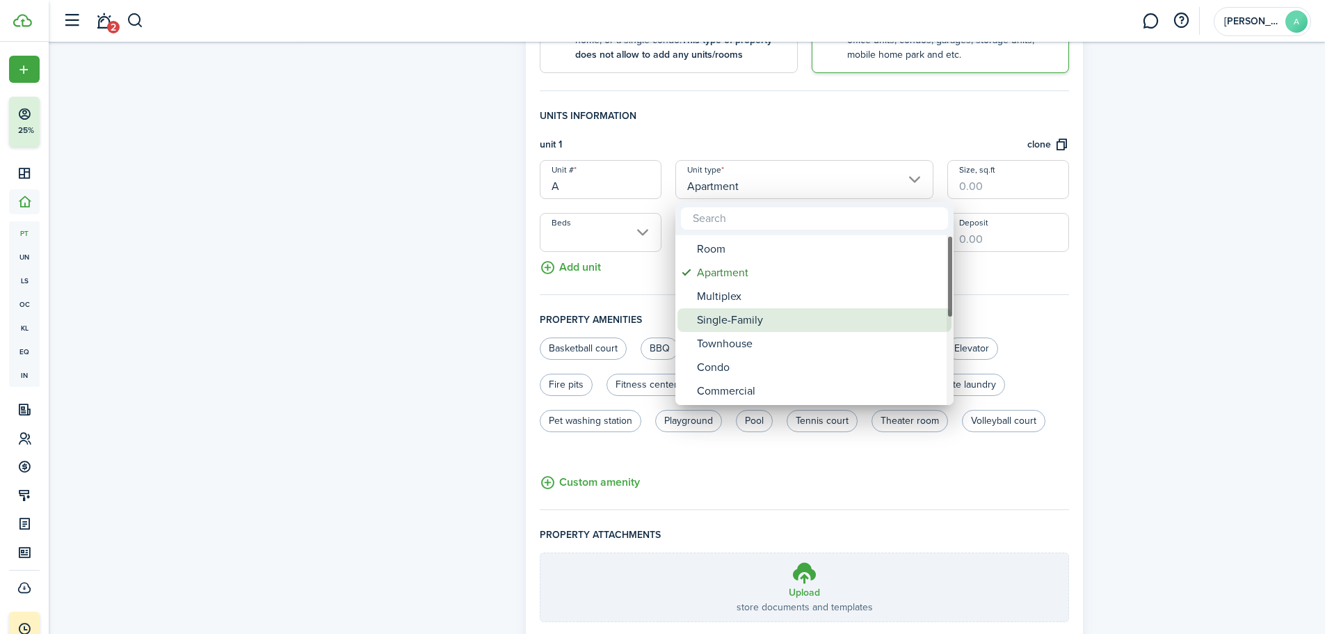
click at [750, 316] on div "Single-Family" at bounding box center [820, 320] width 246 height 24
type input "Single-Family"
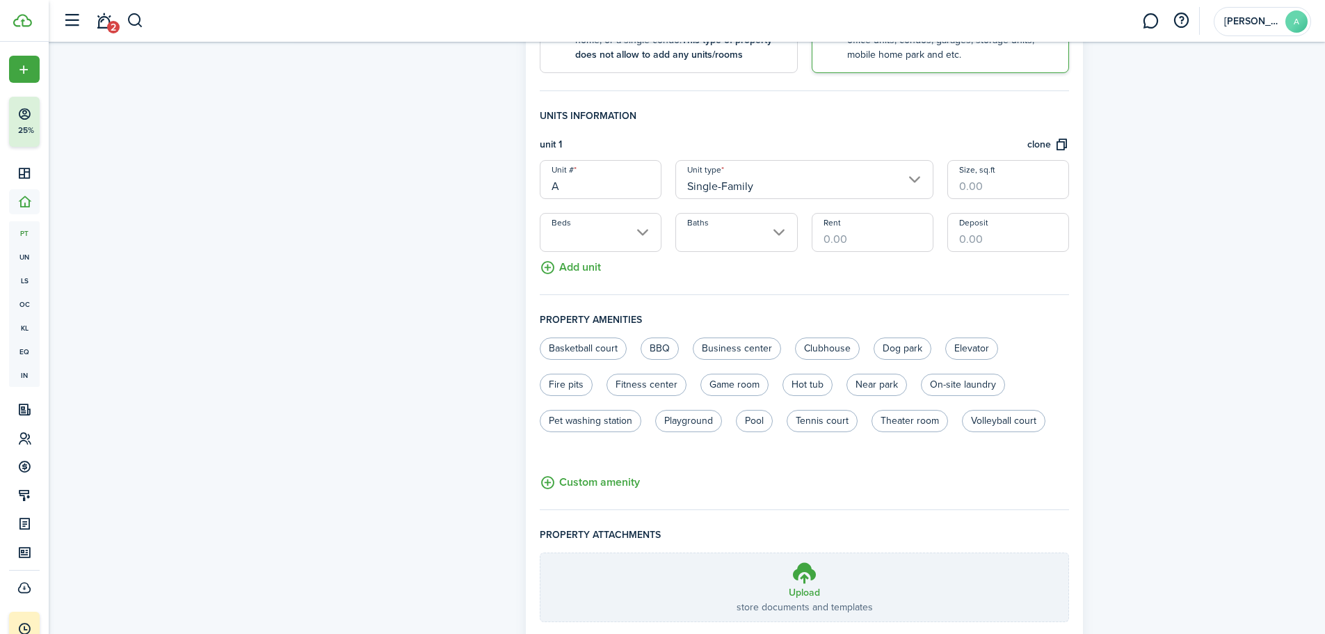
click at [984, 192] on input "Size, sq.ft" at bounding box center [1008, 179] width 122 height 39
click at [627, 230] on input "Beds" at bounding box center [601, 232] width 122 height 39
type input "750"
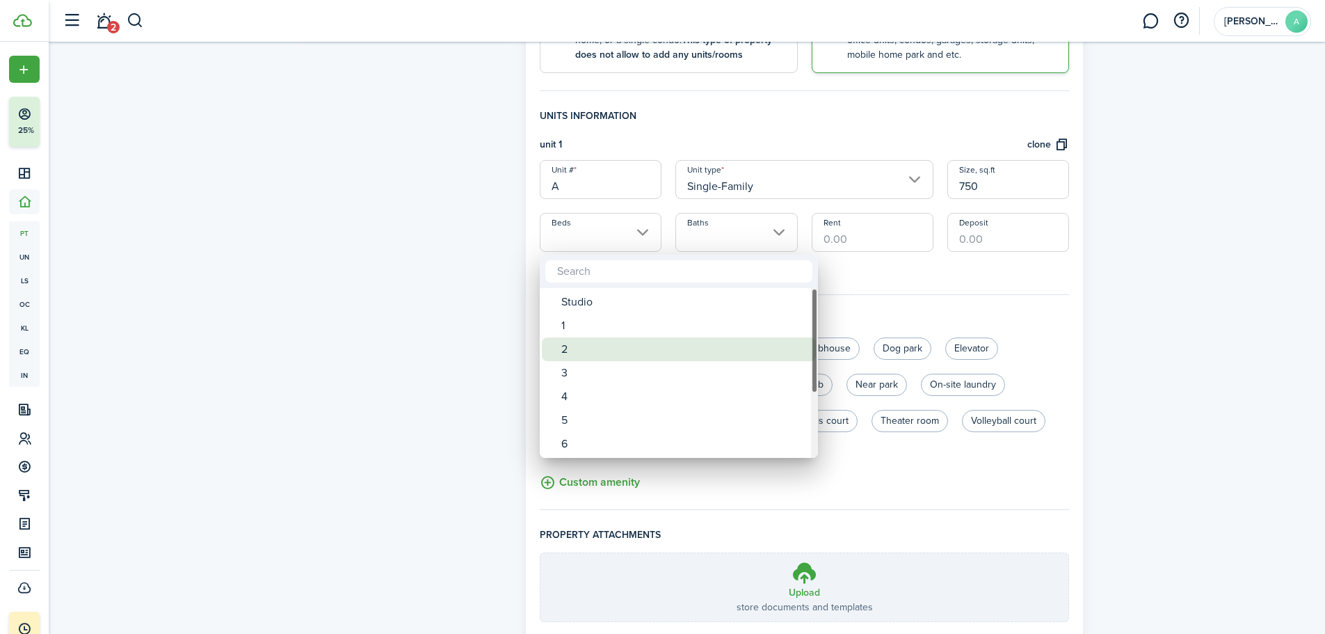
click at [599, 345] on div "2" at bounding box center [684, 349] width 246 height 24
type input "2"
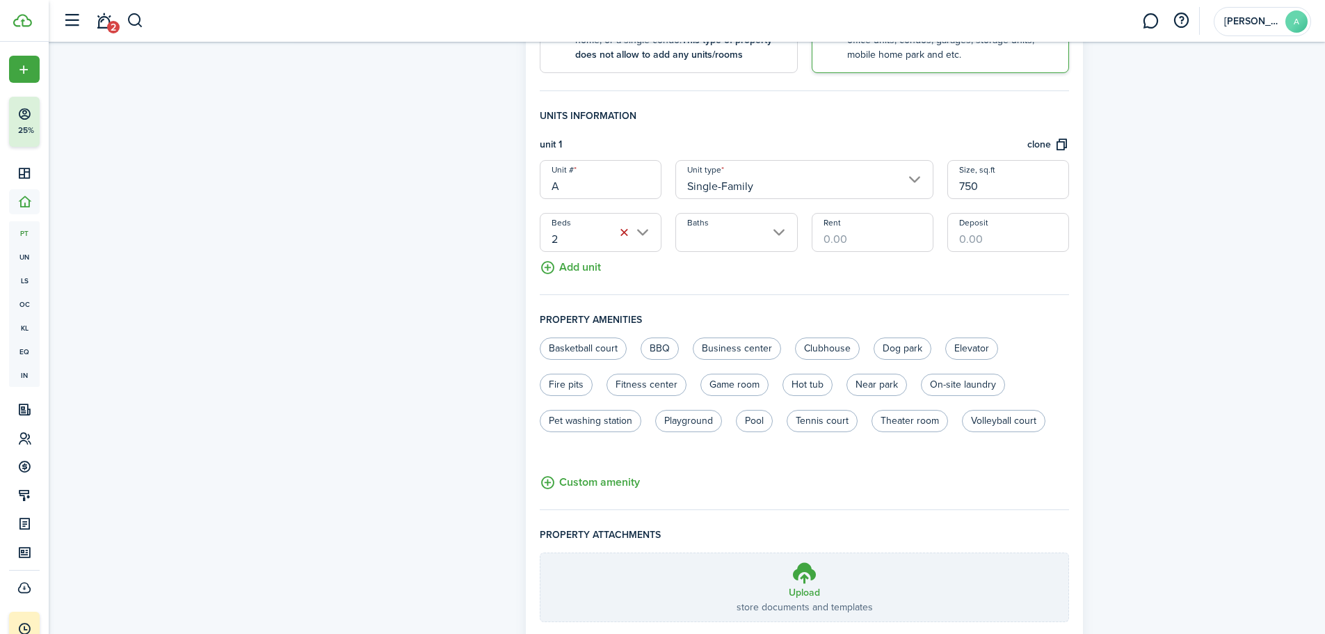
click at [743, 240] on input "Baths" at bounding box center [736, 232] width 122 height 39
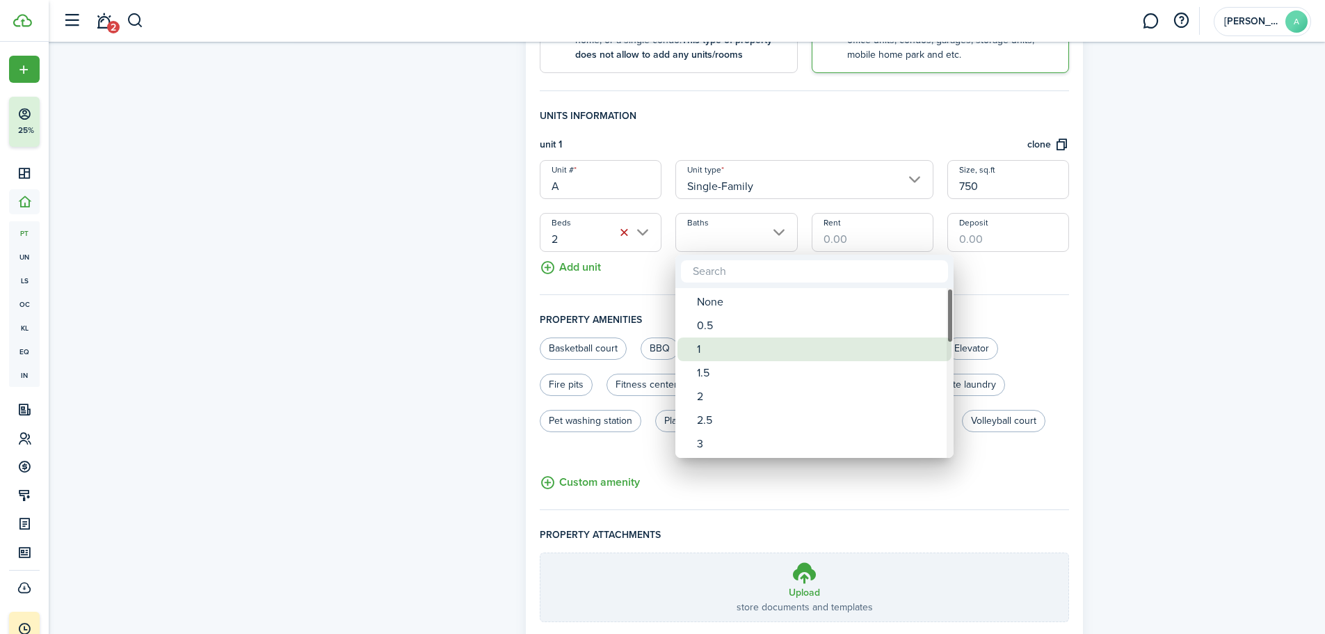
click at [734, 348] on div "1" at bounding box center [820, 349] width 246 height 24
type input "1"
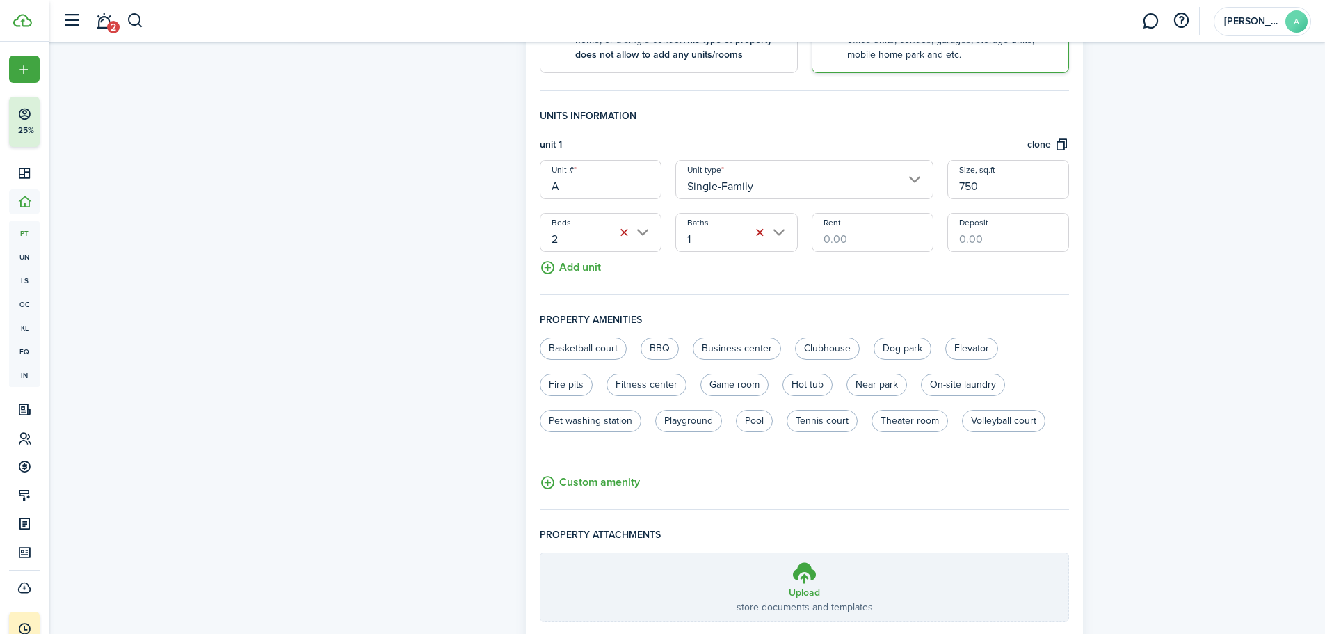
click at [858, 244] on input "Rent" at bounding box center [873, 232] width 122 height 39
type input "$2,250.00"
click at [997, 248] on input "Deposit" at bounding box center [1008, 232] width 122 height 39
type input "$2,250.00"
click at [782, 288] on fieldset "Units information unit 1 clone Unit # A Unit type Single-Family Size, sq.ft 750…" at bounding box center [805, 201] width 530 height 186
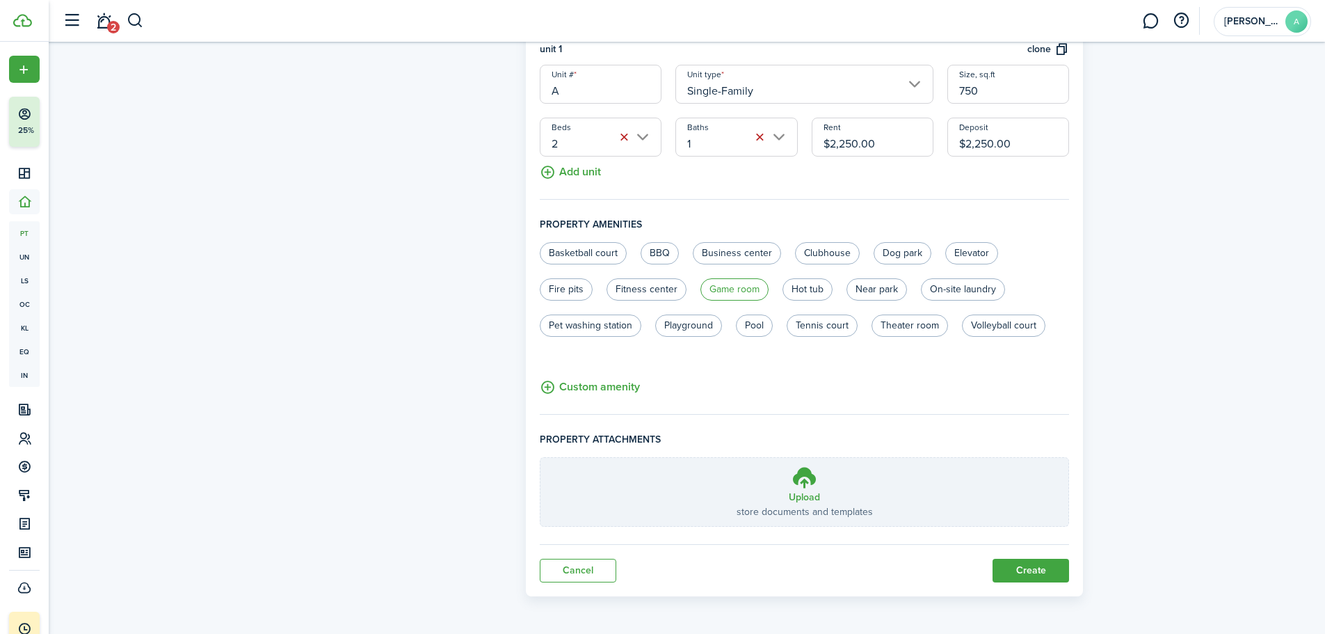
scroll to position [444, 0]
click at [952, 298] on label "On-site laundry" at bounding box center [963, 289] width 84 height 22
radio input "true"
click at [578, 164] on button "Add unit" at bounding box center [570, 168] width 61 height 24
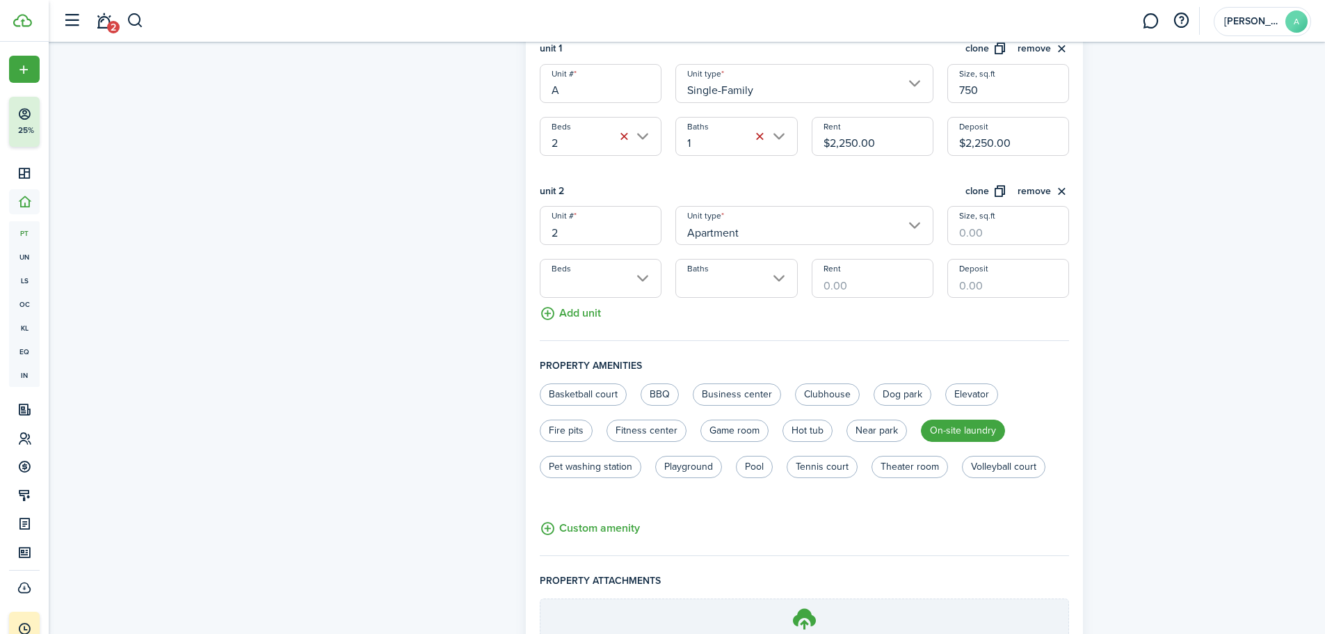
drag, startPoint x: 579, startPoint y: 227, endPoint x: 513, endPoint y: 230, distance: 66.1
click at [514, 230] on form "Property photo Upload photo Gallery Upload photo General information Property n…" at bounding box center [687, 171] width 807 height 1132
click at [800, 236] on input "Apartment" at bounding box center [804, 225] width 258 height 39
type input "B"
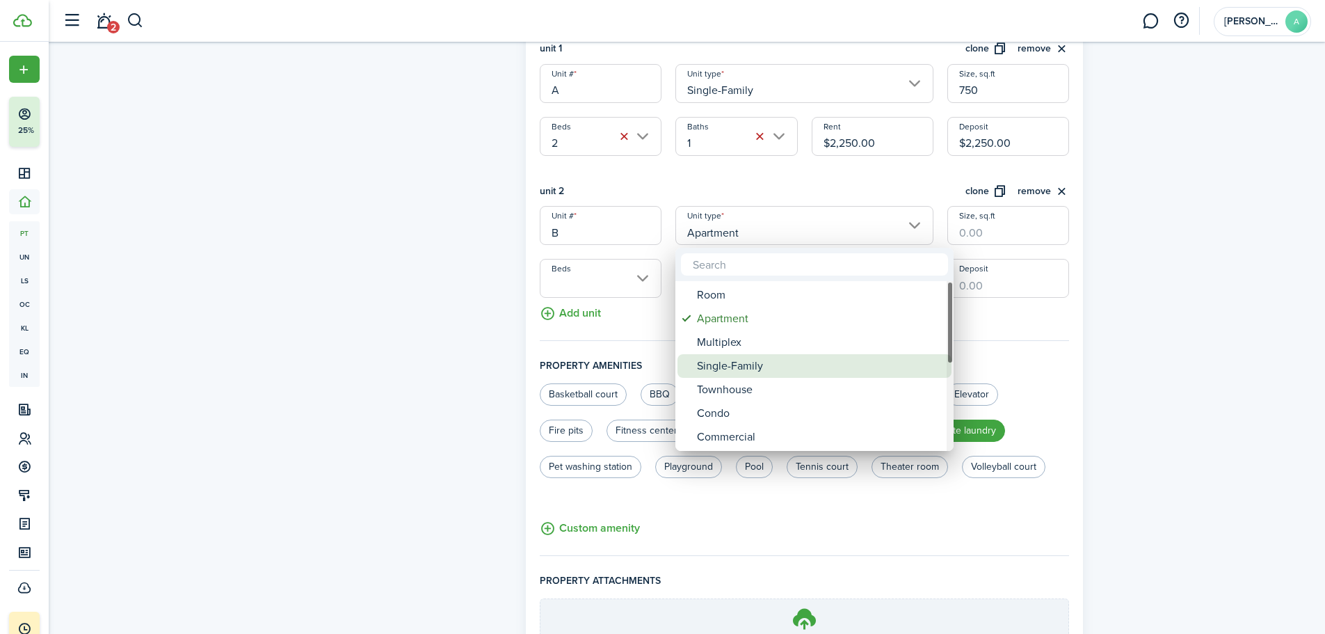
click at [756, 369] on div "Single-Family" at bounding box center [820, 366] width 246 height 24
type input "Single-Family"
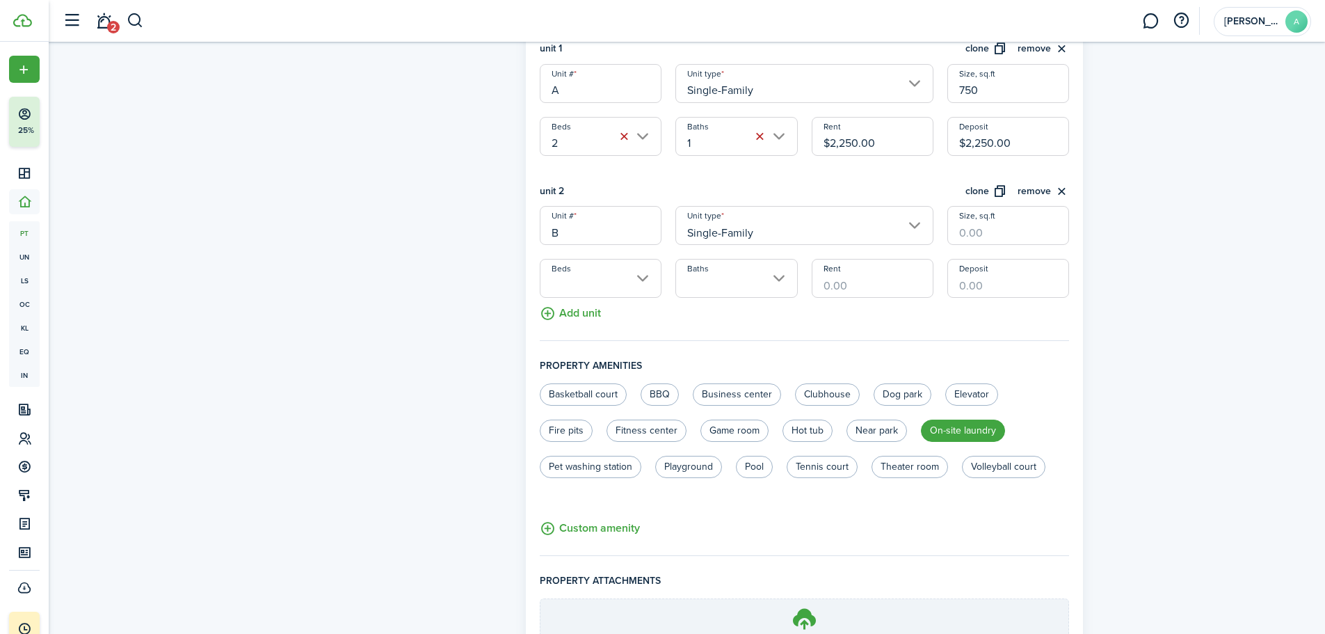
click at [980, 229] on input "Size, sq.ft" at bounding box center [1008, 225] width 122 height 39
click at [564, 272] on input "Beds" at bounding box center [601, 278] width 122 height 39
type input "750"
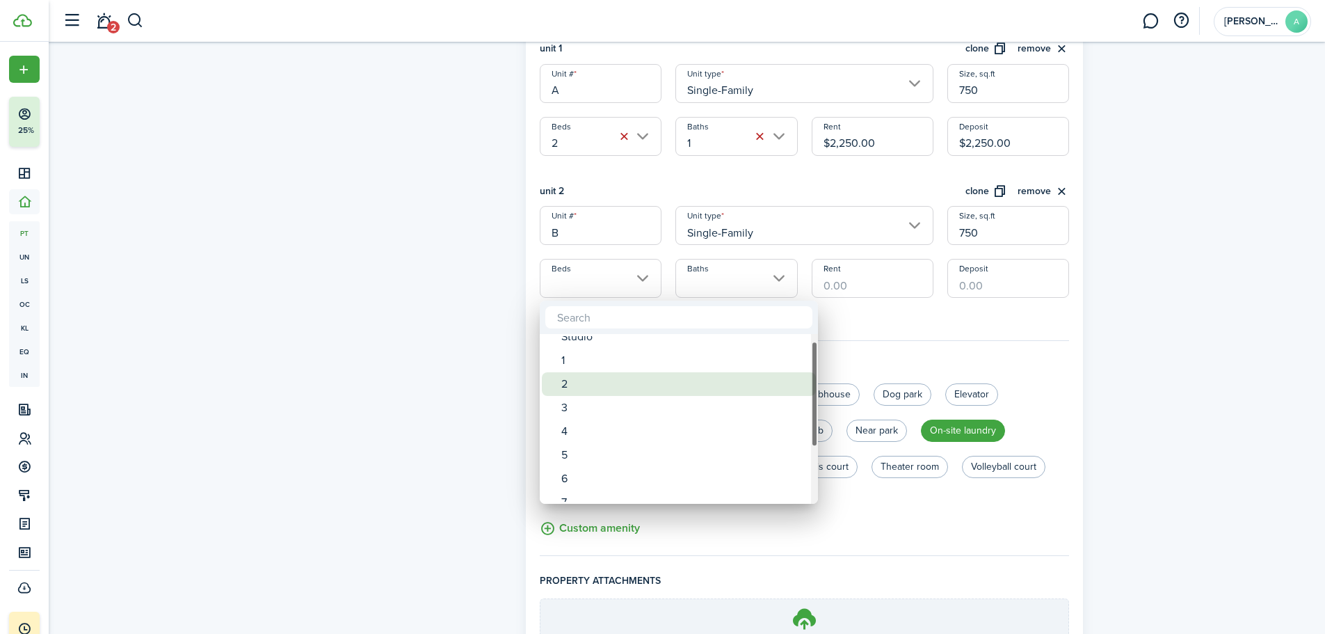
drag, startPoint x: 610, startPoint y: 408, endPoint x: 610, endPoint y: 396, distance: 11.1
click at [610, 396] on div "3" at bounding box center [684, 408] width 246 height 24
click at [601, 370] on div "2" at bounding box center [684, 372] width 246 height 24
type input "2"
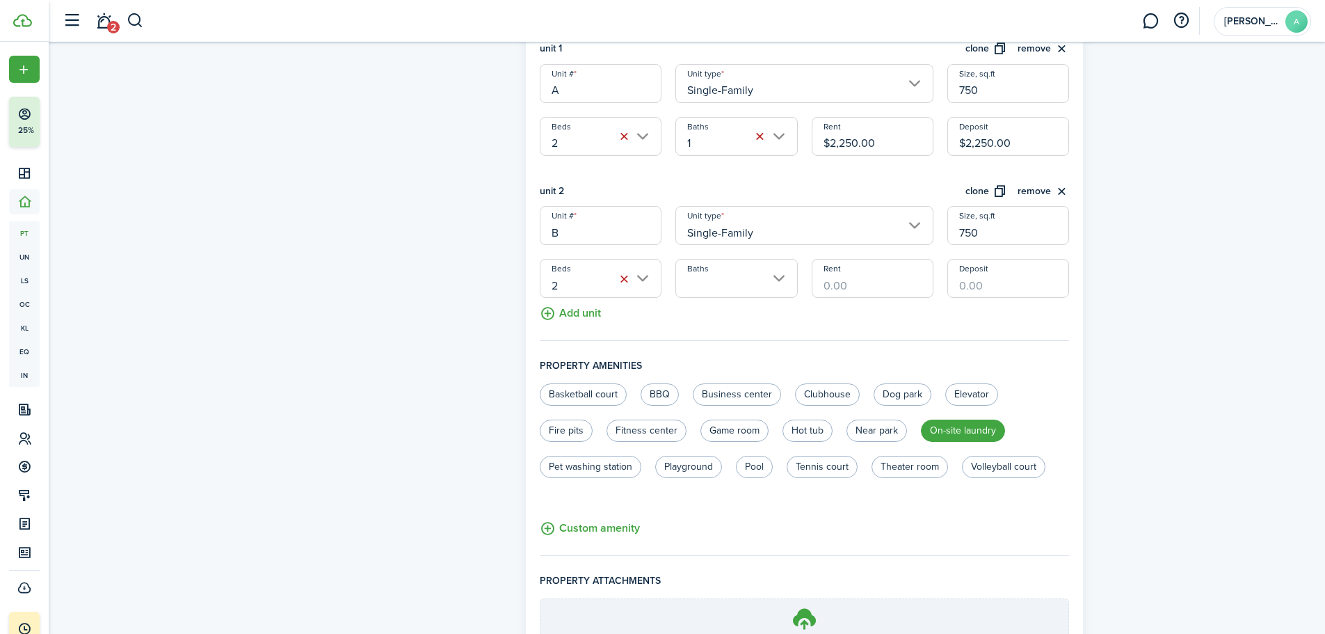
click at [728, 289] on input "Baths" at bounding box center [736, 278] width 122 height 39
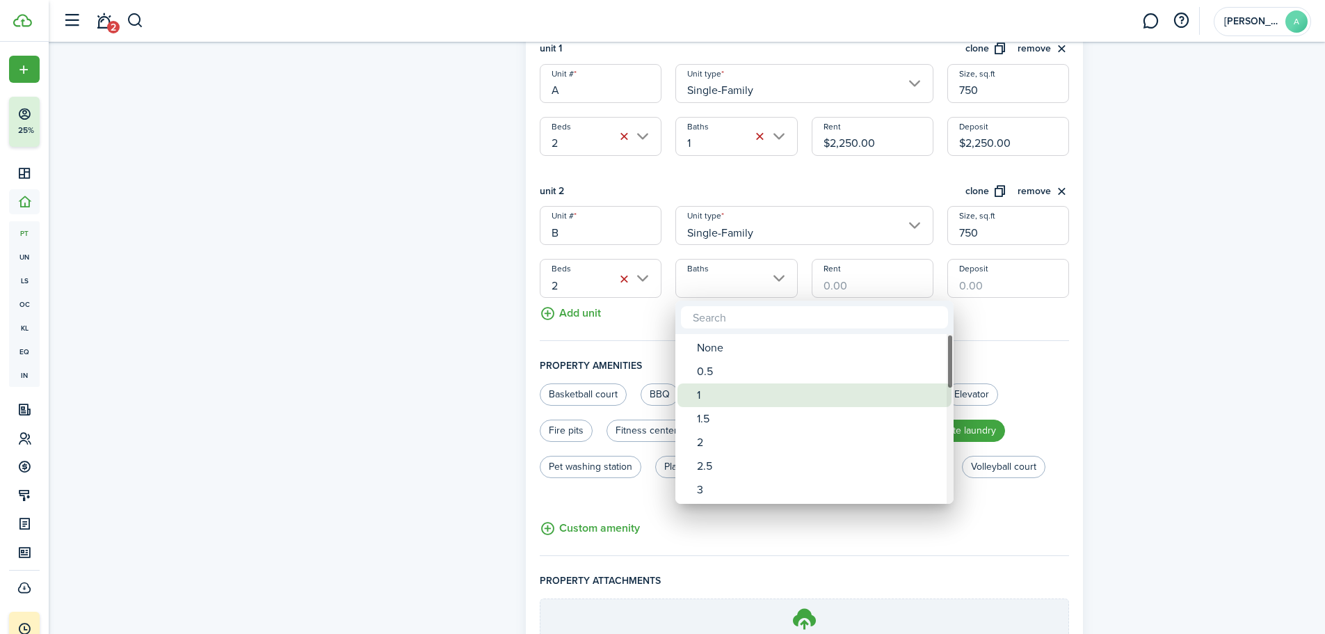
click at [729, 385] on div "1" at bounding box center [820, 395] width 246 height 24
type input "1"
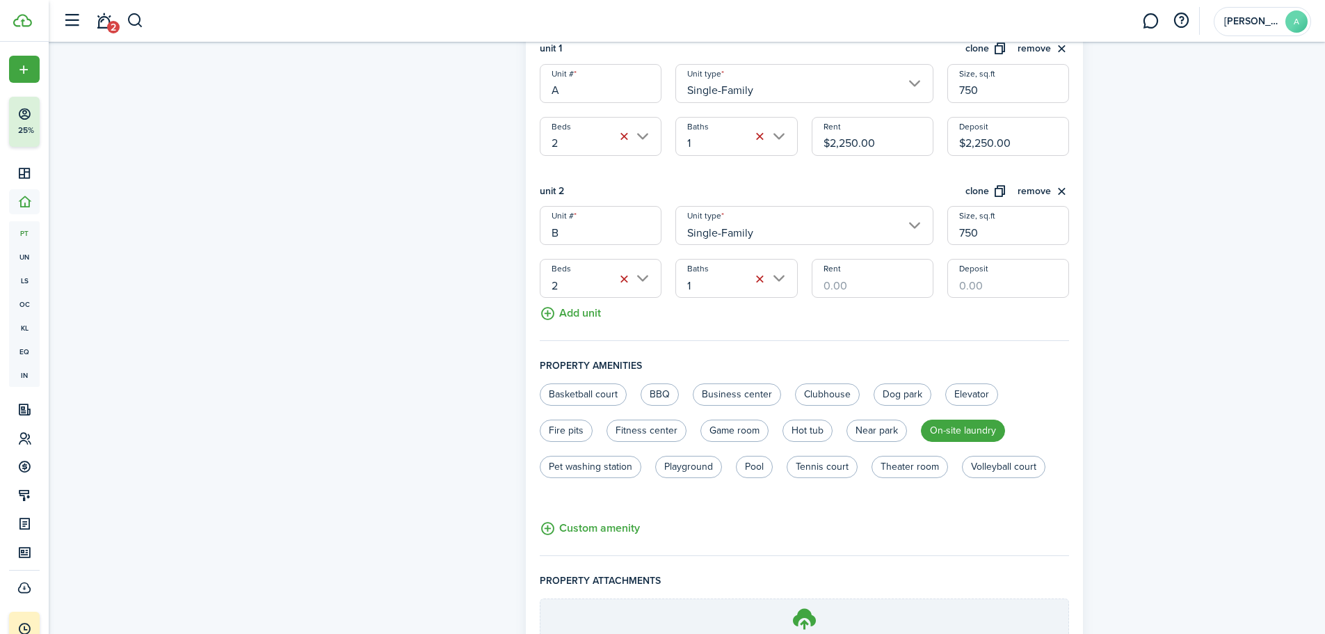
click at [898, 279] on input "Rent" at bounding box center [873, 278] width 122 height 39
type input "$2,250.00"
click at [753, 343] on div "General information Property name 519 Yellowstone A &B Year built [GEOGRAPHIC_D…" at bounding box center [805, 159] width 530 height 1081
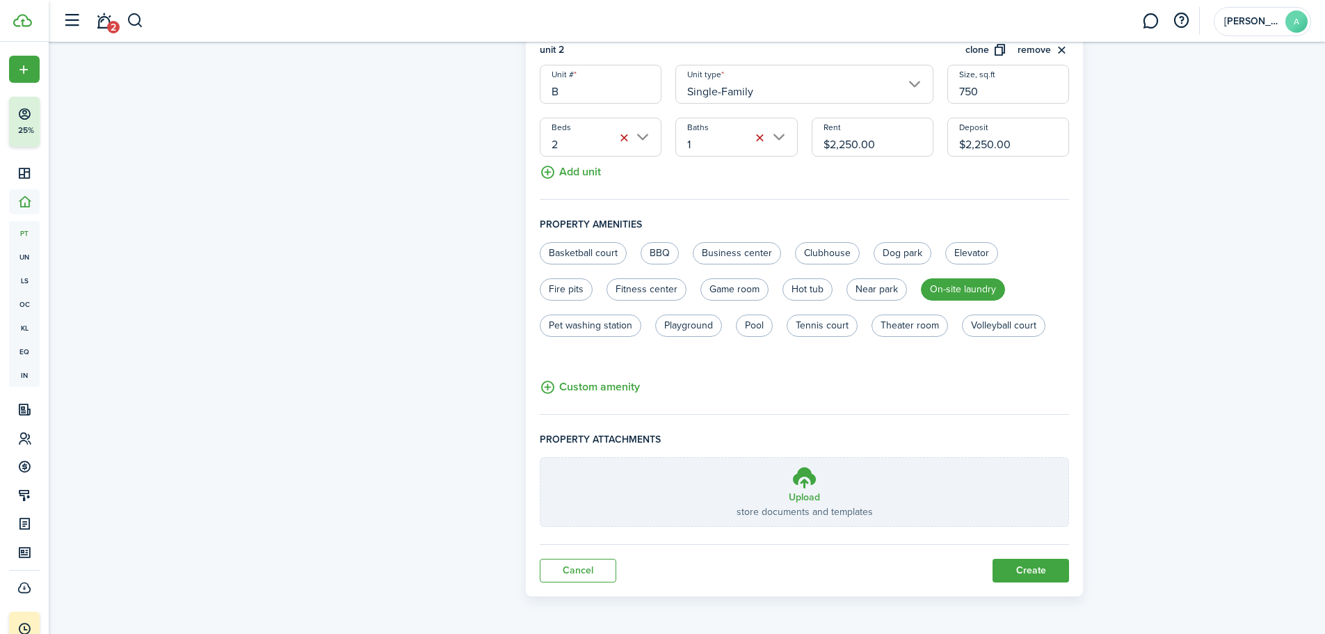
scroll to position [586, 0]
click at [1049, 572] on button "Create" at bounding box center [1030, 570] width 77 height 24
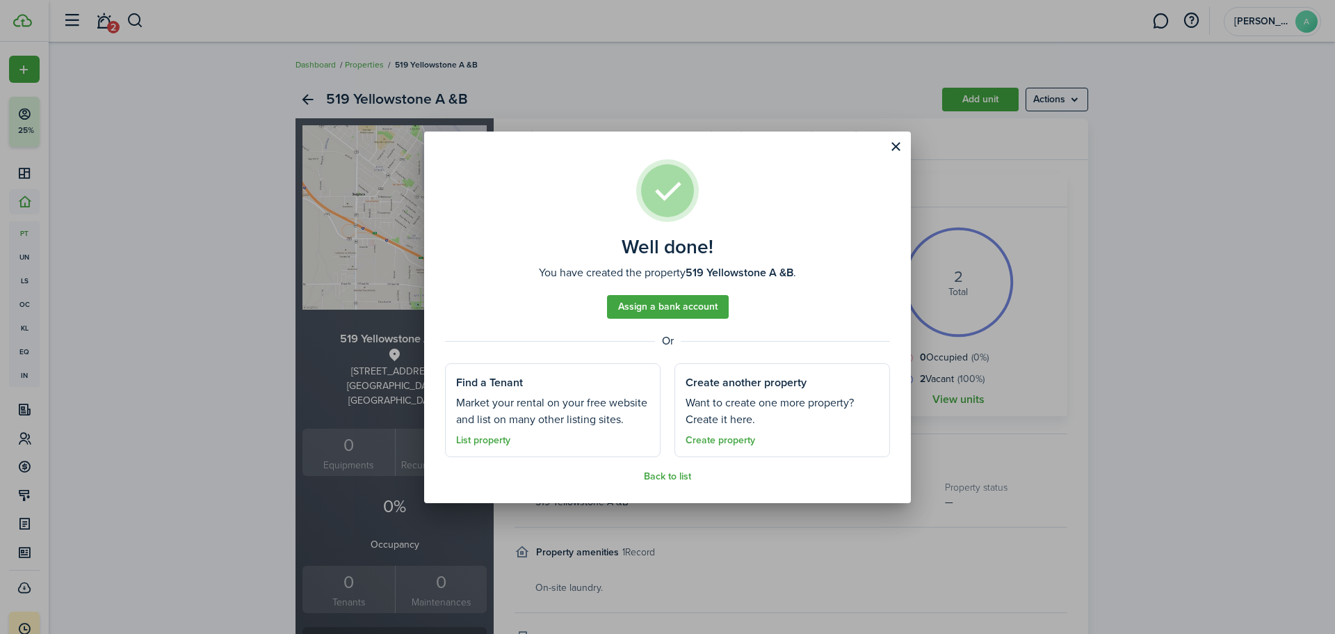
click at [676, 305] on link "Assign a bank account" at bounding box center [668, 307] width 122 height 24
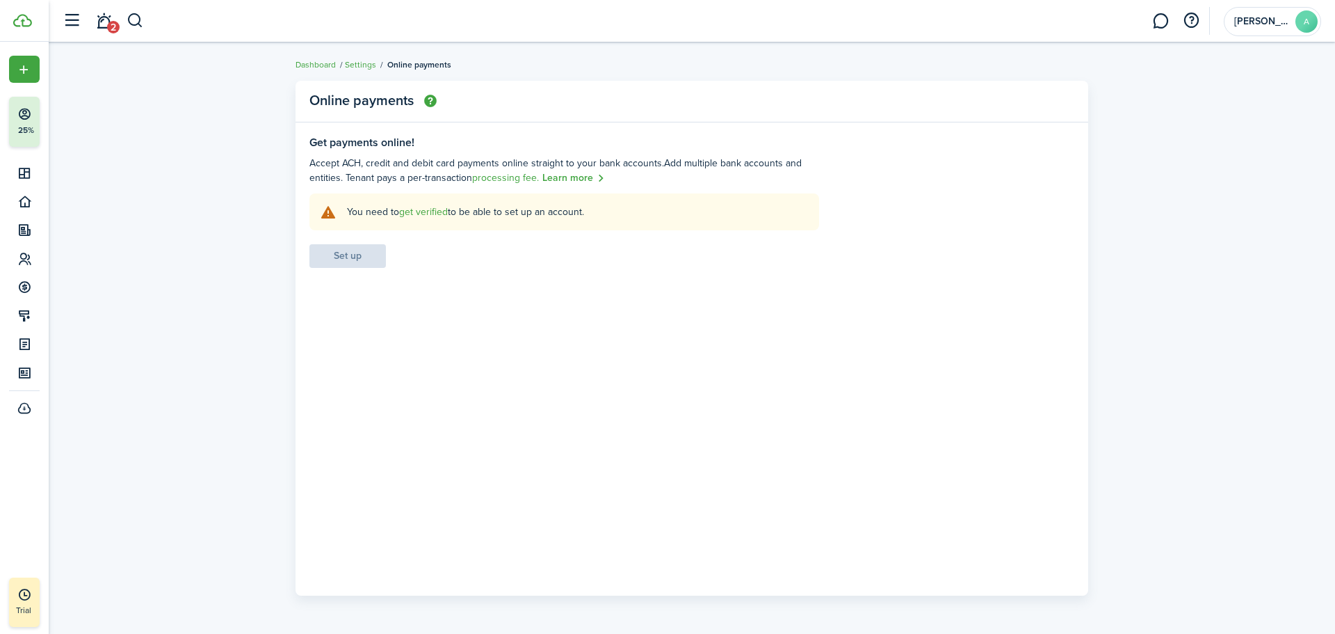
click at [436, 209] on link "get verified" at bounding box center [423, 211] width 49 height 15
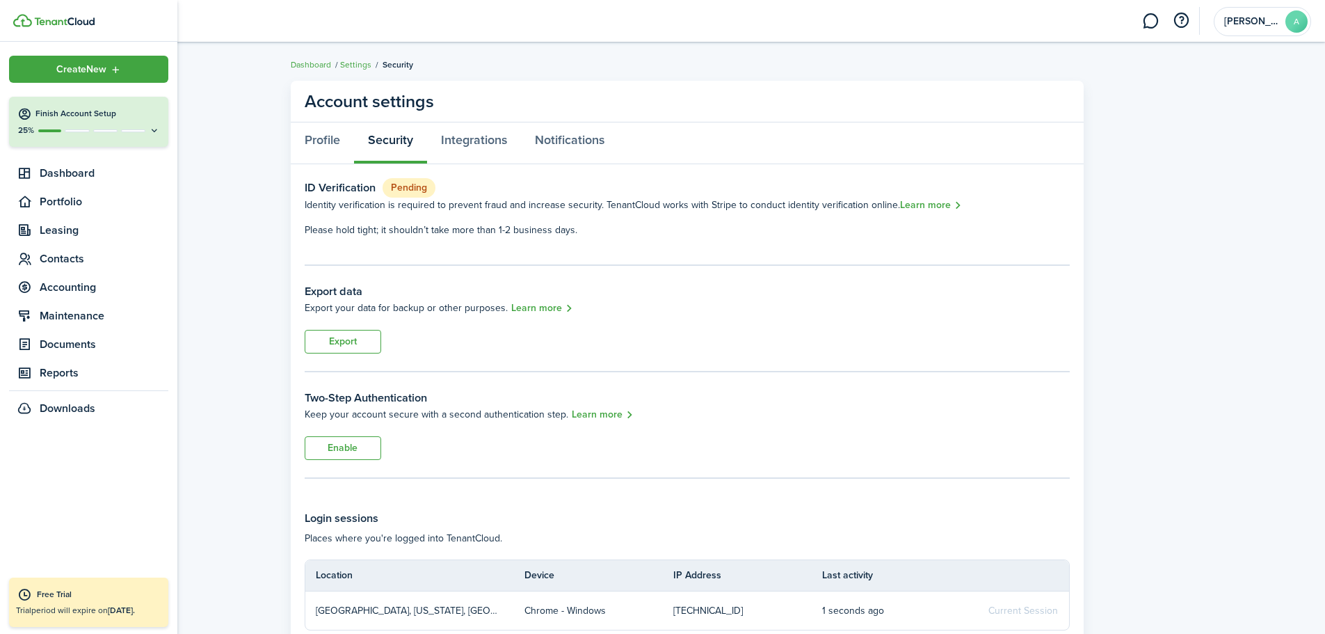
click at [40, 25] on img at bounding box center [64, 21] width 61 height 8
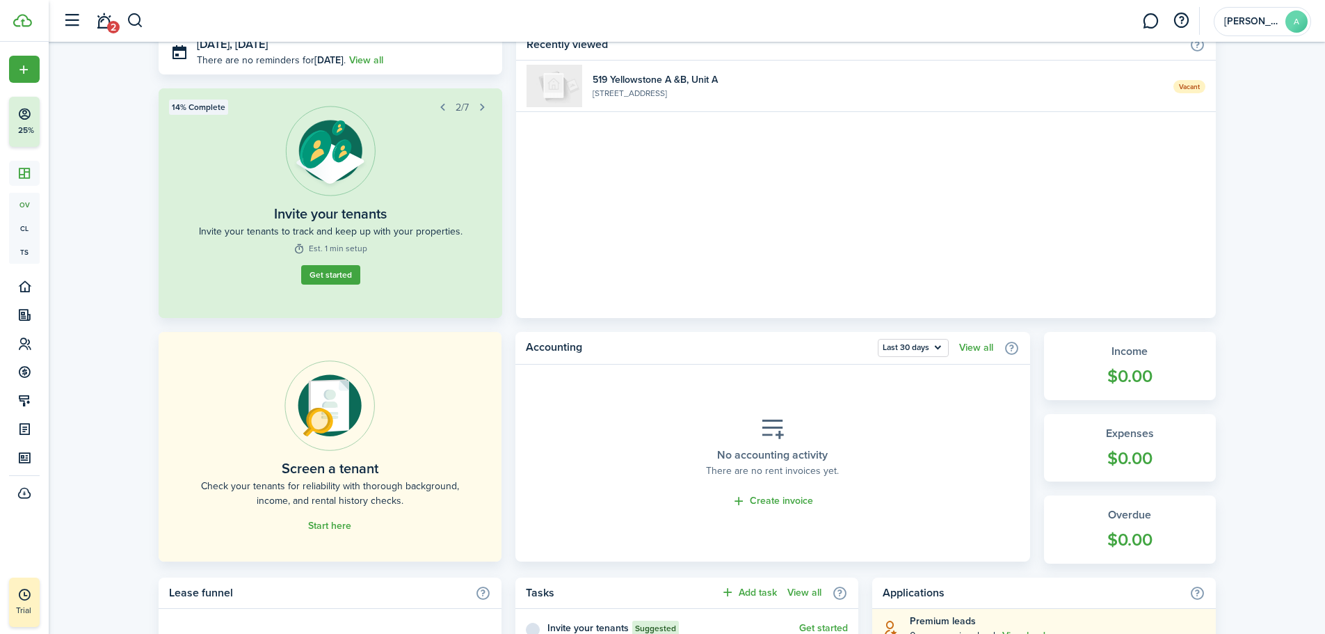
scroll to position [70, 0]
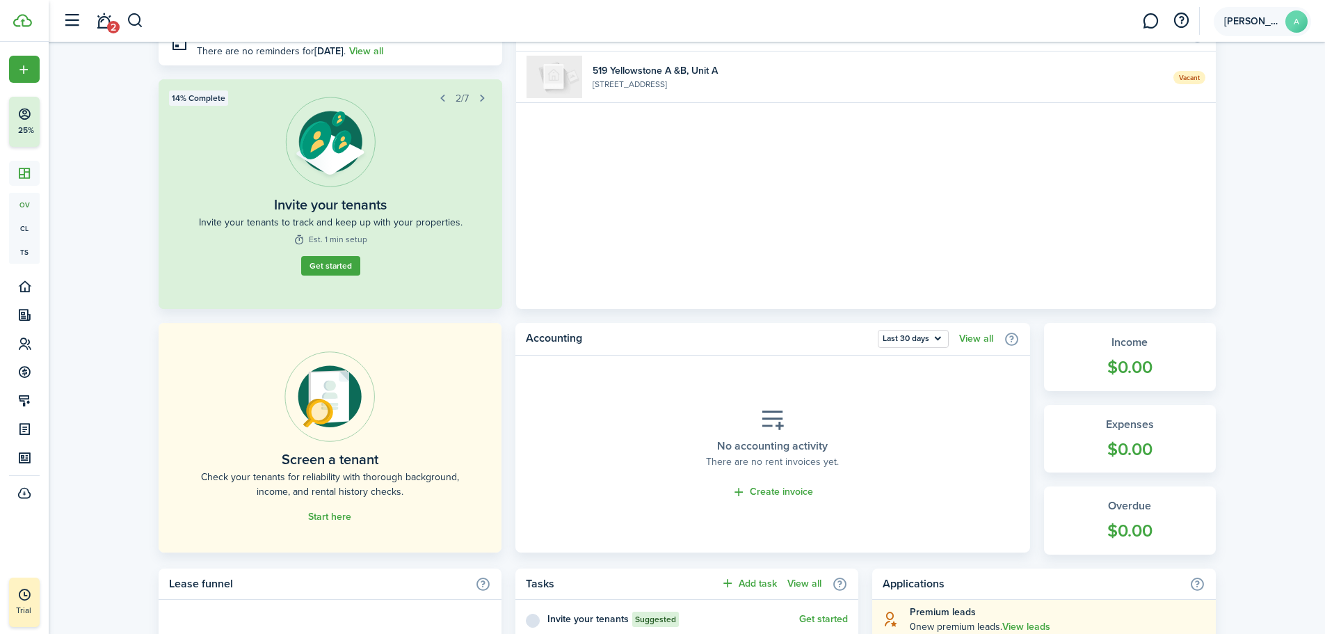
click at [1253, 33] on account-user-avatar "[PERSON_NAME]" at bounding box center [1262, 21] width 97 height 29
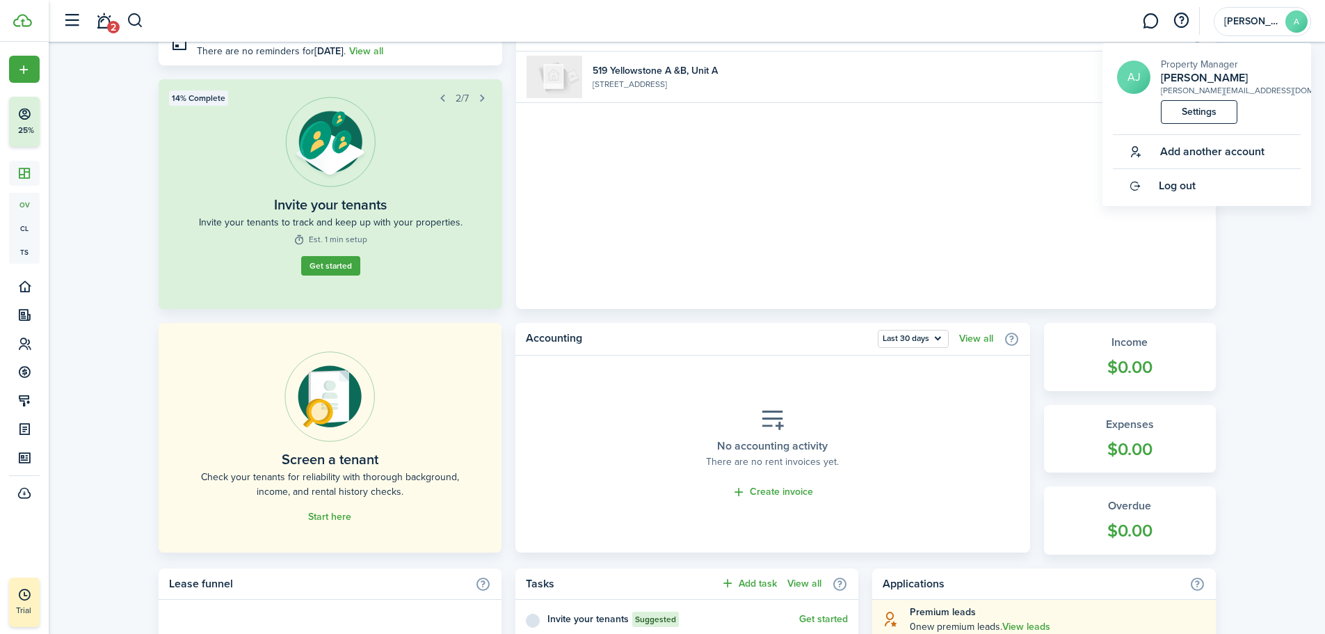
click at [1200, 115] on link "Settings" at bounding box center [1199, 112] width 77 height 24
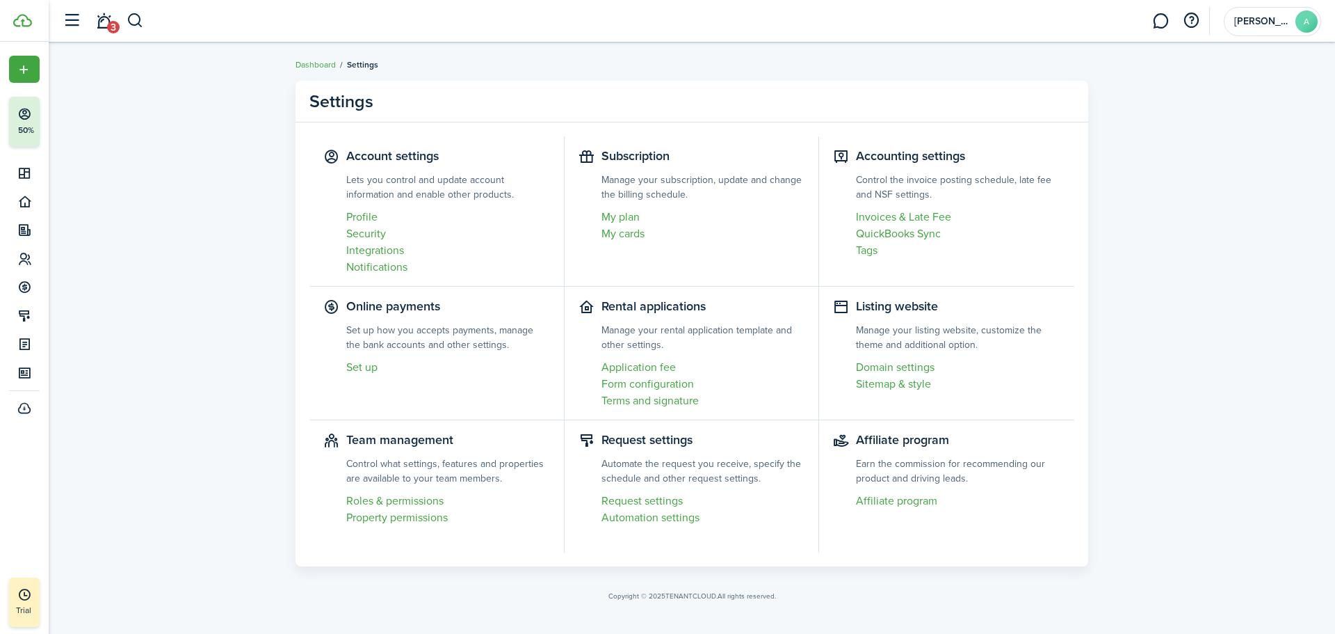
click at [405, 498] on link "Roles & permissions" at bounding box center [448, 500] width 204 height 17
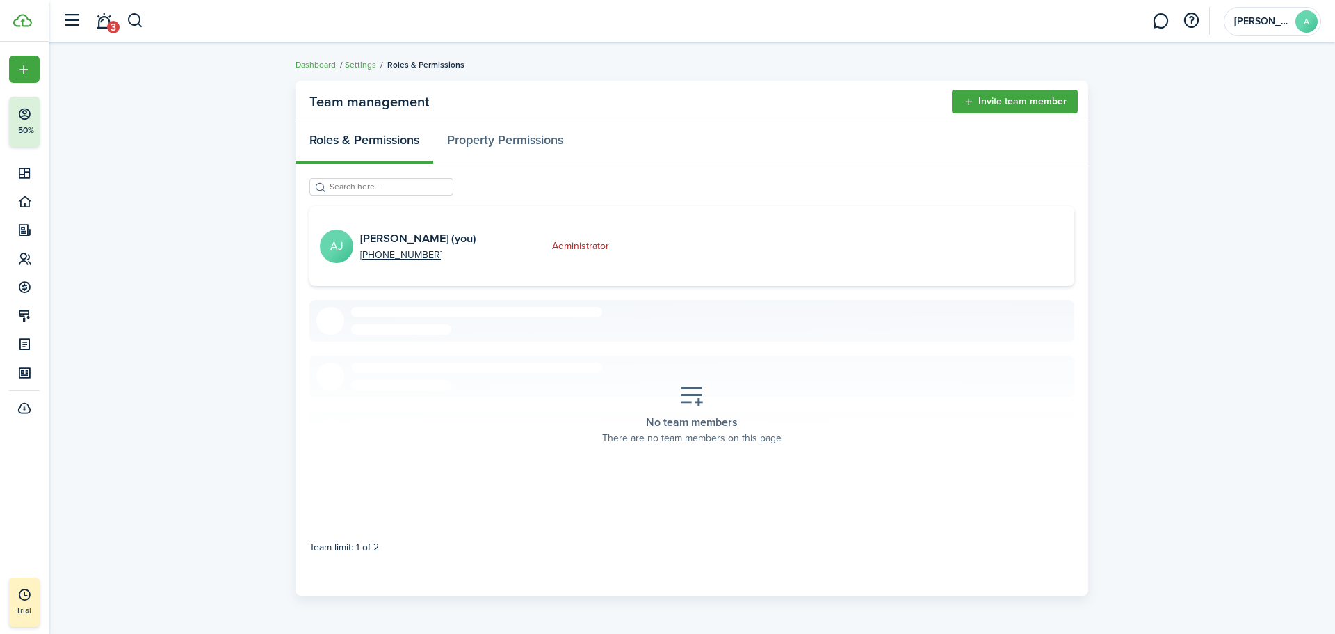
click at [1011, 100] on button "Invite team member" at bounding box center [1015, 102] width 126 height 24
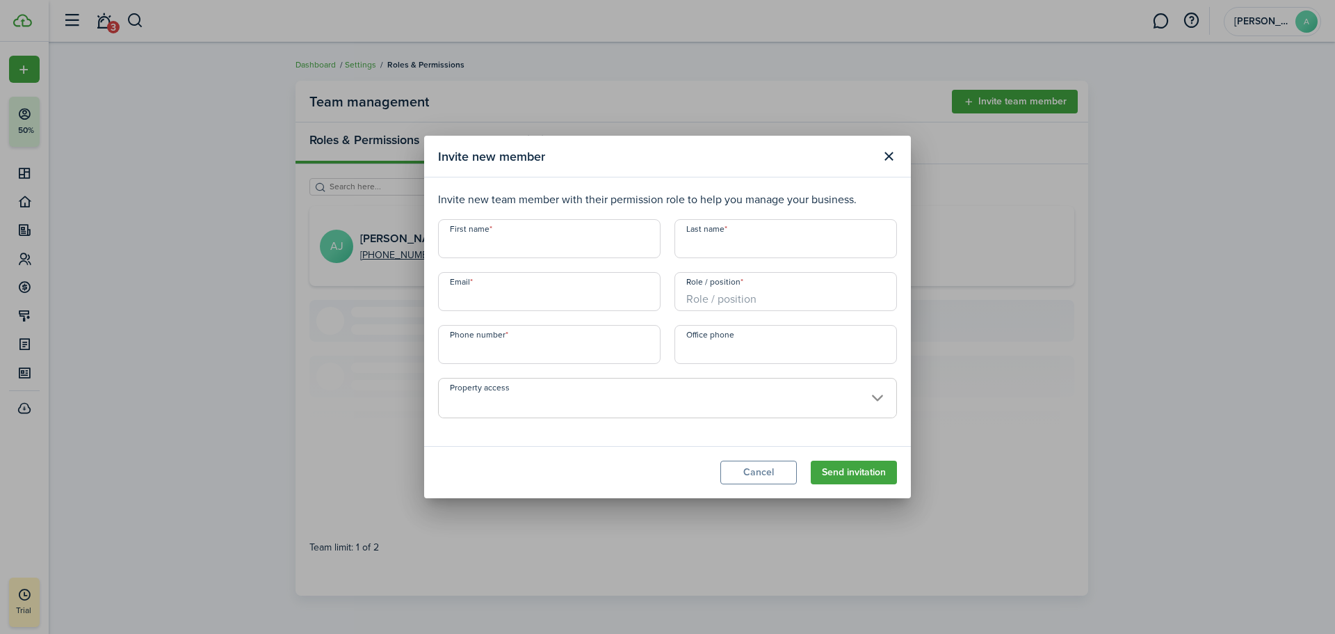
click at [521, 244] on input "First name" at bounding box center [549, 238] width 223 height 39
type input "[PERSON_NAME]"
type input "Landgaard"
click at [540, 300] on input "Email" at bounding box center [549, 291] width 223 height 39
type input "m"
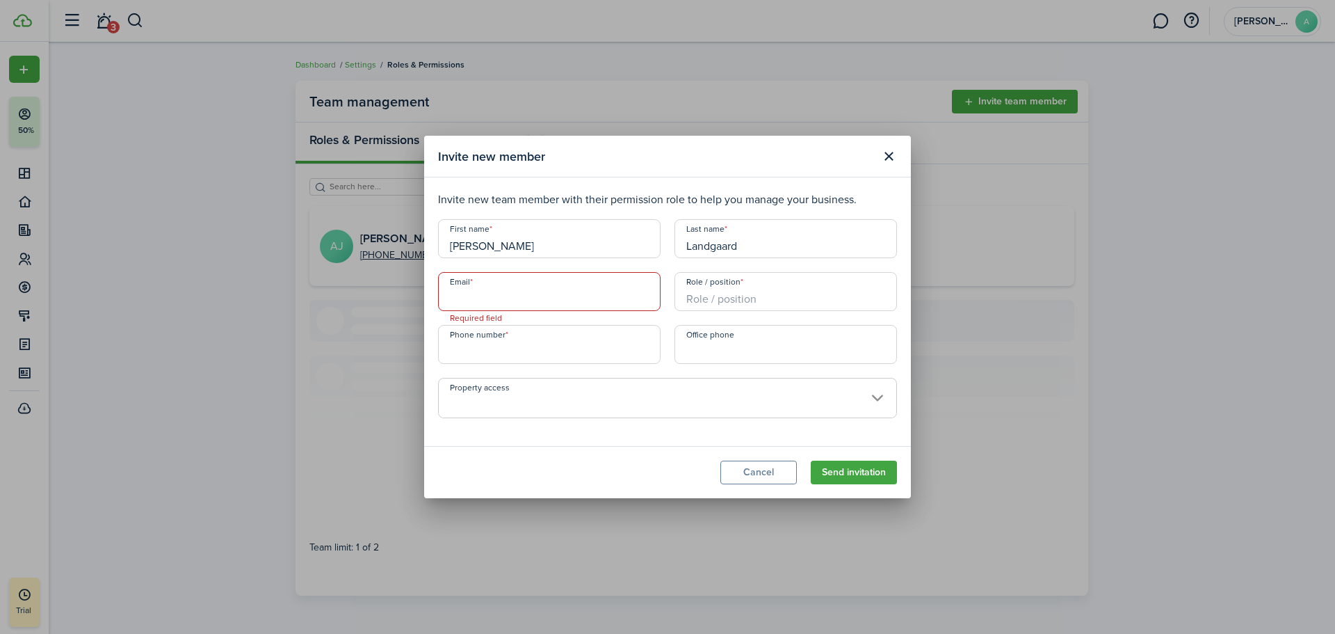
click at [525, 293] on input "Email" at bounding box center [549, 291] width 223 height 39
type input "[EMAIL_ADDRESS][DOMAIN_NAME]"
click at [755, 301] on input "Role / position" at bounding box center [786, 291] width 223 height 39
type input "Property Manager"
click at [513, 347] on input "+1" at bounding box center [549, 344] width 223 height 39
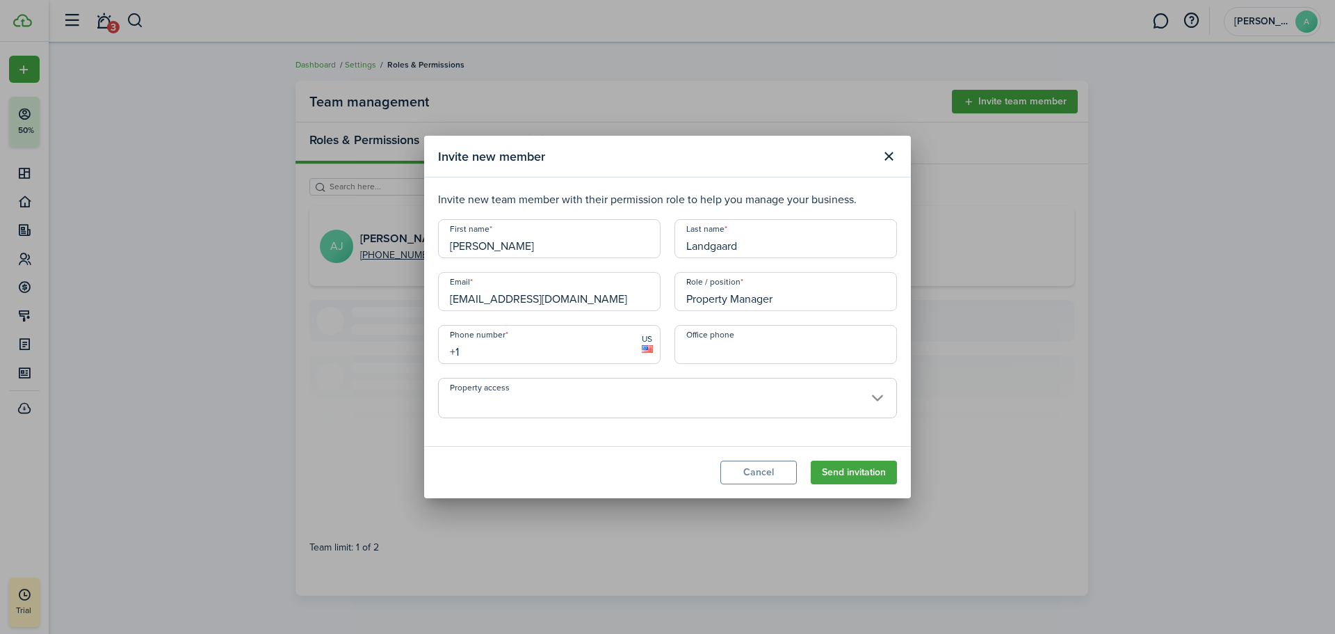
click at [513, 347] on input "+1" at bounding box center [549, 344] width 223 height 39
type input "[PHONE_NUMBER]"
click at [639, 405] on span at bounding box center [668, 406] width 458 height 24
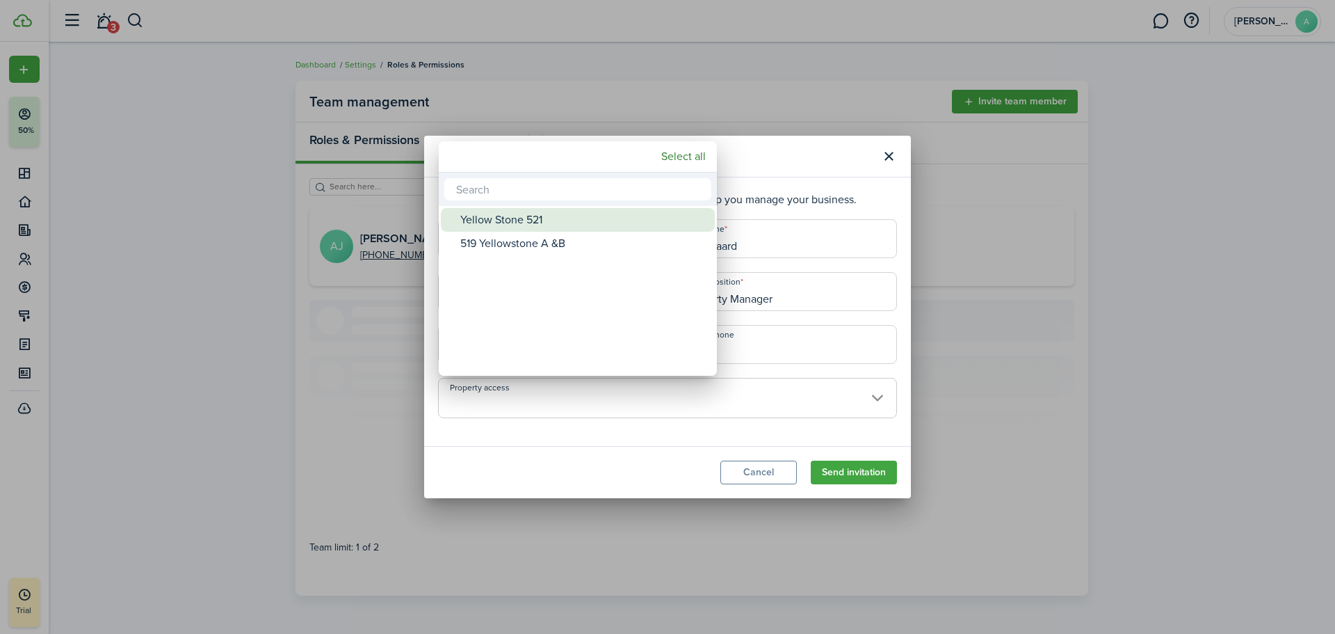
click at [561, 225] on div "Yellow Stone 521" at bounding box center [583, 220] width 246 height 24
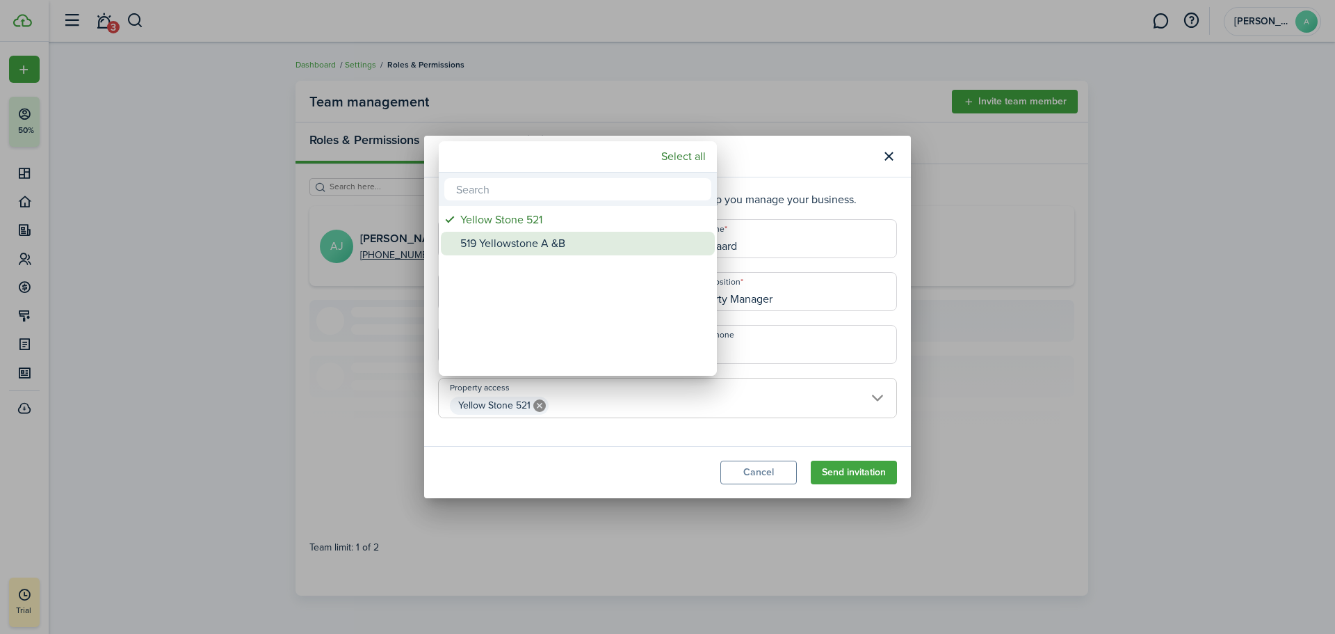
click at [530, 245] on div "519 Yellowstone A &B" at bounding box center [583, 244] width 246 height 24
type input "Yellow Stone 521, 519 Yellowstone A &B"
click at [622, 449] on div at bounding box center [668, 317] width 1558 height 856
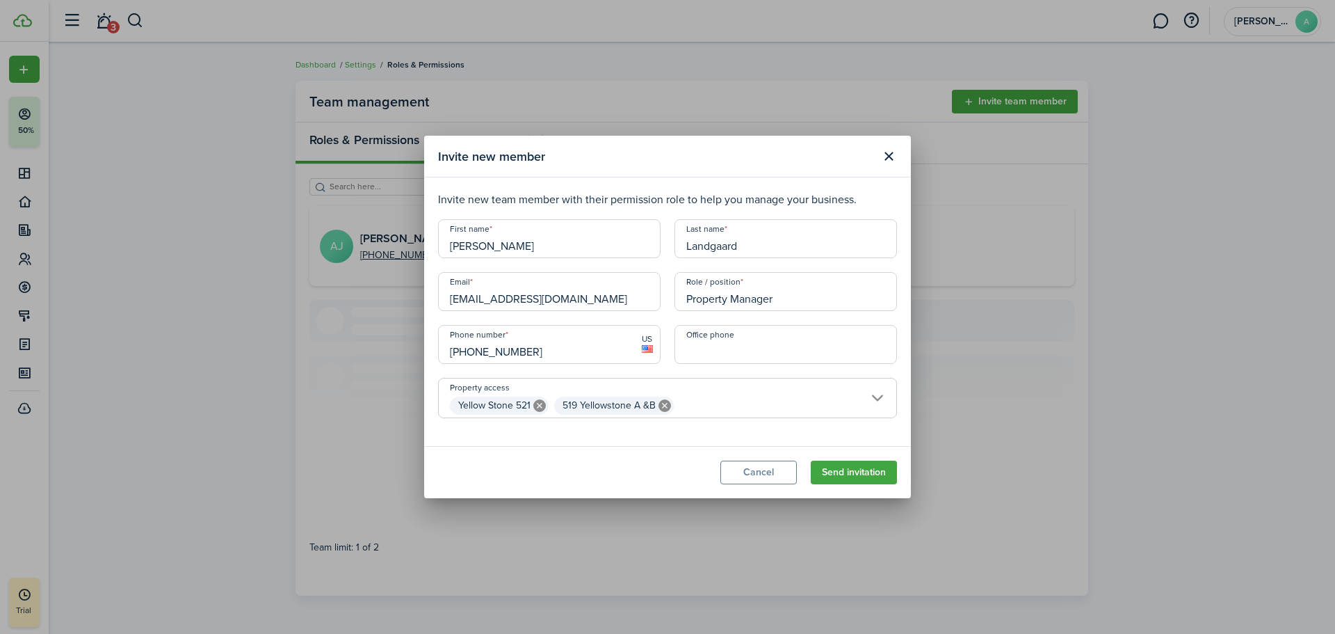
click at [835, 479] on button "Send invitation" at bounding box center [854, 472] width 86 height 24
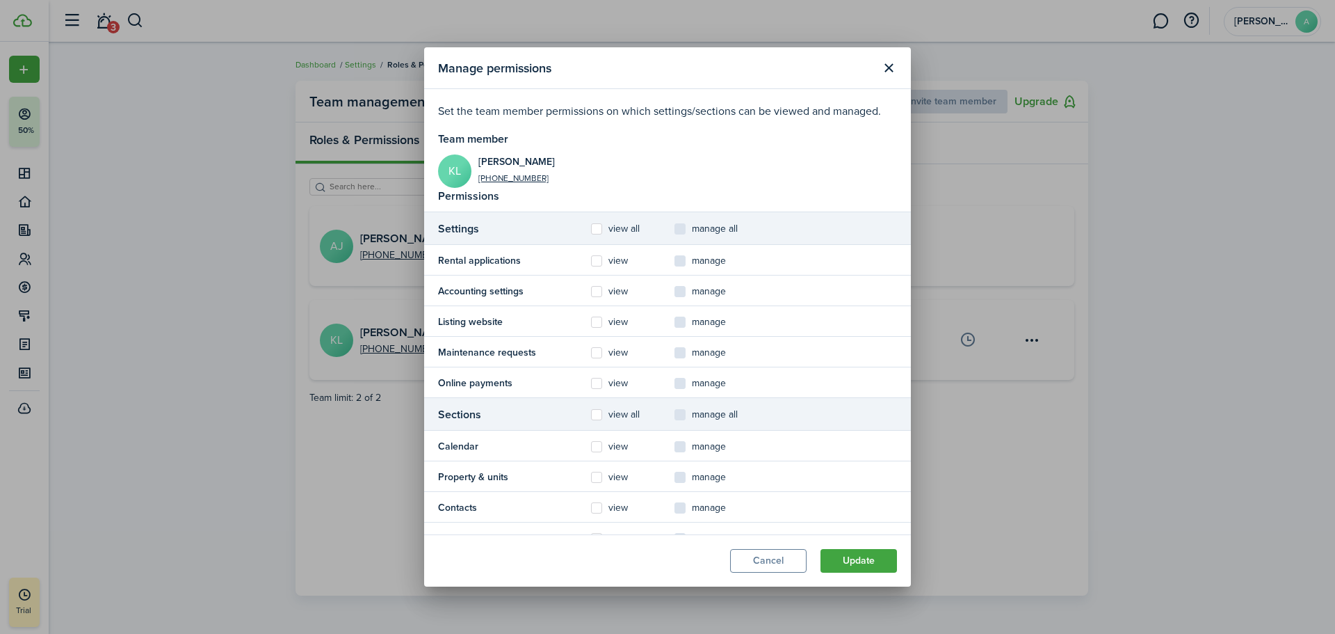
click at [684, 231] on control-checkbox "manage all" at bounding box center [716, 228] width 83 height 17
click at [602, 227] on label "view all" at bounding box center [615, 228] width 49 height 11
click at [591, 229] on input "view all" at bounding box center [590, 229] width 1 height 1
checkbox input "true"
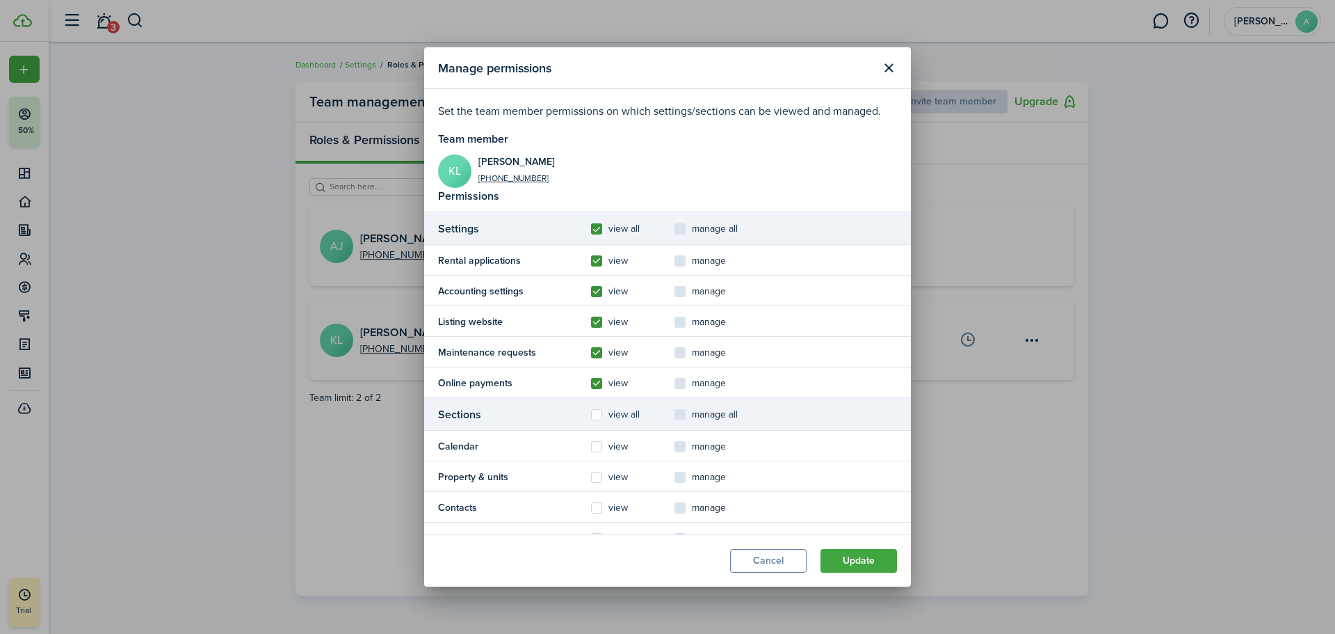
checkbox input "true"
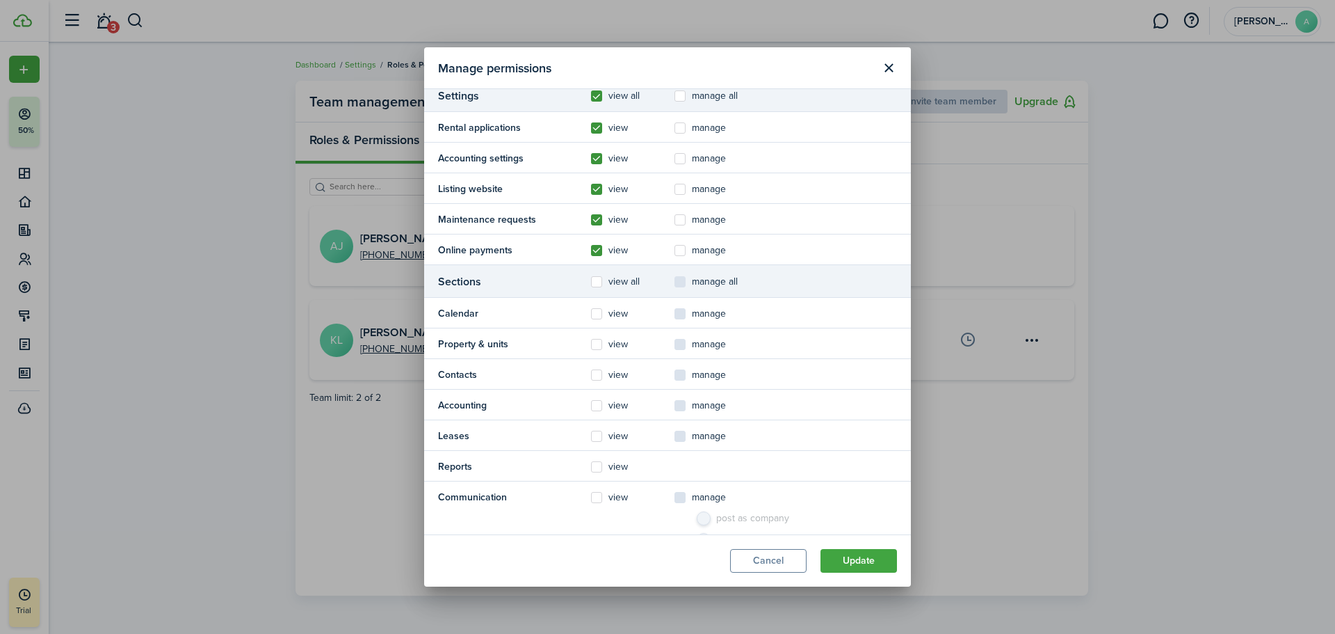
scroll to position [139, 0]
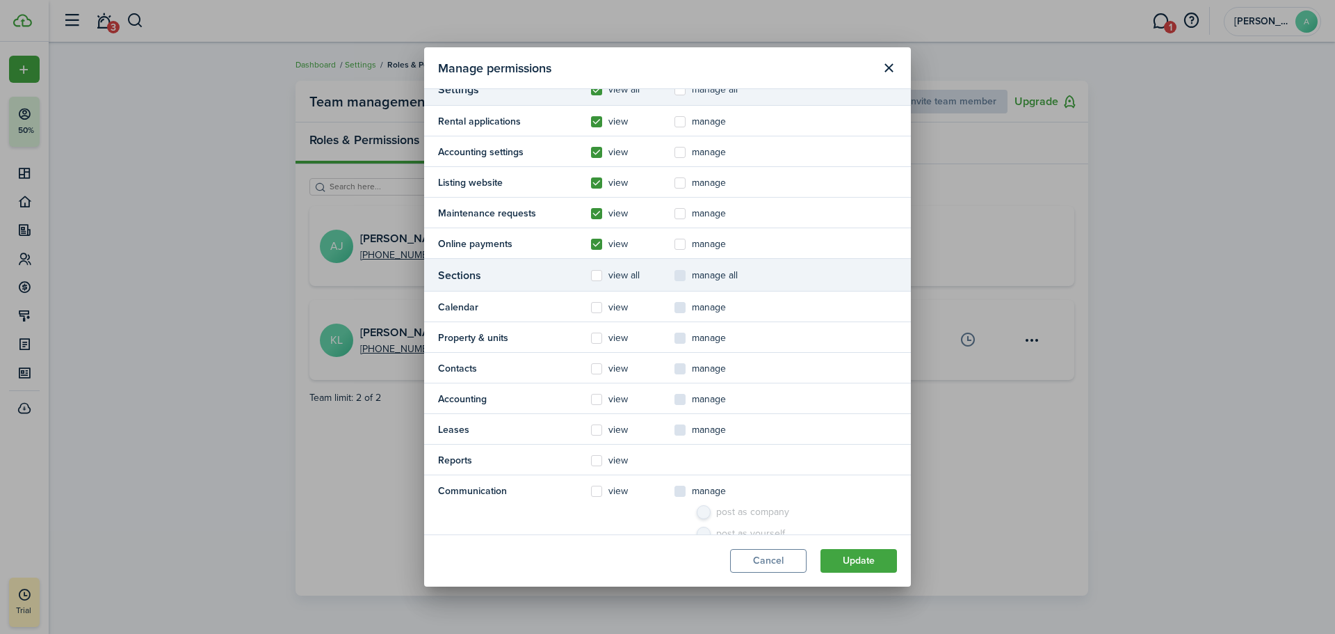
click at [683, 216] on label "manage" at bounding box center [700, 213] width 51 height 11
click at [675, 352] on input "manage" at bounding box center [674, 352] width 1 height 1
checkbox input "true"
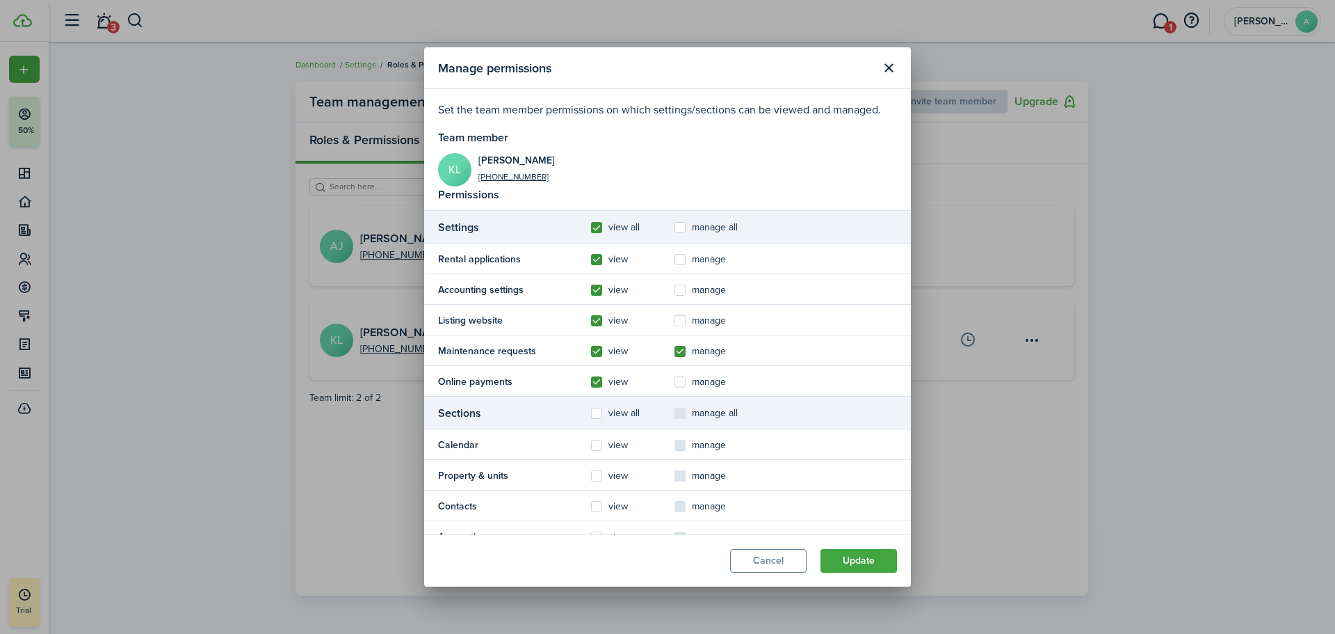
scroll to position [0, 0]
click at [682, 384] on label "manage" at bounding box center [700, 383] width 51 height 11
click at [675, 383] on input "manage" at bounding box center [674, 383] width 1 height 1
checkbox input "true"
click at [681, 260] on label "manage" at bounding box center [700, 260] width 51 height 11
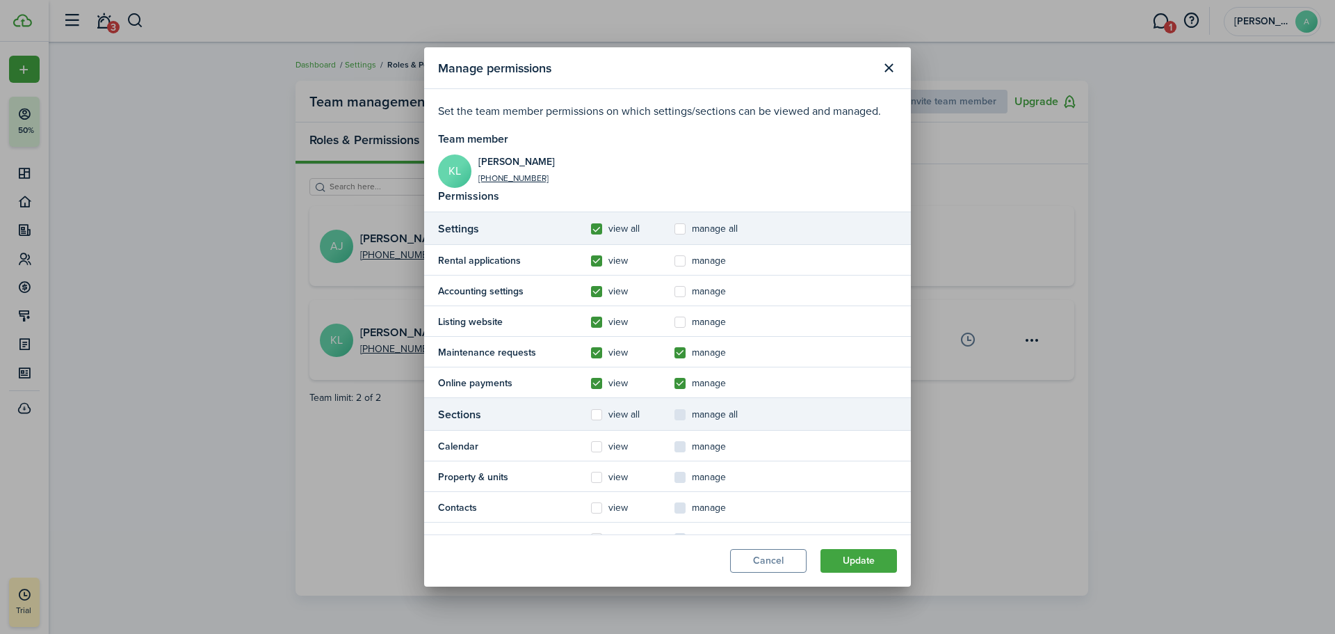
click at [675, 260] on input "manage" at bounding box center [674, 260] width 1 height 1
checkbox input "true"
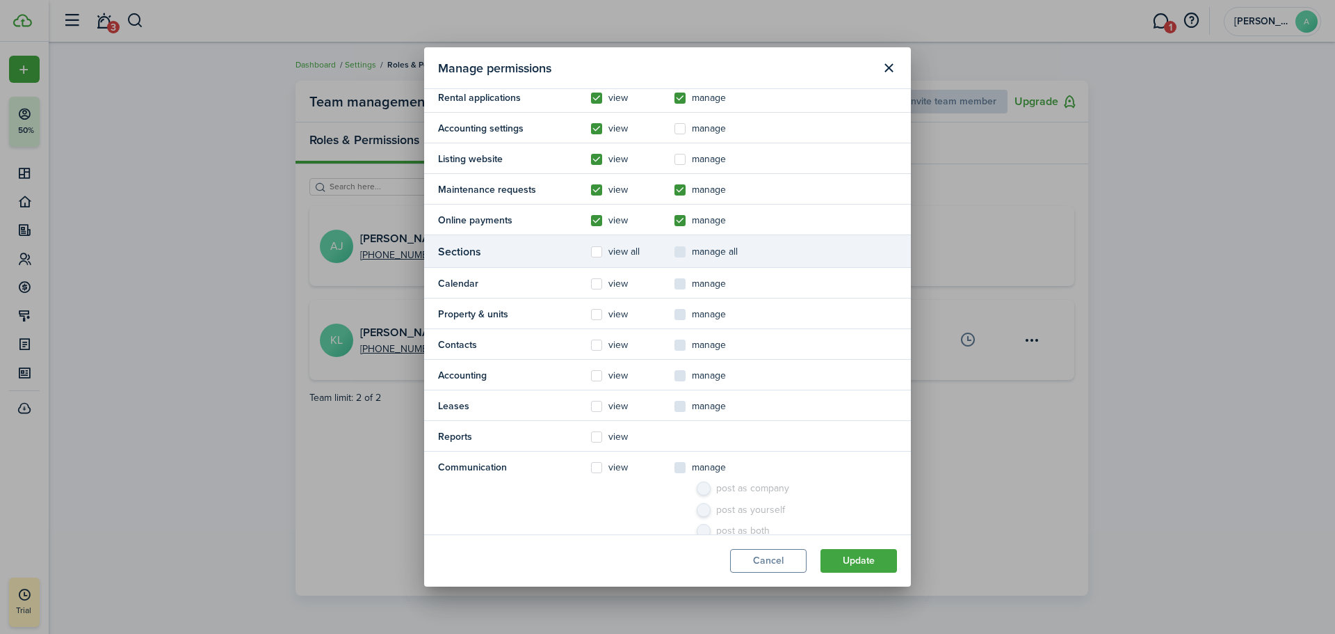
scroll to position [209, 0]
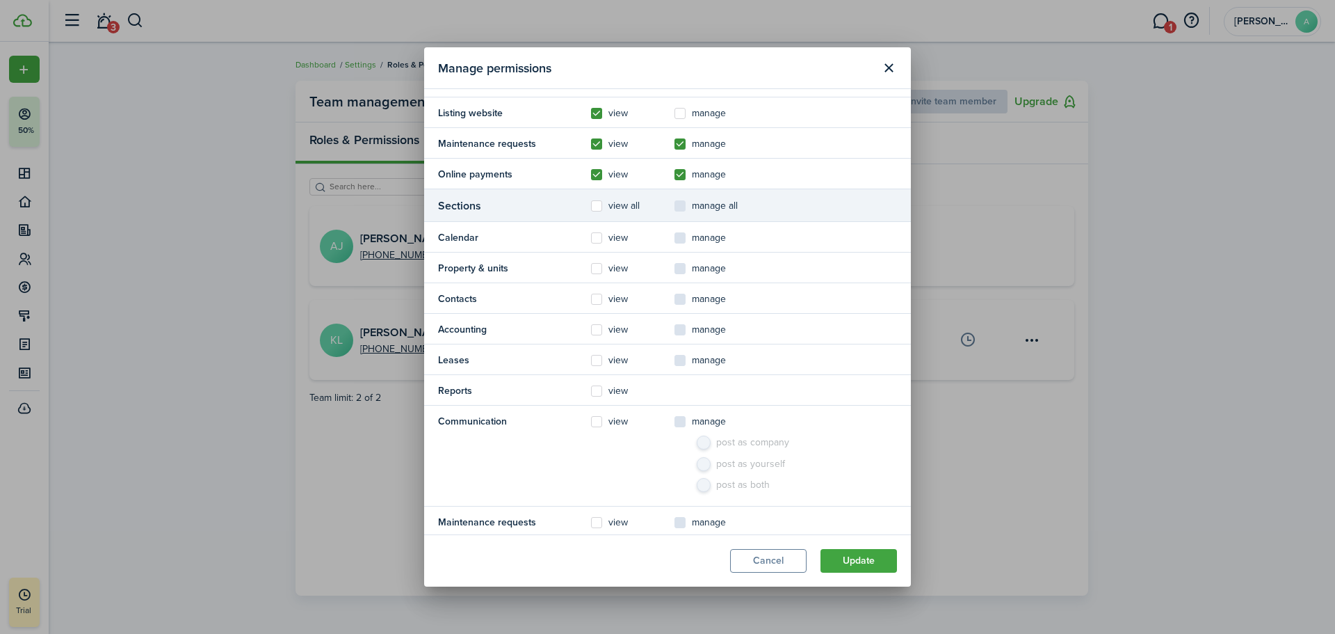
click at [595, 202] on label "view all" at bounding box center [615, 205] width 49 height 11
click at [591, 415] on input "view all" at bounding box center [590, 415] width 1 height 1
checkbox input "true"
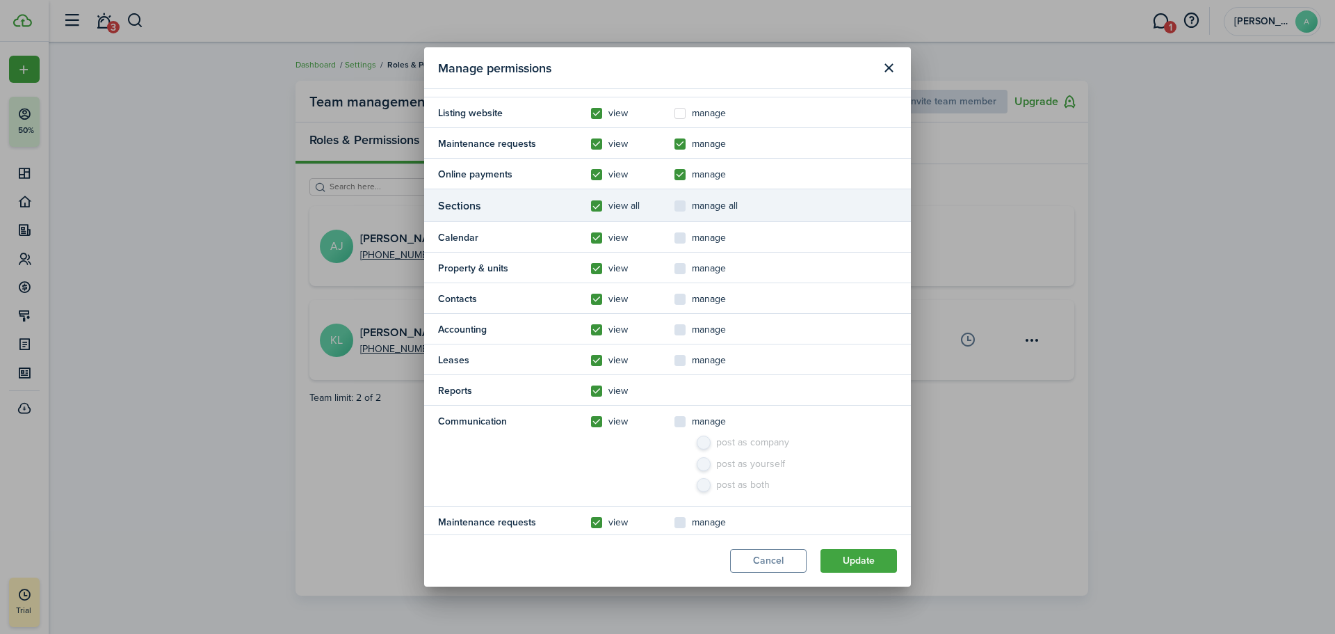
checkbox input "true"
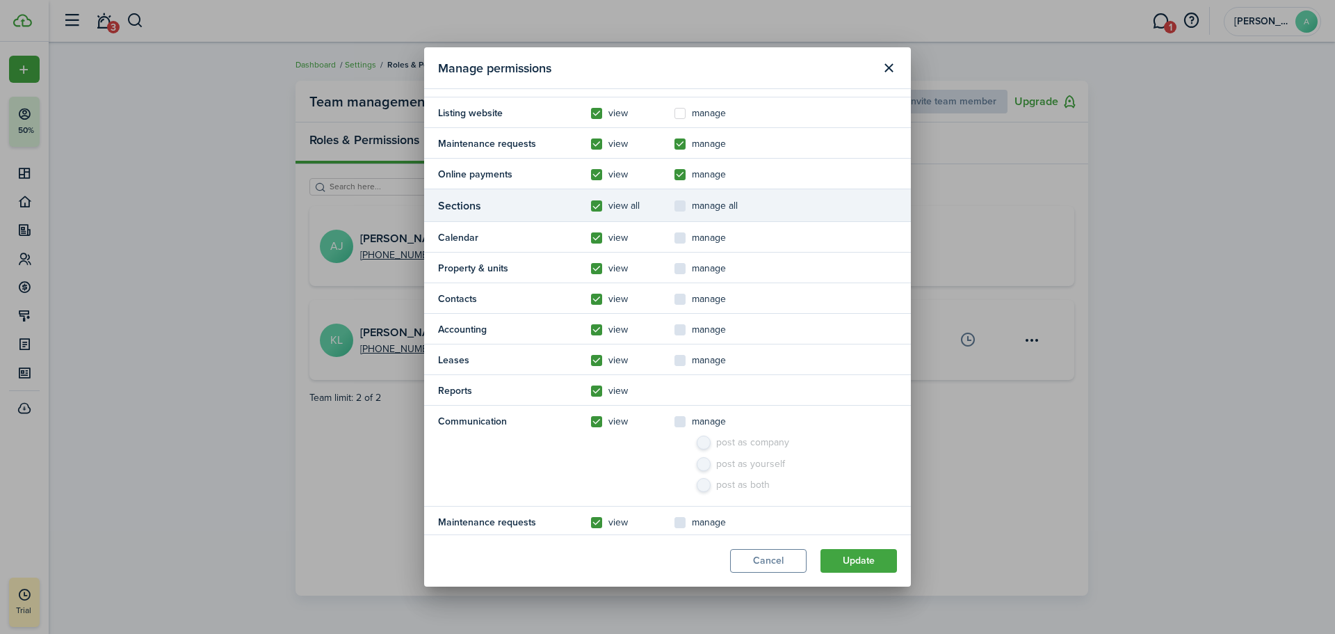
checkbox input "true"
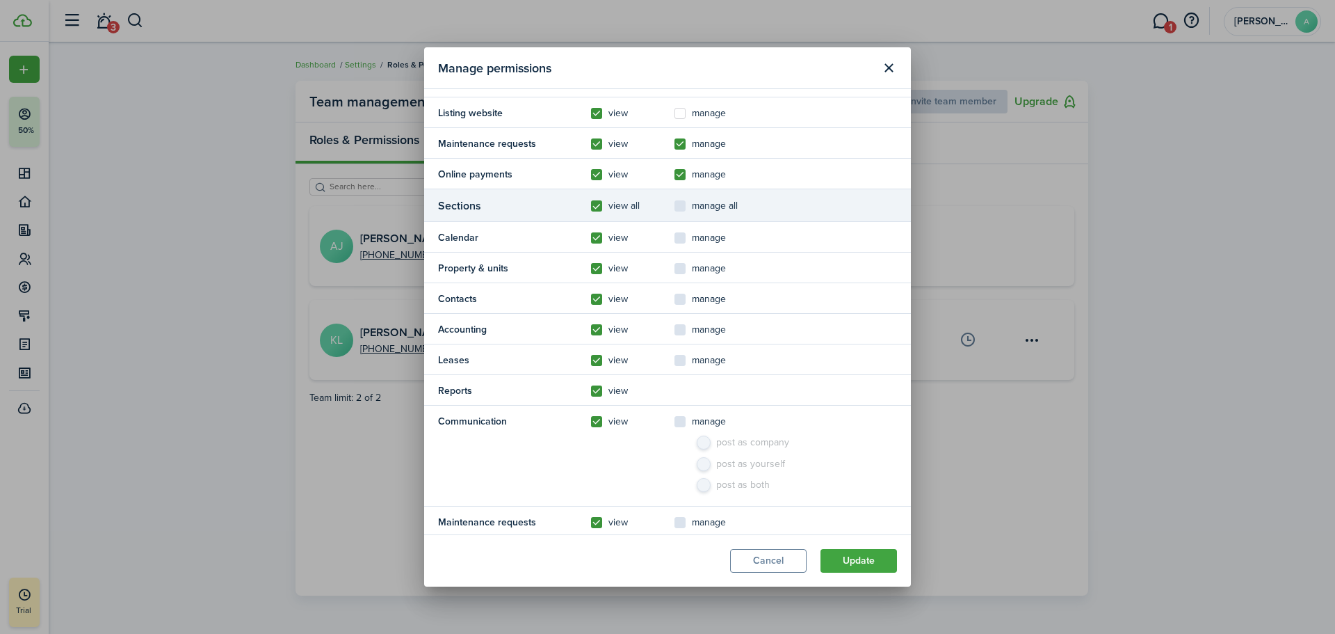
checkbox input "true"
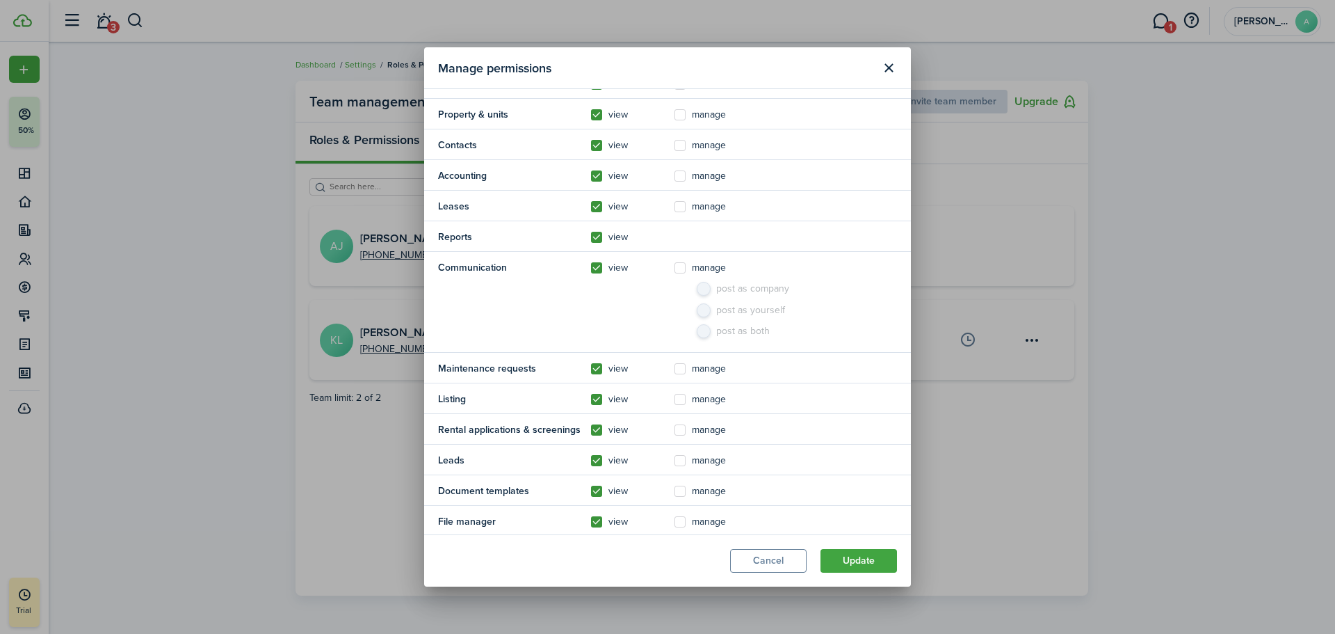
scroll to position [378, 0]
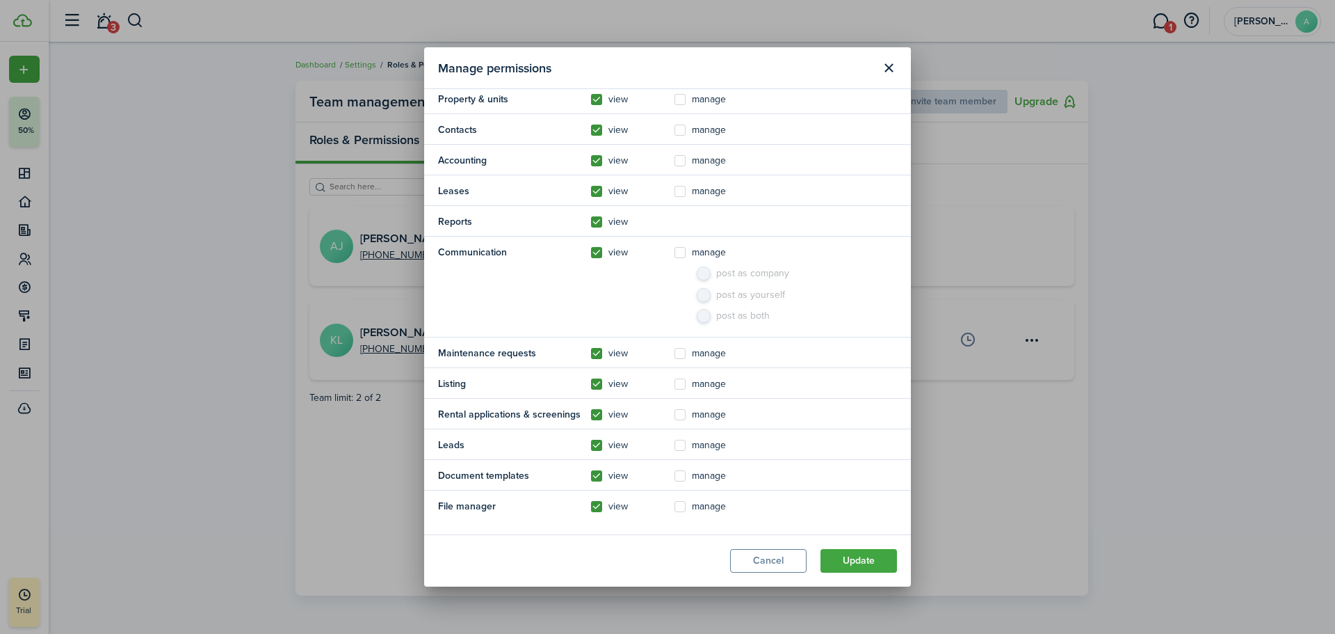
click at [679, 251] on label "manage" at bounding box center [700, 252] width 51 height 11
click at [675, 629] on input "manage" at bounding box center [674, 629] width 1 height 1
checkbox input "true"
radio input "true"
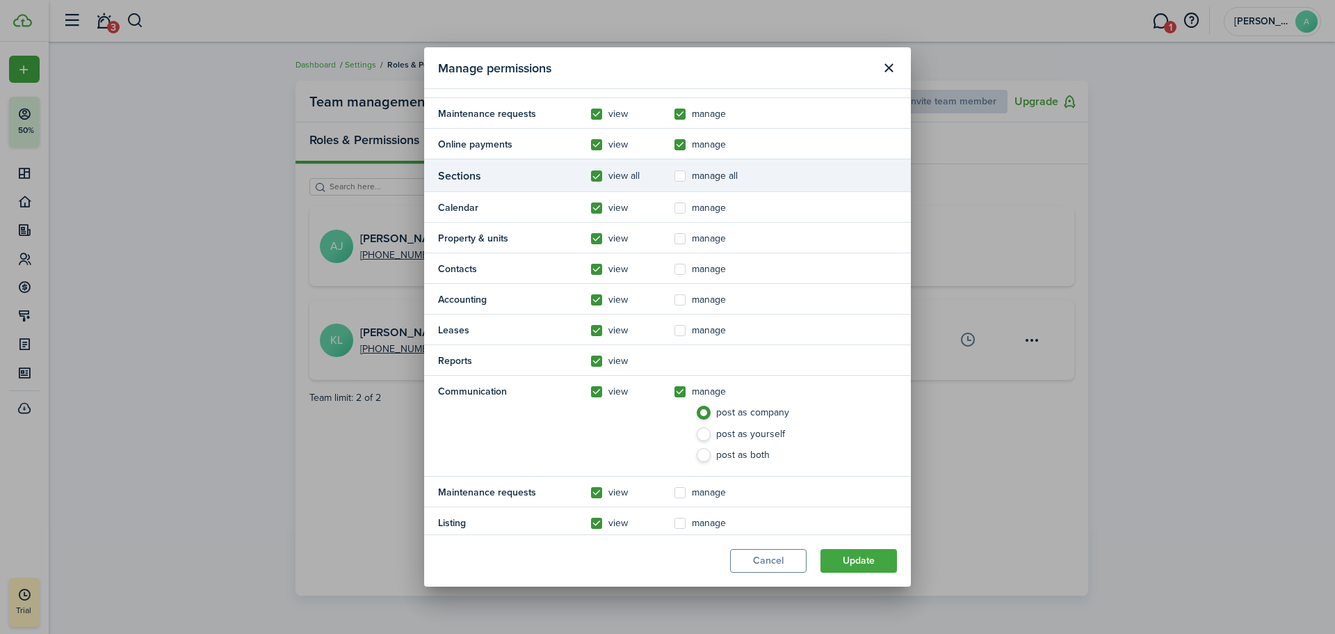
scroll to position [169, 0]
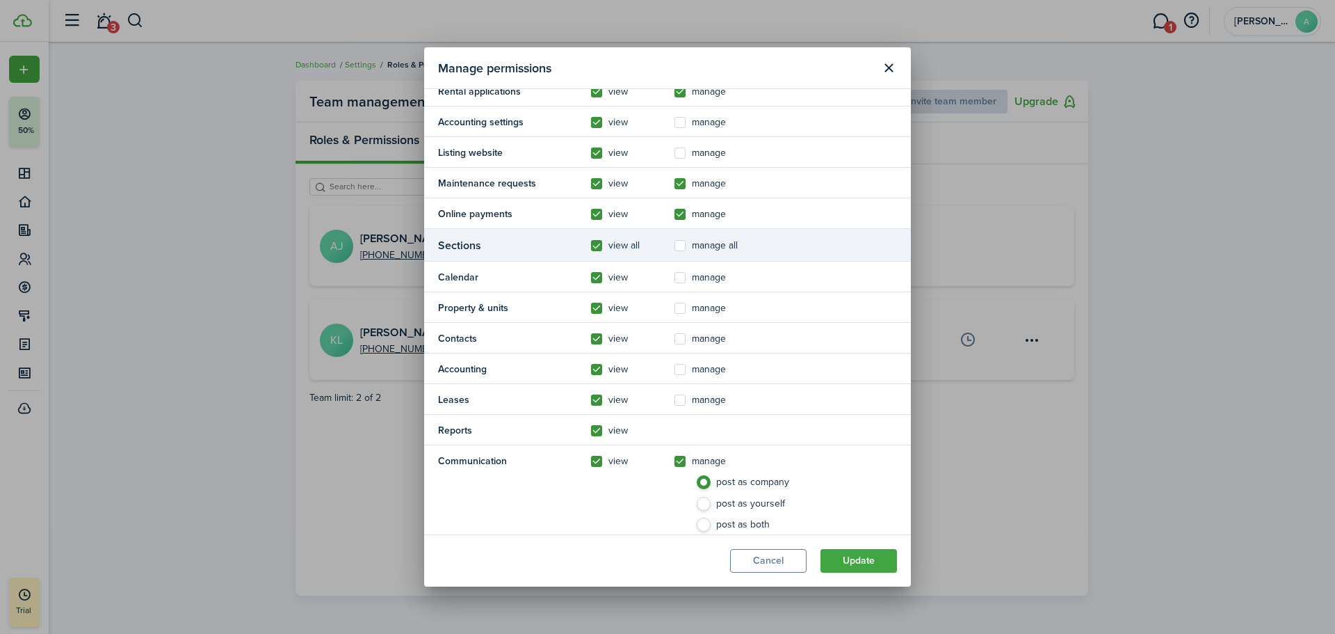
click at [678, 277] on label "manage" at bounding box center [700, 277] width 51 height 11
click at [675, 446] on input "manage" at bounding box center [674, 446] width 1 height 1
checkbox input "true"
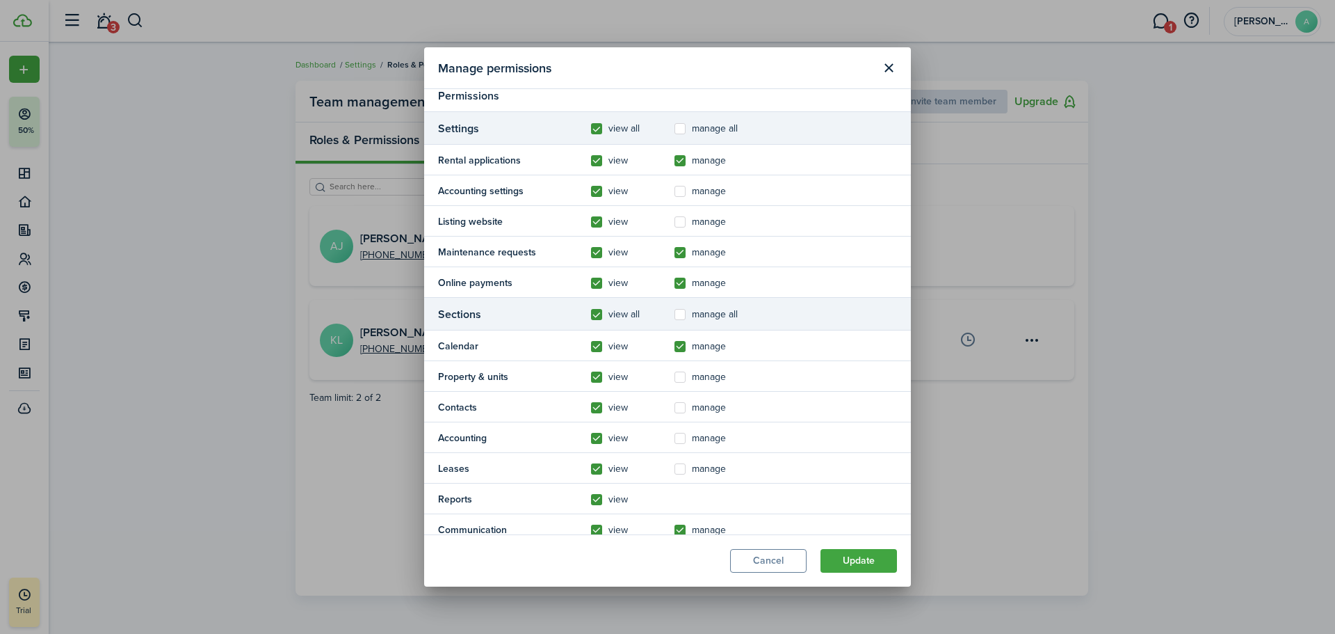
scroll to position [99, 0]
click at [682, 223] on label "manage" at bounding box center [700, 222] width 51 height 11
click at [675, 321] on input "manage" at bounding box center [674, 321] width 1 height 1
checkbox input "true"
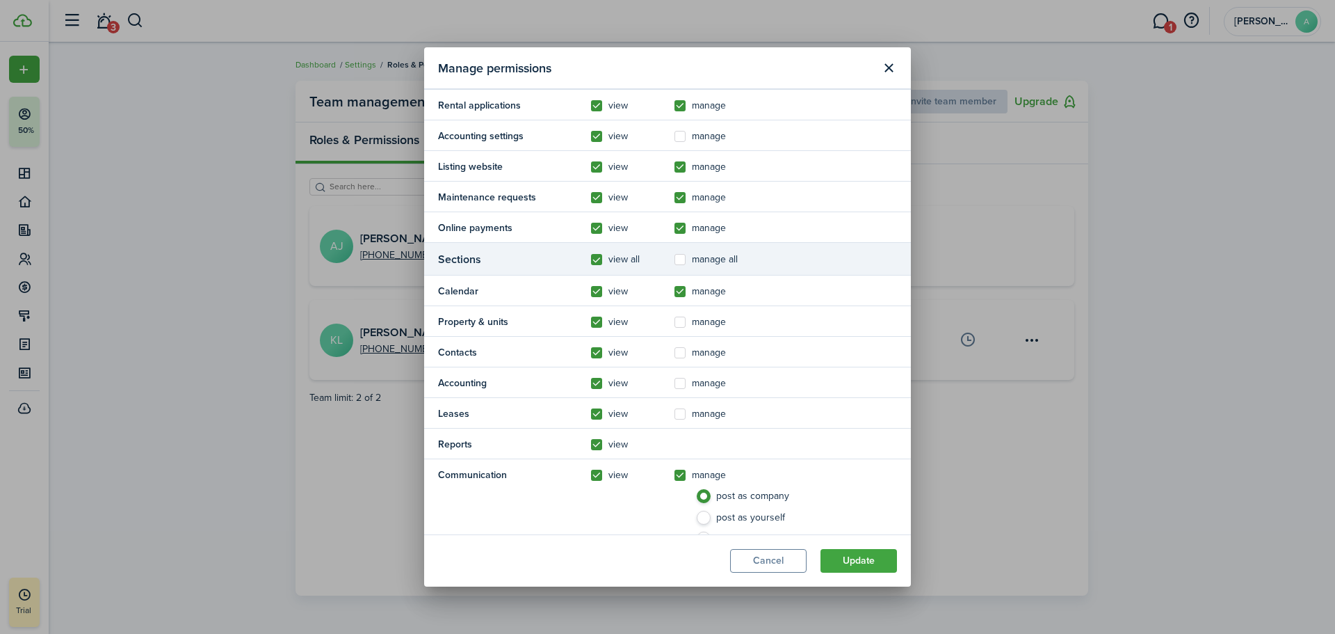
scroll to position [209, 0]
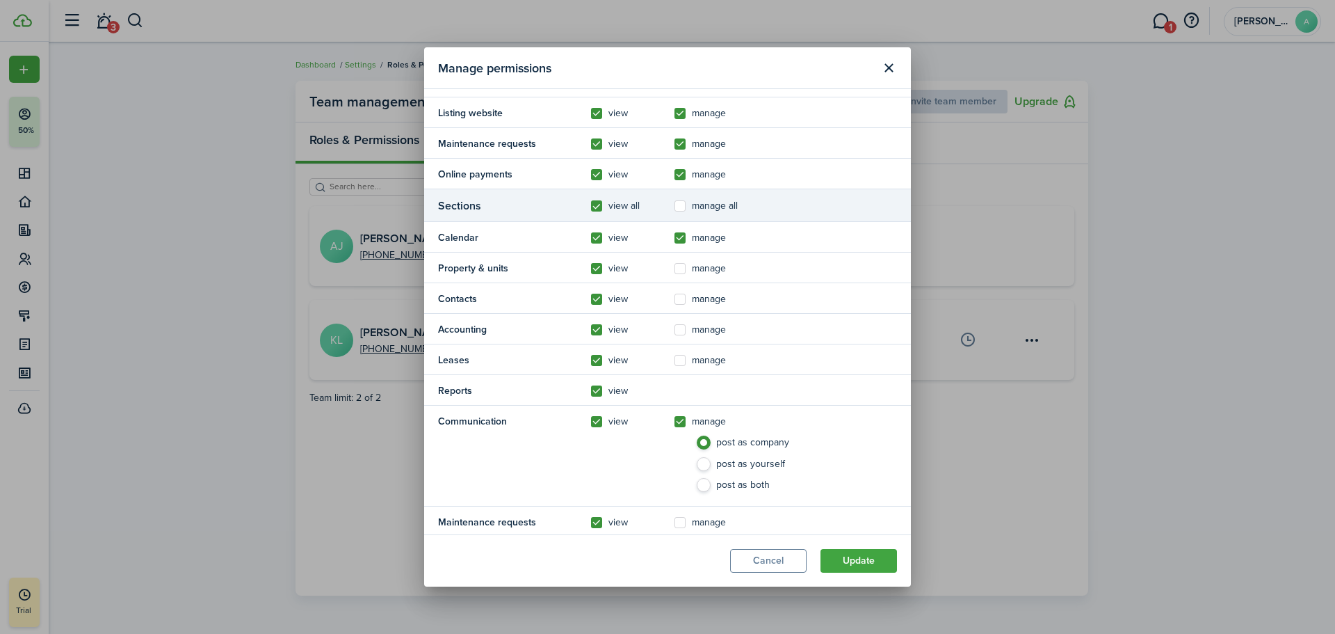
click at [681, 271] on label "manage" at bounding box center [700, 268] width 51 height 11
click at [675, 476] on input "manage" at bounding box center [674, 476] width 1 height 1
checkbox input "true"
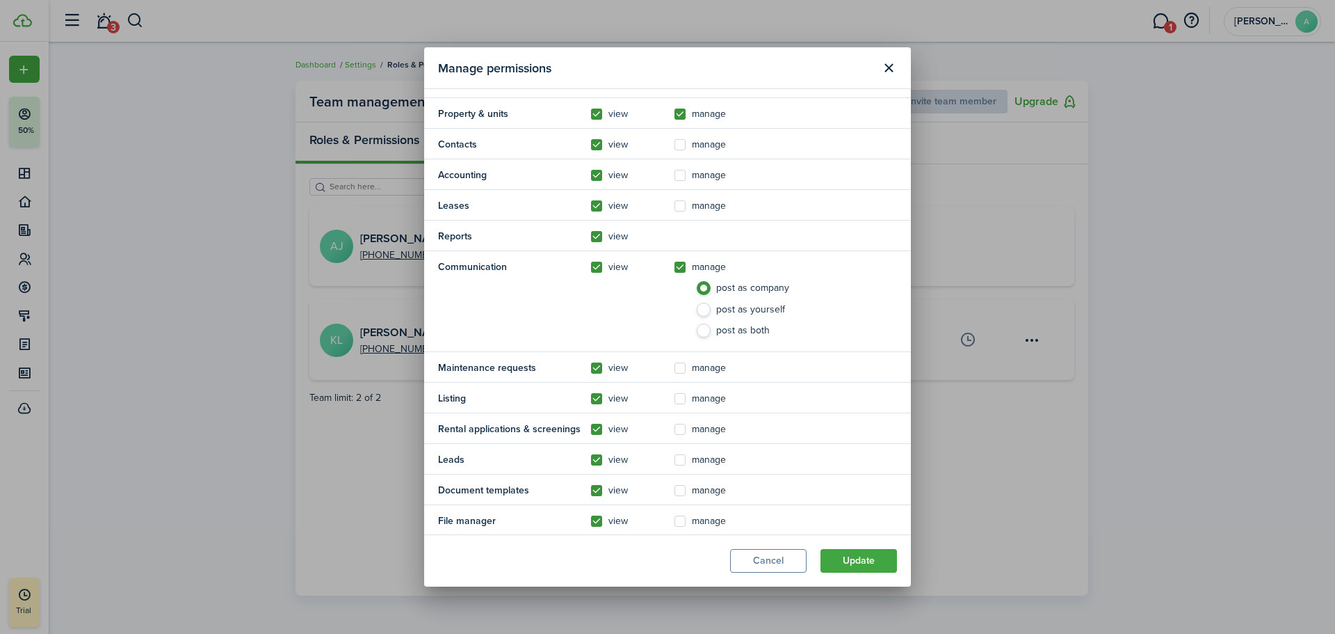
scroll to position [378, 0]
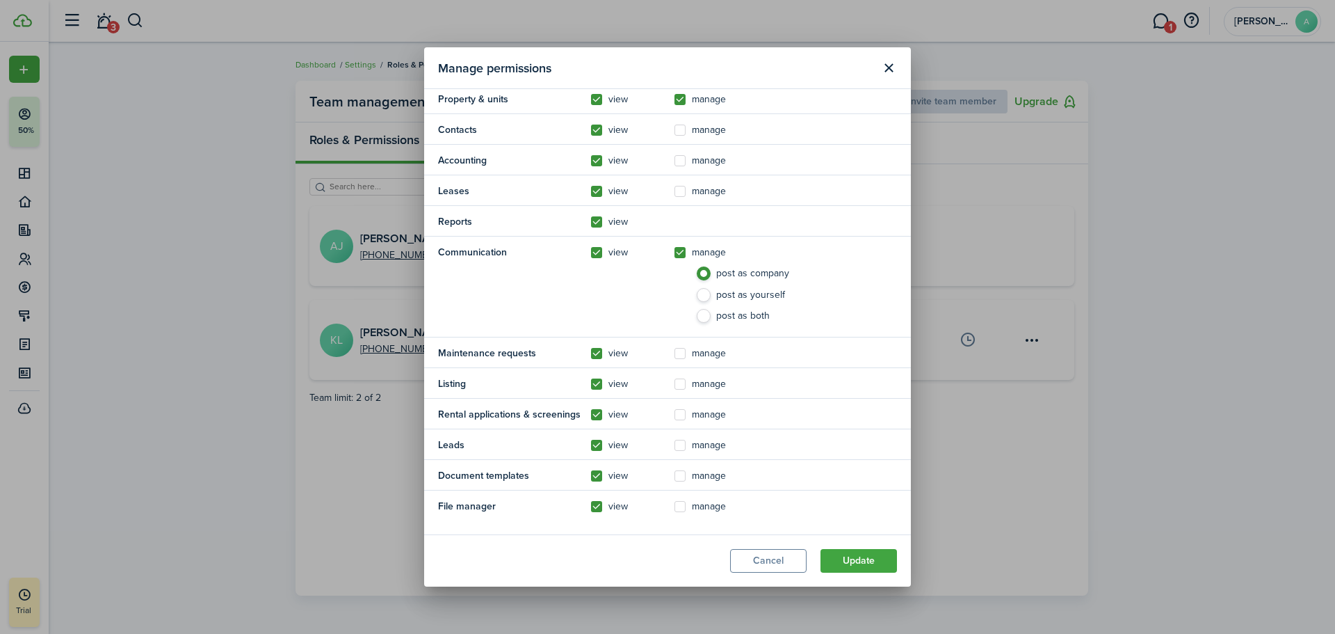
click at [684, 351] on label "manage" at bounding box center [700, 353] width 51 height 11
checkbox input "true"
click at [679, 380] on label "manage" at bounding box center [700, 383] width 51 height 11
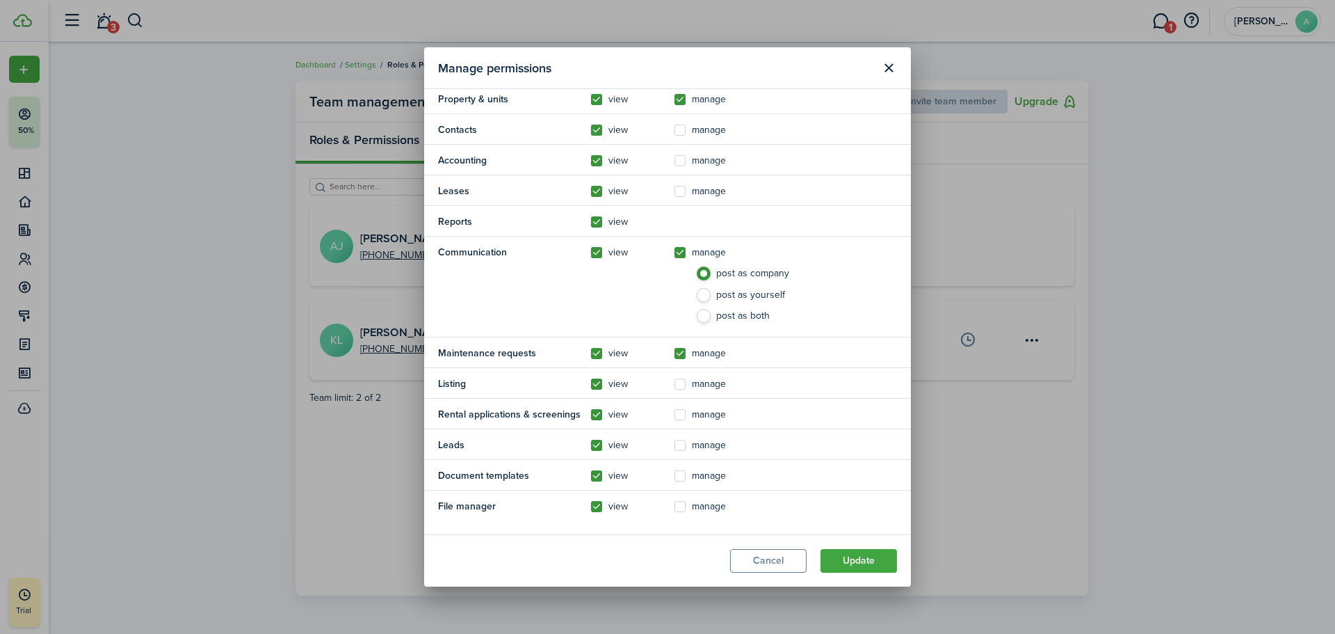
checkbox input "true"
click at [684, 417] on label "manage" at bounding box center [700, 414] width 51 height 11
checkbox input "true"
click at [682, 447] on label "manage" at bounding box center [700, 445] width 51 height 11
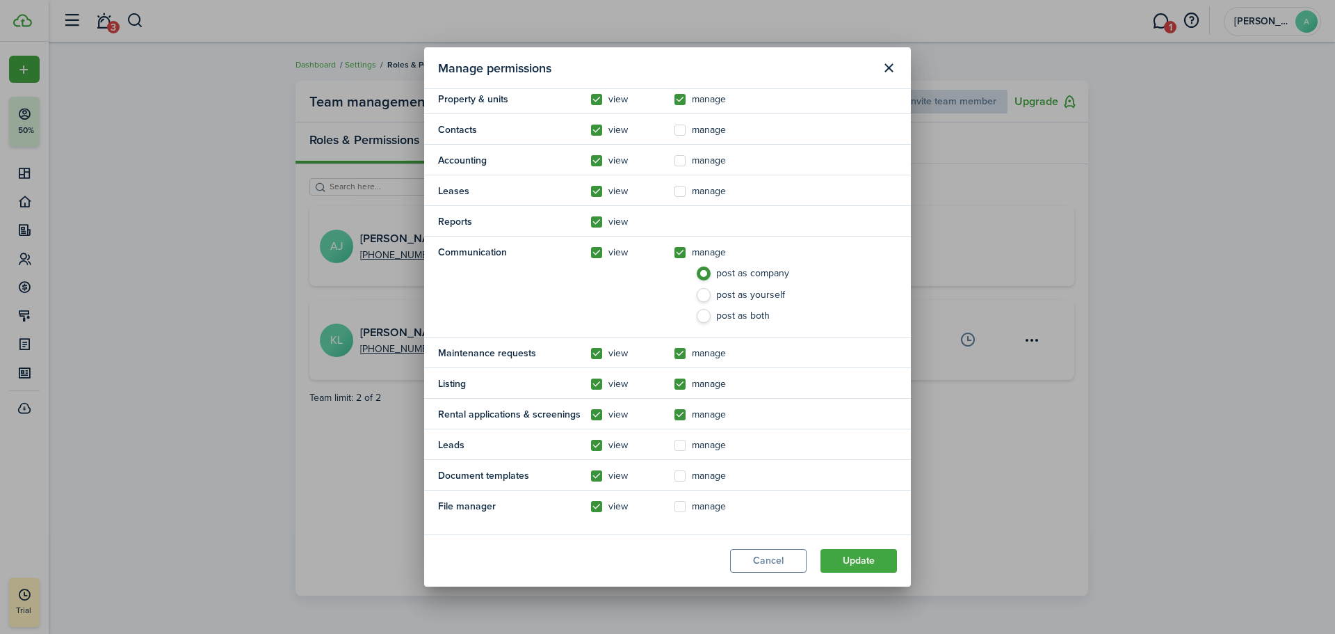
checkbox input "true"
click at [682, 479] on label "manage" at bounding box center [700, 475] width 51 height 11
checkbox input "true"
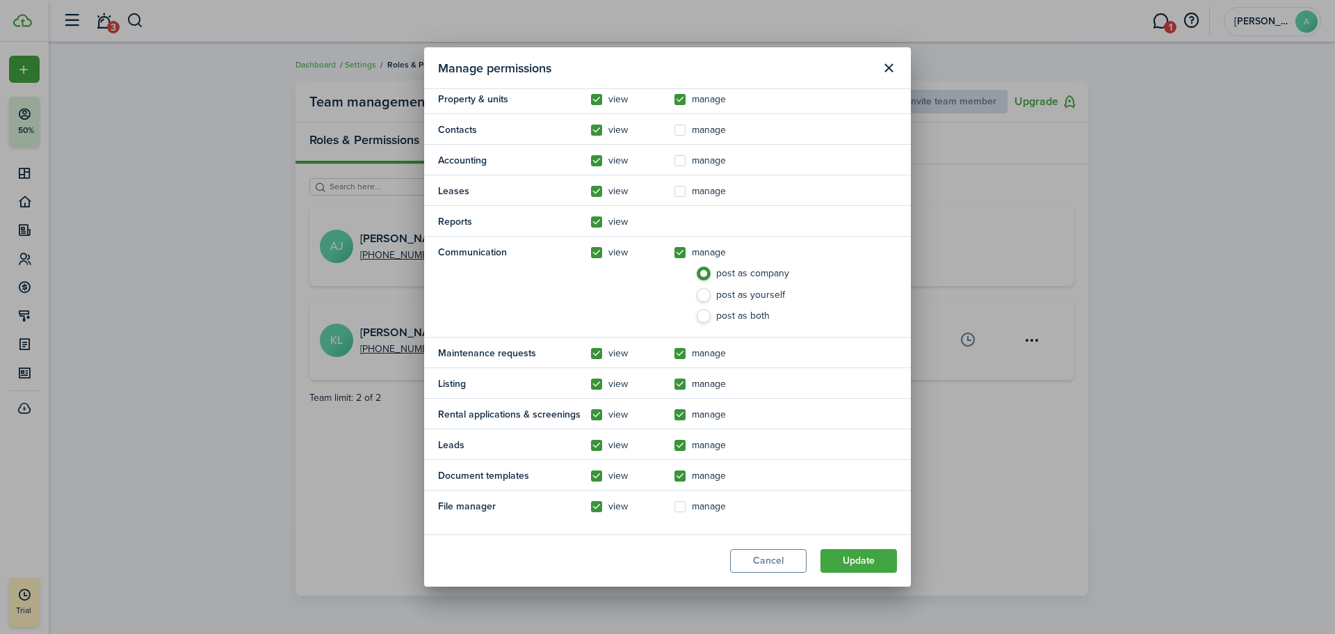
click at [680, 505] on label "manage" at bounding box center [700, 506] width 51 height 11
checkbox input "true"
click at [855, 555] on button "Update" at bounding box center [859, 561] width 77 height 24
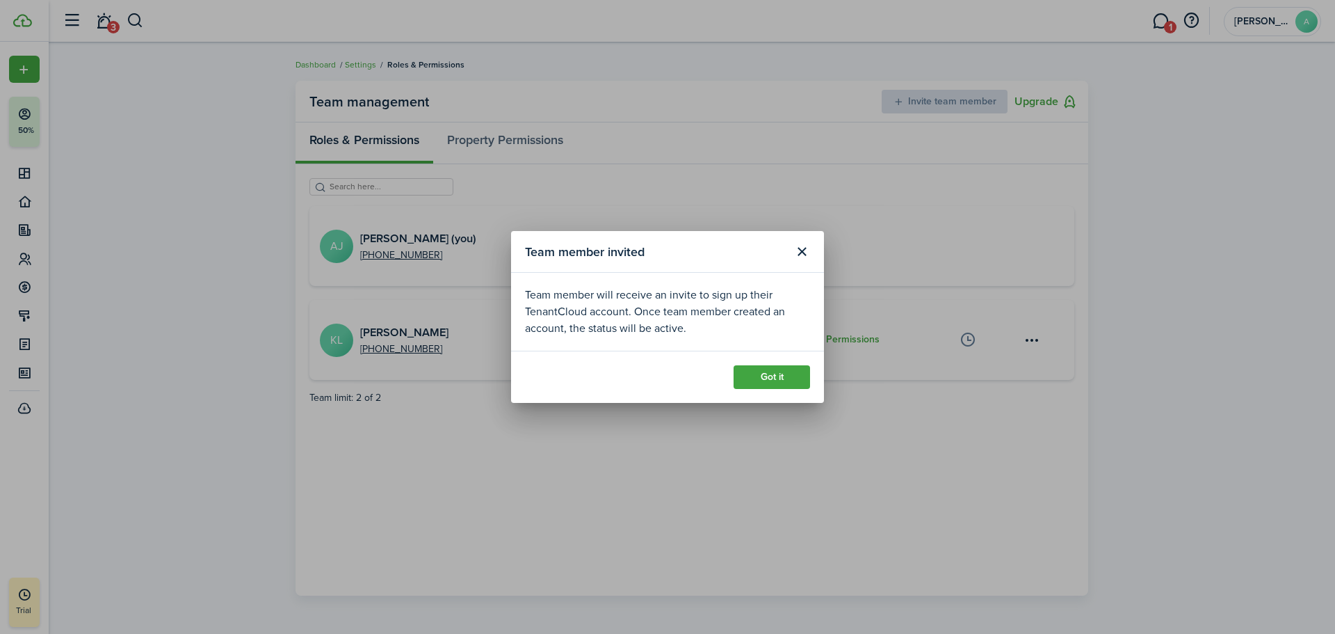
click at [770, 381] on button "Got it" at bounding box center [772, 377] width 77 height 24
